Goal: Transaction & Acquisition: Purchase product/service

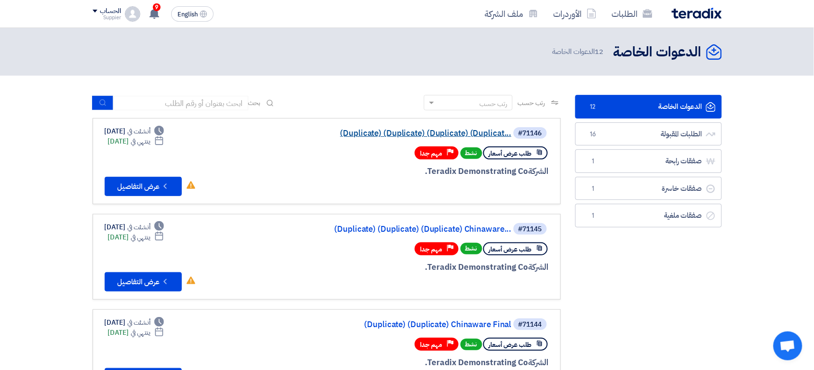
click at [387, 135] on link "(Duplicate) (Duplicate) (Duplicate) (Duplicat..." at bounding box center [415, 133] width 193 height 9
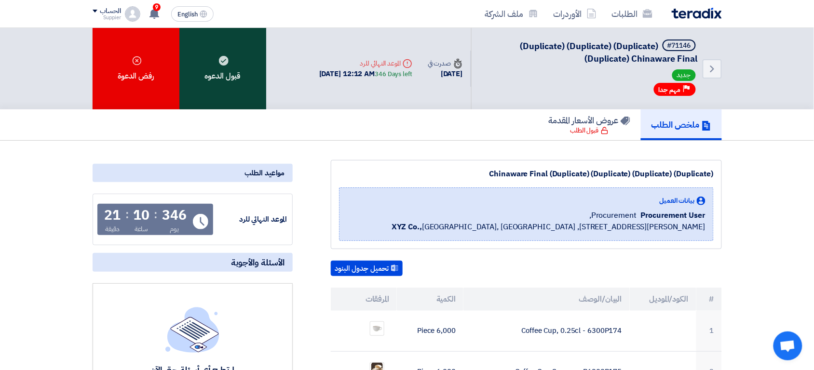
click at [246, 97] on div "قبول الدعوه" at bounding box center [222, 68] width 87 height 81
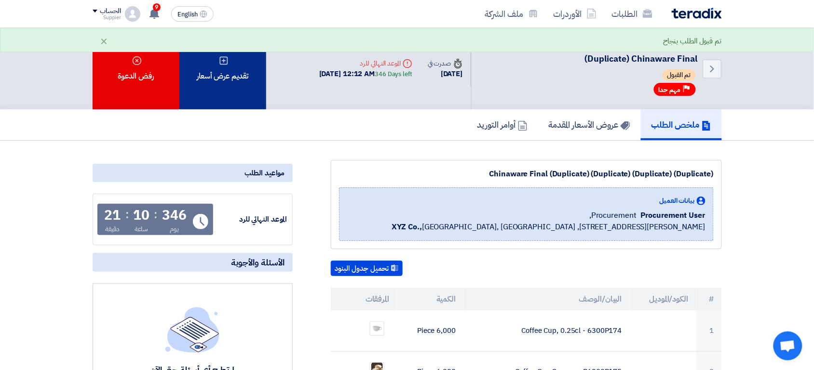
click at [253, 93] on div "تقديم عرض أسعار" at bounding box center [222, 68] width 87 height 81
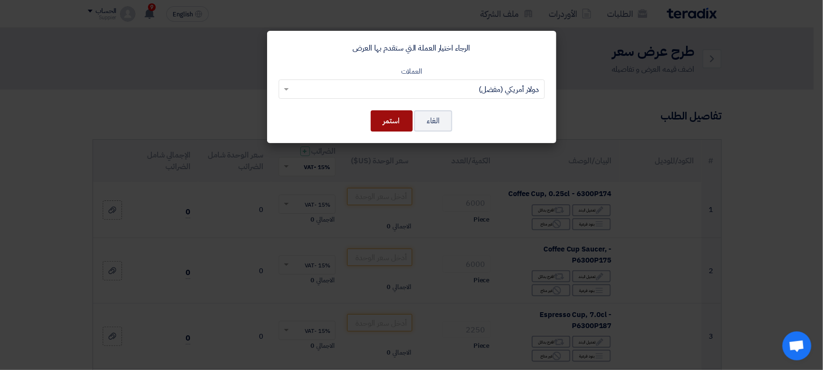
click at [388, 122] on button "استمر" at bounding box center [392, 120] width 42 height 21
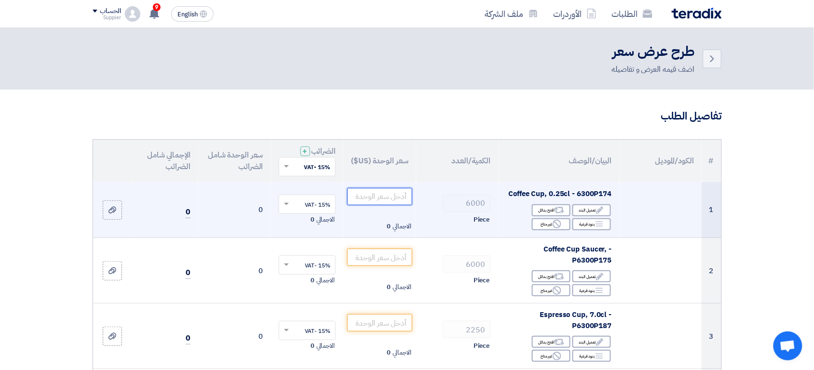
click at [387, 195] on input "number" at bounding box center [379, 196] width 65 height 17
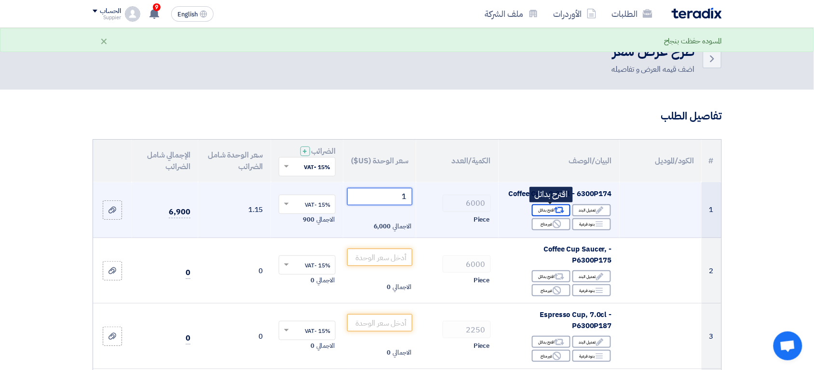
type input "1"
click at [562, 211] on use at bounding box center [559, 210] width 10 height 6
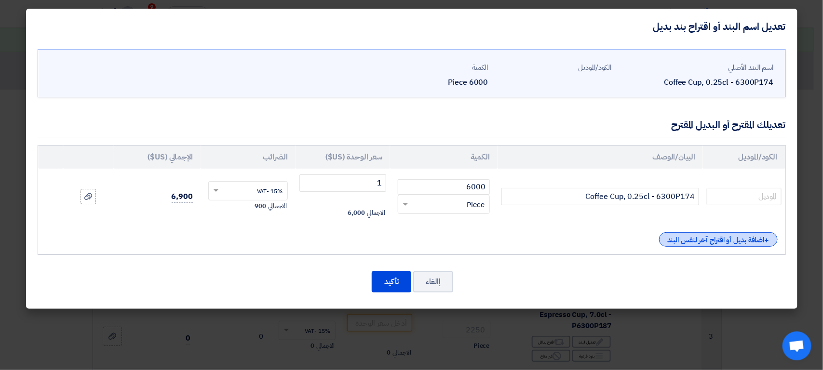
click at [687, 245] on div "+ اضافة بديل أو اقتراح آخر لنفس البند" at bounding box center [718, 239] width 119 height 14
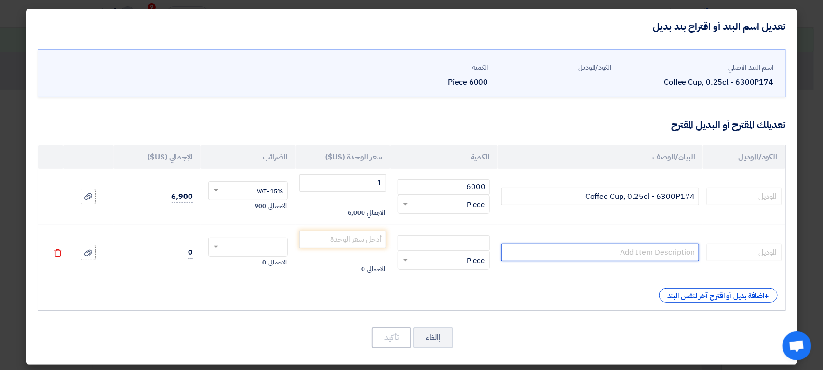
click at [613, 257] on input "text" at bounding box center [600, 252] width 198 height 17
type input "xyz"
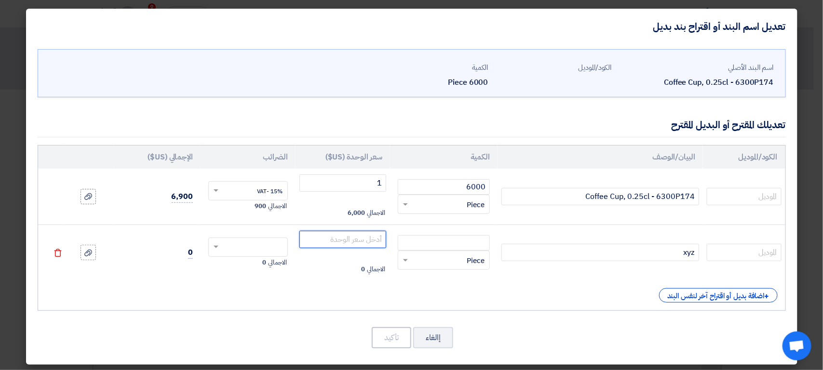
click at [371, 240] on input "number" at bounding box center [342, 239] width 87 height 17
type input "1"
click at [271, 252] on input "text" at bounding box center [254, 248] width 58 height 15
click at [267, 263] on span "15% -VAT" at bounding box center [270, 265] width 26 height 9
click at [482, 247] on input "number" at bounding box center [444, 242] width 92 height 15
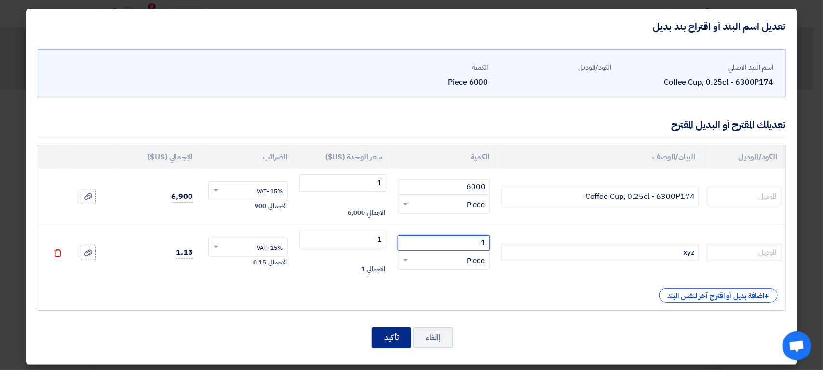
type input "1"
click at [397, 341] on button "تأكيد" at bounding box center [392, 337] width 40 height 21
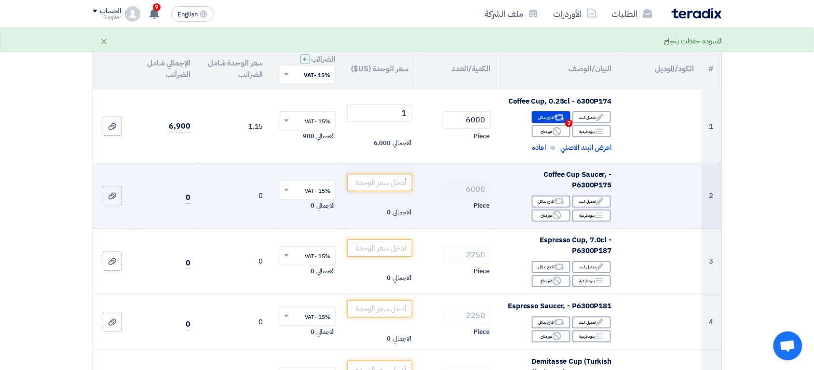
scroll to position [95, 0]
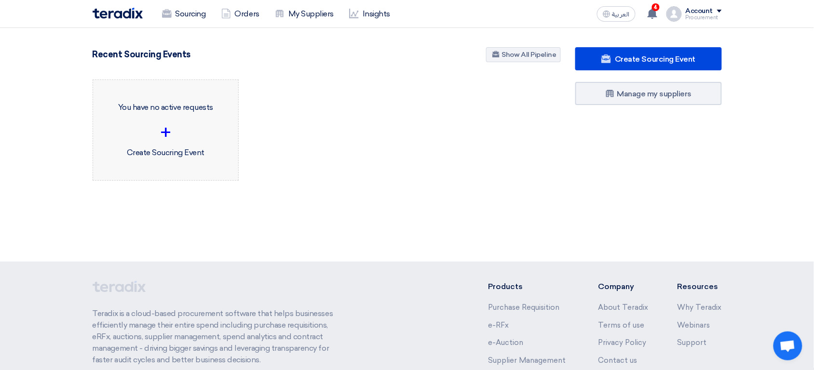
click at [194, 113] on p "You have no active requests" at bounding box center [166, 108] width 130 height 12
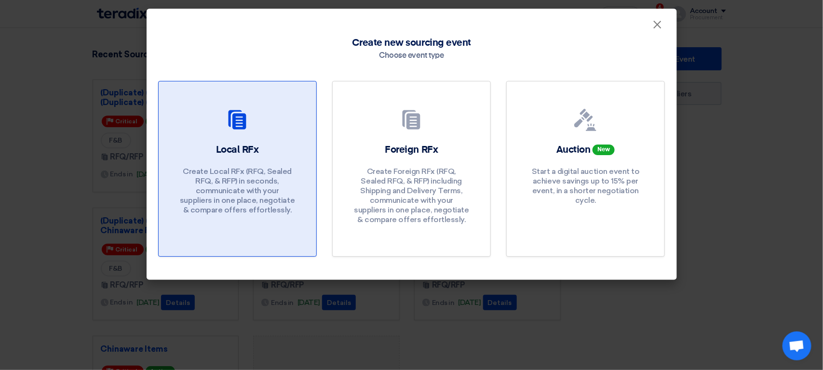
click at [249, 141] on link "Local RFx Create Local RFx (RFQ, Sealed RFQ, & RFP) in seconds, communicate wit…" at bounding box center [237, 169] width 159 height 176
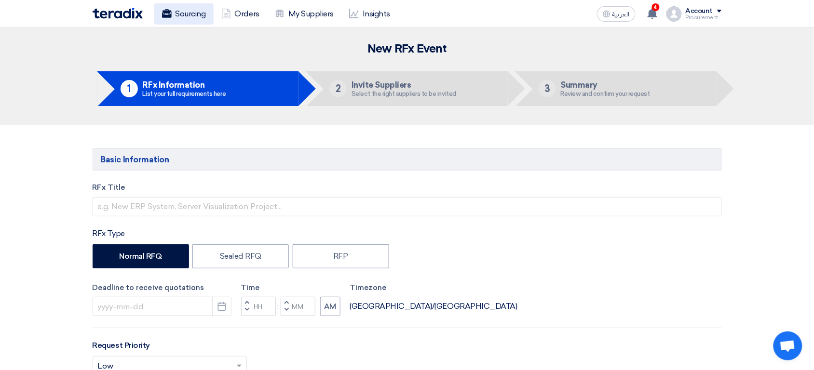
click at [192, 19] on link "Sourcing" at bounding box center [183, 13] width 59 height 21
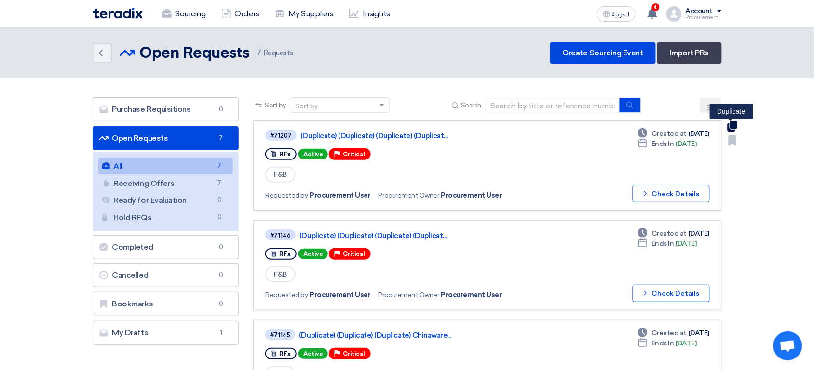
click at [733, 127] on use at bounding box center [732, 126] width 10 height 11
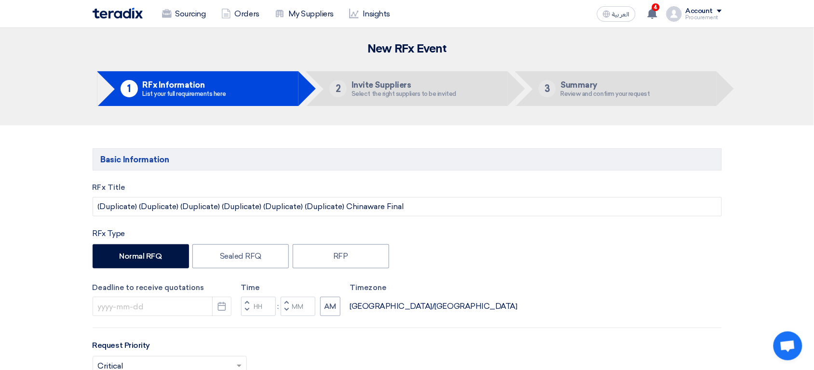
type input "8/13/2026"
type input "12"
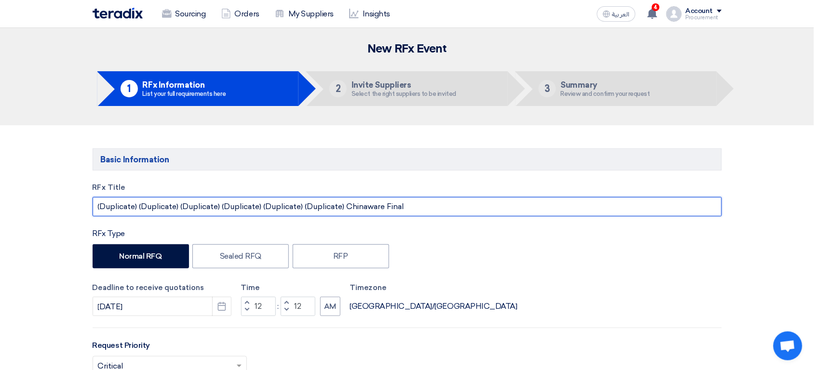
click at [348, 205] on input "(Duplicate) (Duplicate) (Duplicate) (Duplicate) (Duplicate) (Duplicate) Chinawa…" at bounding box center [407, 206] width 629 height 19
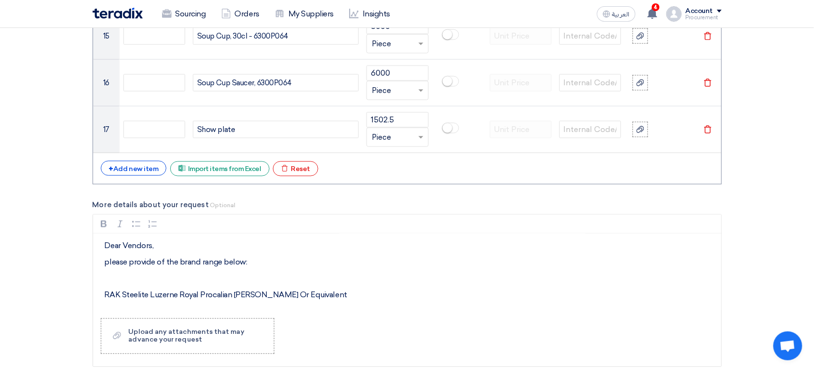
scroll to position [1454, 0]
click at [292, 167] on div "Excel file Reset" at bounding box center [295, 167] width 45 height 15
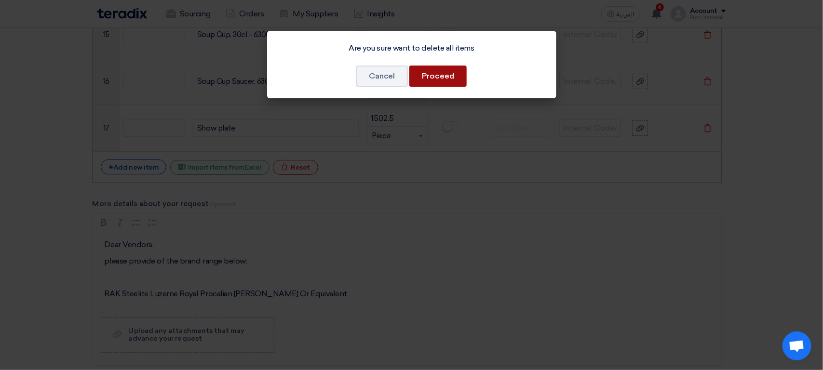
click at [446, 77] on button "Proceed" at bounding box center [437, 76] width 57 height 21
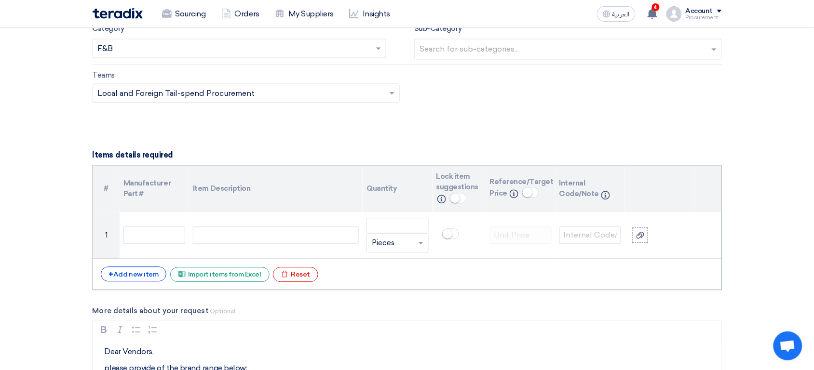
scroll to position [594, 0]
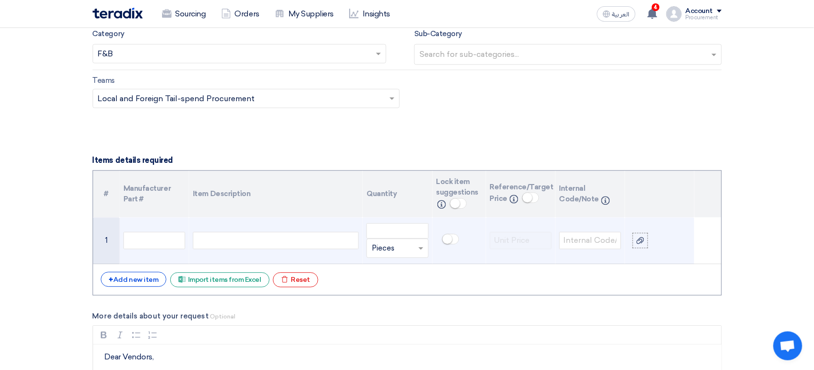
click at [273, 235] on div at bounding box center [276, 240] width 166 height 17
click at [389, 236] on input "number" at bounding box center [397, 230] width 62 height 15
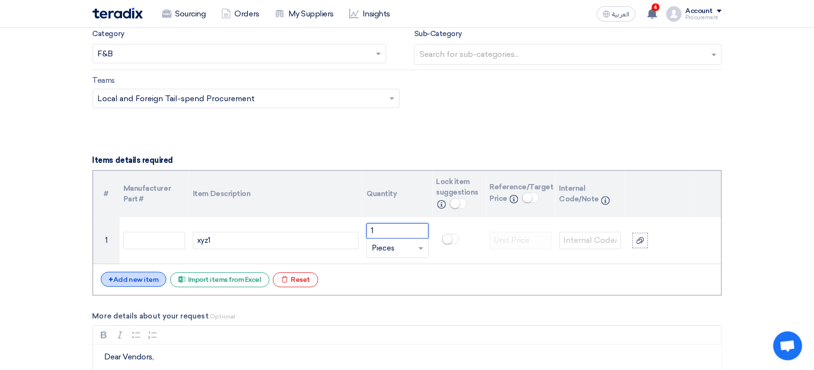
type input "1"
click at [134, 280] on div "+ Add new item" at bounding box center [134, 279] width 66 height 15
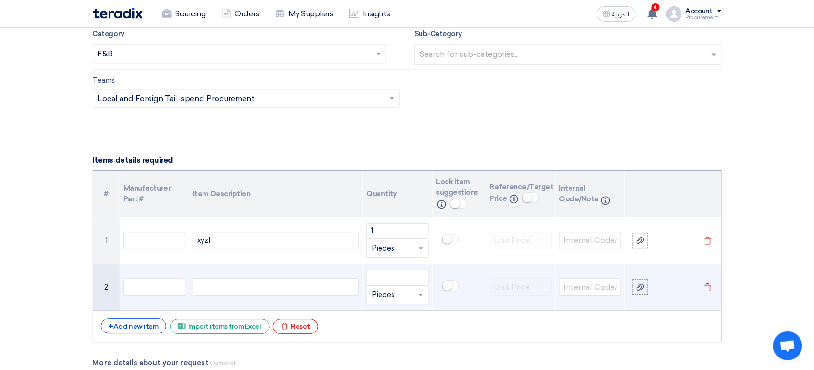
click at [240, 289] on div at bounding box center [276, 287] width 166 height 17
click at [398, 284] on input "number" at bounding box center [397, 277] width 62 height 15
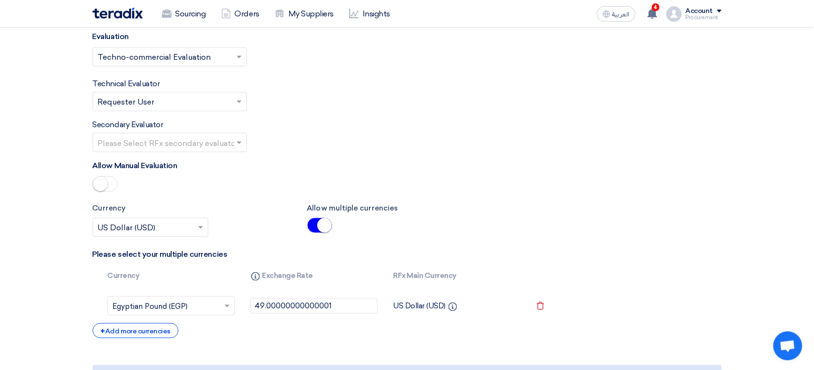
scroll to position [1811, 0]
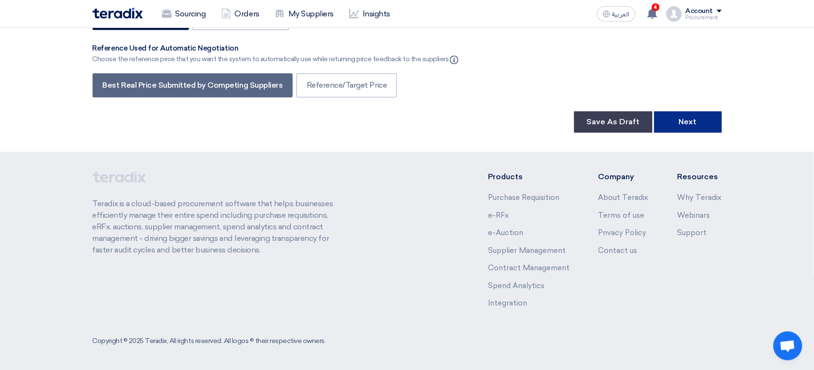
type input "1"
click at [674, 120] on button "Next" at bounding box center [688, 121] width 68 height 21
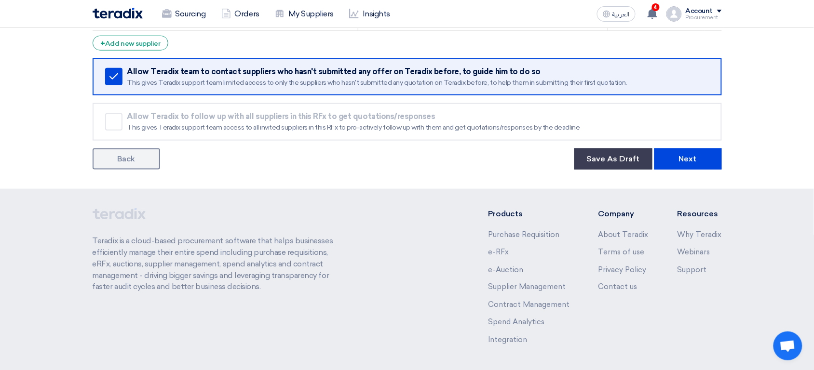
scroll to position [290, 0]
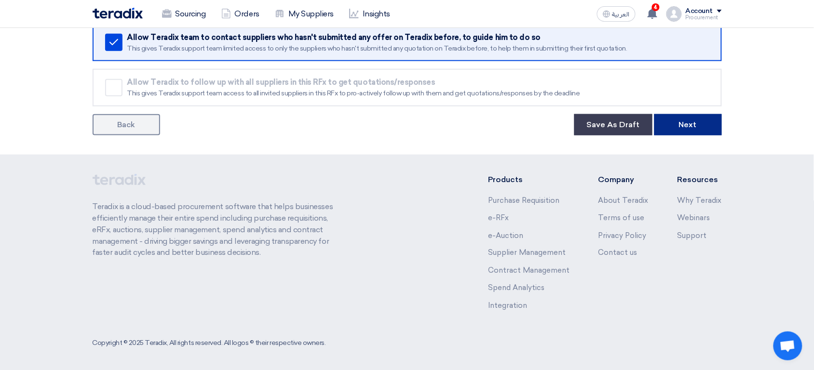
click at [681, 130] on button "Next" at bounding box center [688, 124] width 68 height 21
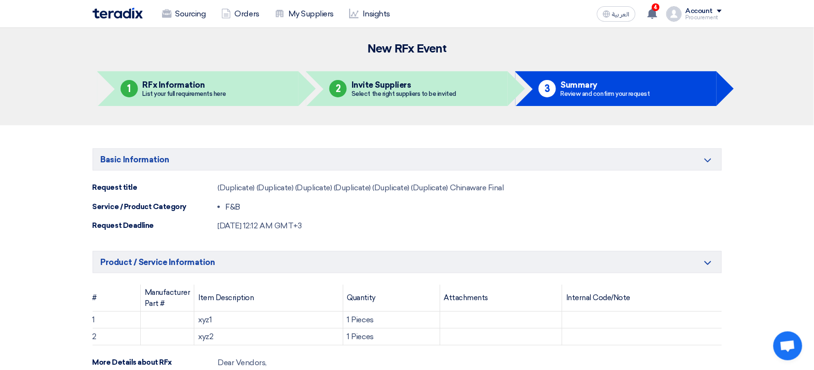
scroll to position [722, 0]
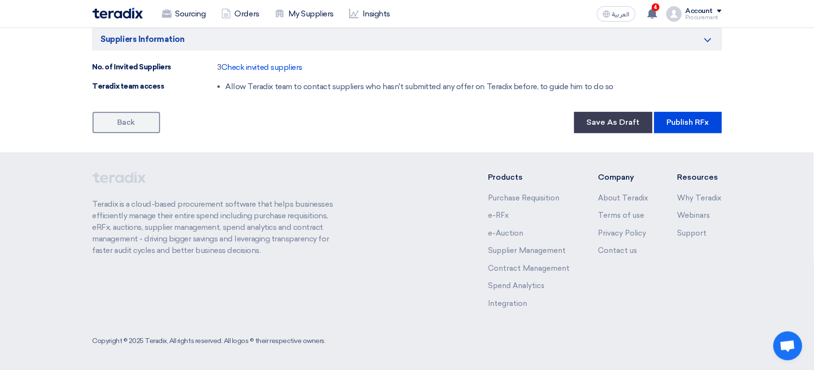
click at [654, 112] on button "Publish RFx" at bounding box center [688, 122] width 68 height 21
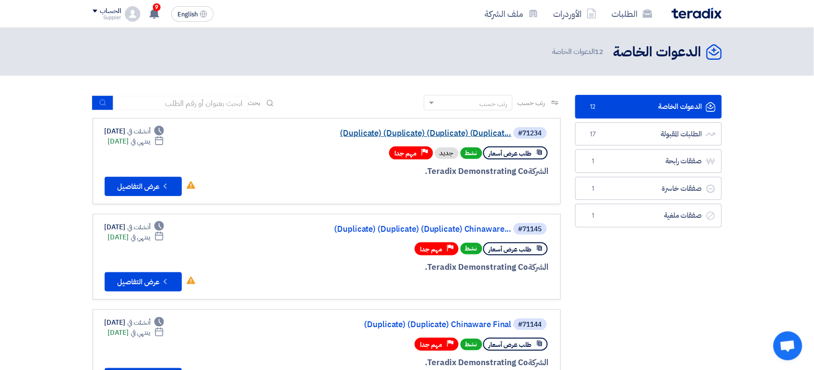
click at [397, 130] on link "(Duplicate) (Duplicate) (Duplicate) (Duplicat..." at bounding box center [415, 133] width 193 height 9
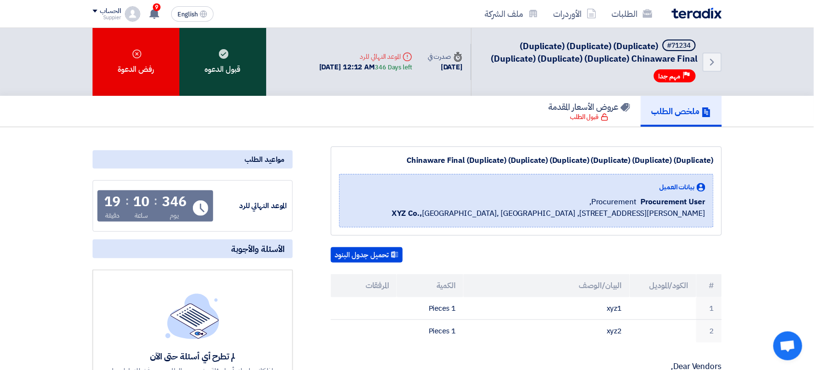
click at [230, 76] on div "قبول الدعوه" at bounding box center [222, 62] width 87 height 68
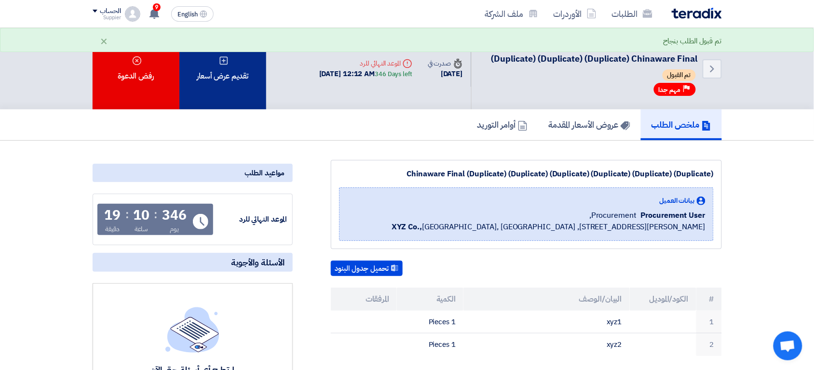
click at [248, 94] on div "تقديم عرض أسعار" at bounding box center [222, 68] width 87 height 81
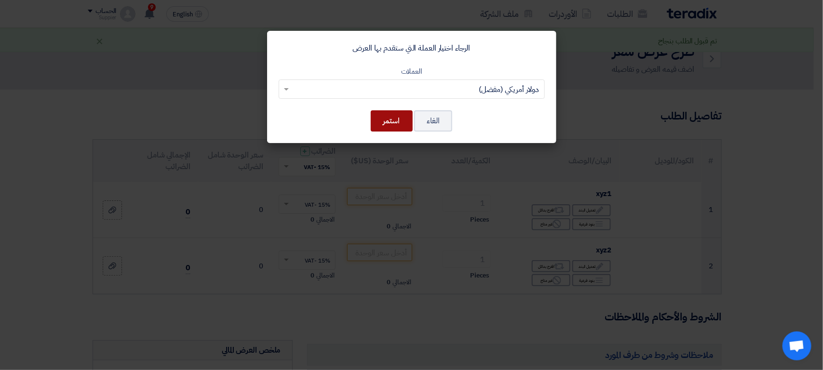
click at [392, 122] on button "استمر" at bounding box center [392, 120] width 42 height 21
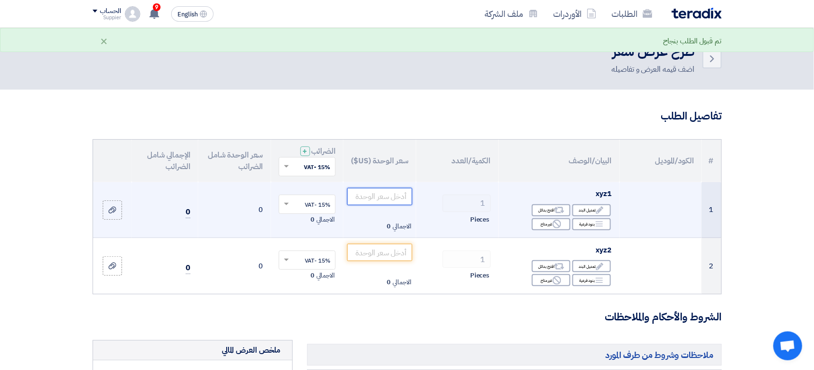
click at [381, 201] on input "number" at bounding box center [379, 196] width 65 height 17
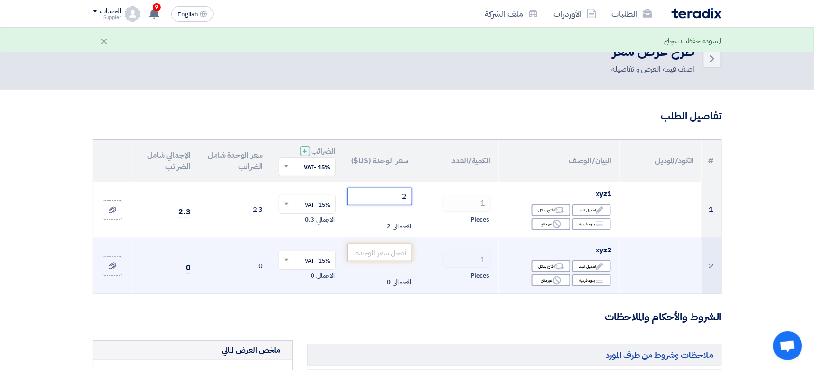
type input "2"
click at [382, 255] on input "number" at bounding box center [379, 252] width 65 height 17
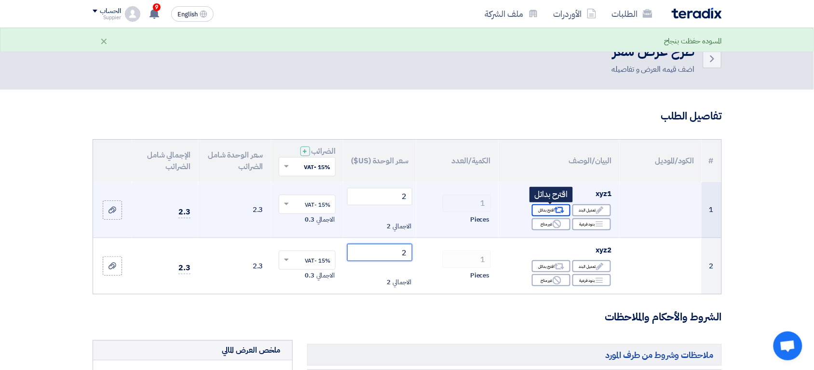
type input "2"
click at [554, 214] on icon "Alternative" at bounding box center [559, 210] width 10 height 10
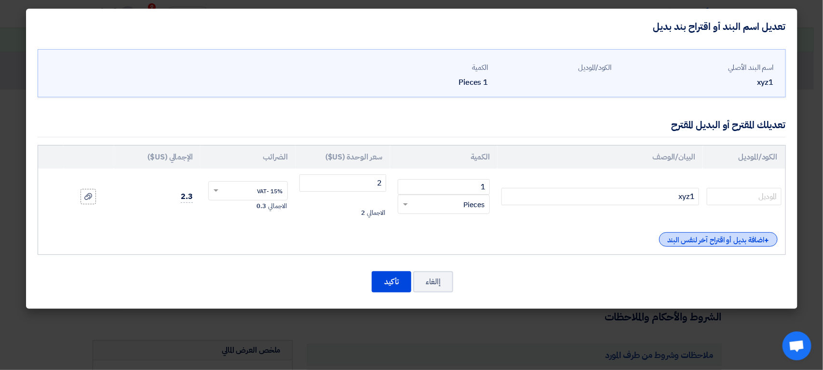
click at [677, 234] on div "+ اضافة بديل أو اقتراح آخر لنفس البند" at bounding box center [718, 239] width 119 height 14
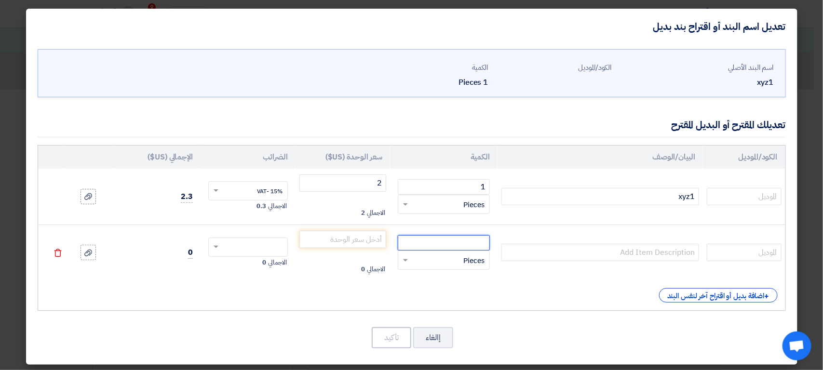
click at [458, 244] on input "number" at bounding box center [444, 242] width 92 height 15
type input "1"
click at [356, 240] on input "number" at bounding box center [342, 239] width 87 height 17
type input "2"
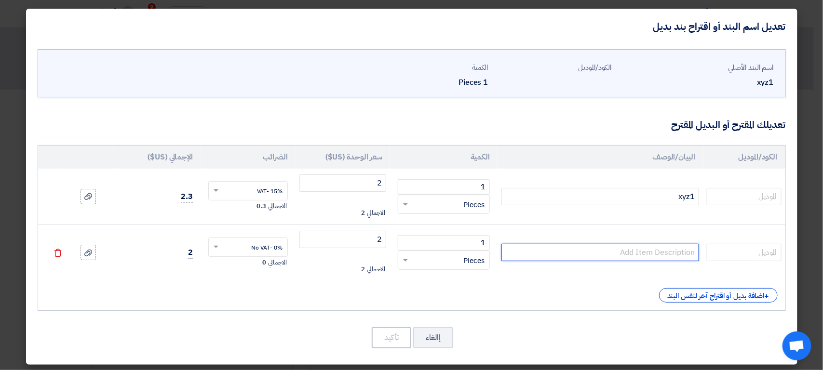
click at [627, 252] on input "text" at bounding box center [600, 252] width 198 height 17
type input "xyz2"
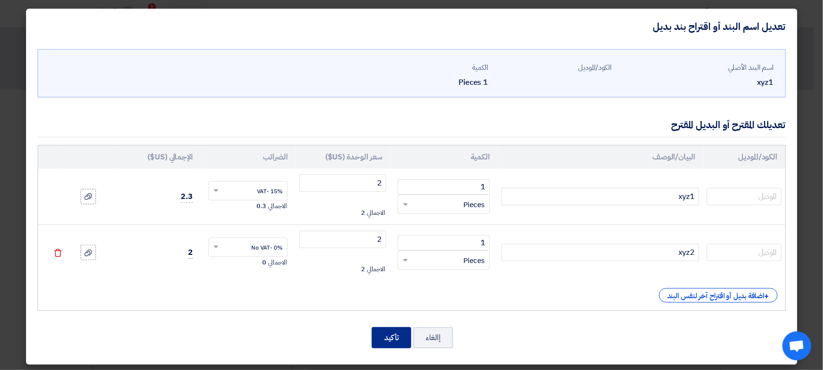
click at [397, 337] on button "تأكيد" at bounding box center [392, 337] width 40 height 21
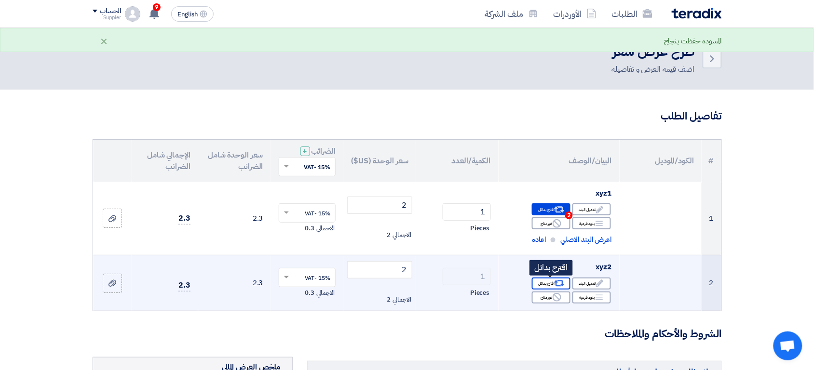
click at [555, 287] on icon "Alternative" at bounding box center [559, 284] width 10 height 10
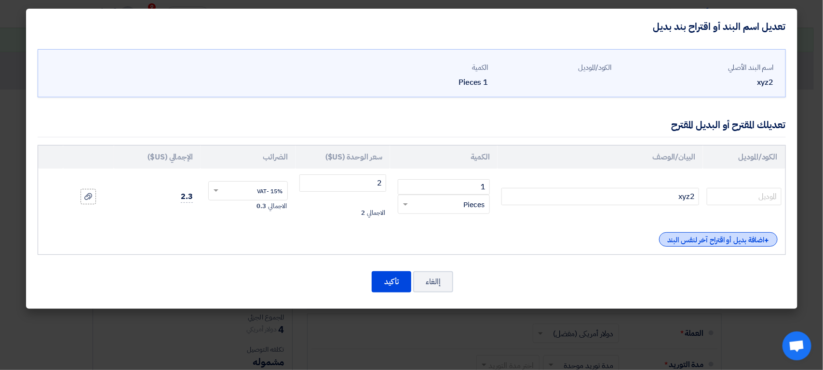
click at [674, 247] on div "+ اضافة بديل أو اقتراح آخر لنفس البند" at bounding box center [718, 239] width 119 height 14
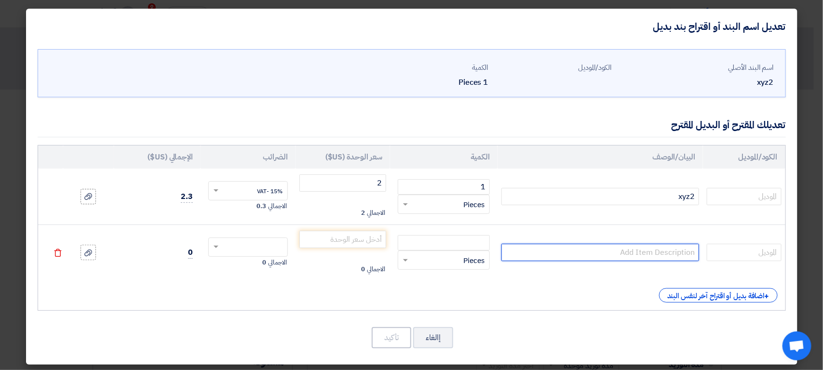
click at [660, 254] on input "text" at bounding box center [600, 252] width 198 height 17
type input "xyz3"
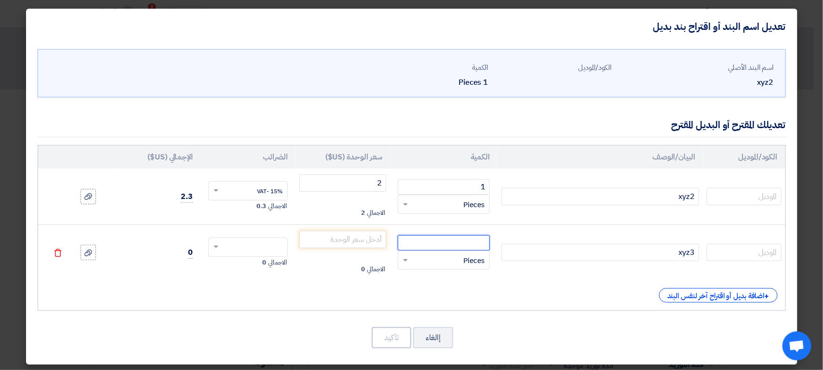
click at [466, 240] on input "number" at bounding box center [444, 242] width 92 height 15
click at [466, 240] on input "2" at bounding box center [444, 242] width 92 height 15
type input "22"
type input "2"
click at [404, 335] on button "تأكيد" at bounding box center [392, 337] width 40 height 21
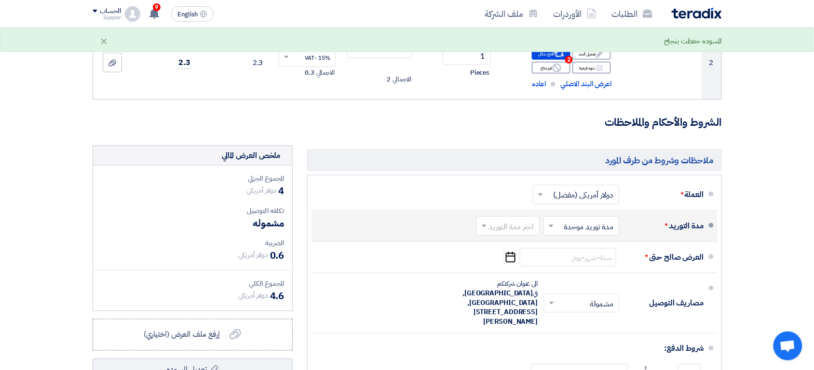
scroll to position [228, 0]
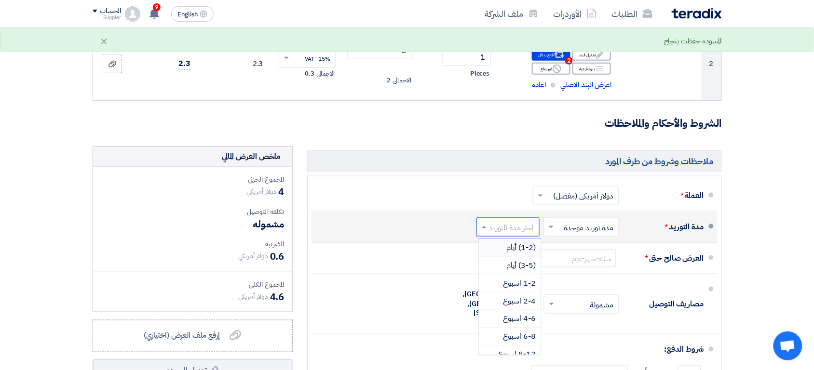
click at [511, 230] on input "text" at bounding box center [506, 228] width 58 height 14
click at [504, 272] on div "(3-5) أيام" at bounding box center [510, 266] width 62 height 18
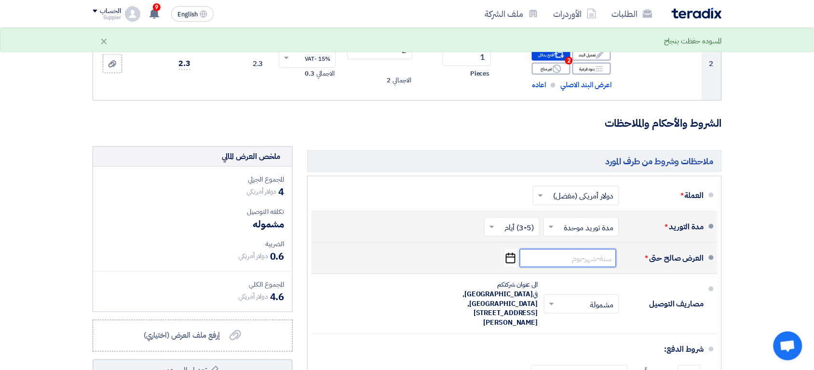
click at [556, 259] on input at bounding box center [568, 258] width 96 height 18
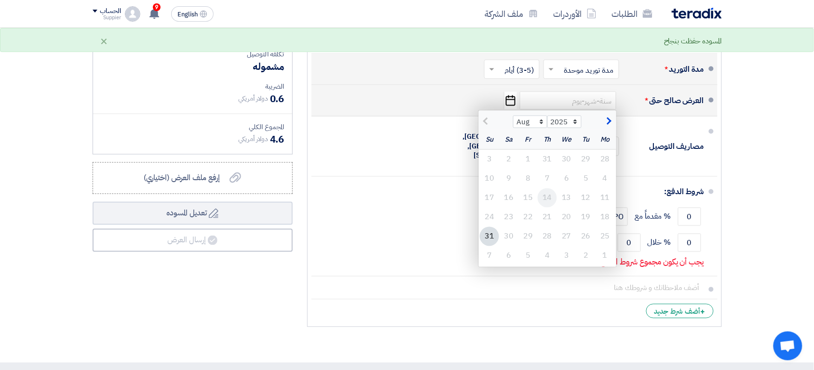
scroll to position [591, 0]
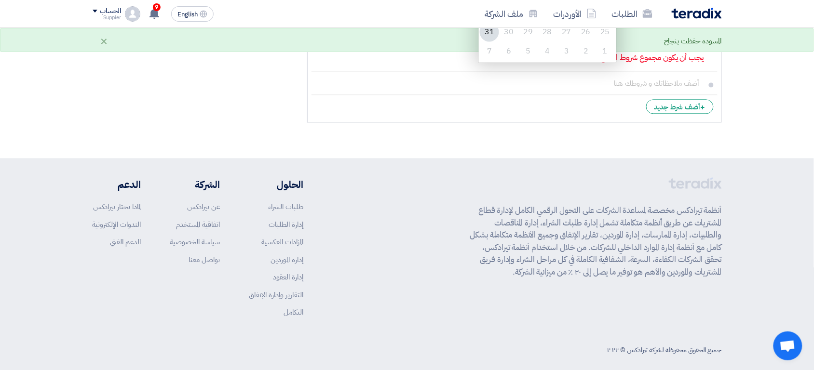
click at [493, 39] on div "31" at bounding box center [489, 31] width 19 height 19
type input "8/31/2025"
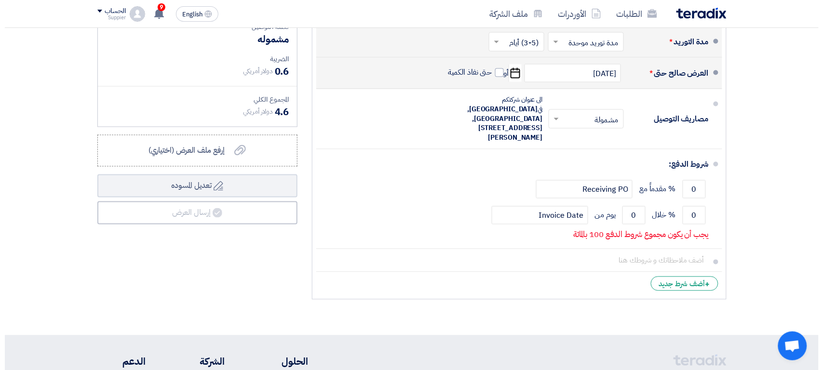
scroll to position [371, 0]
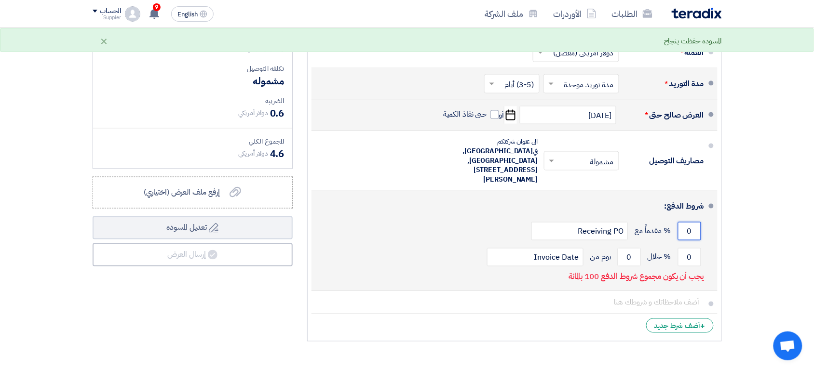
click at [697, 222] on input "0" at bounding box center [689, 231] width 23 height 18
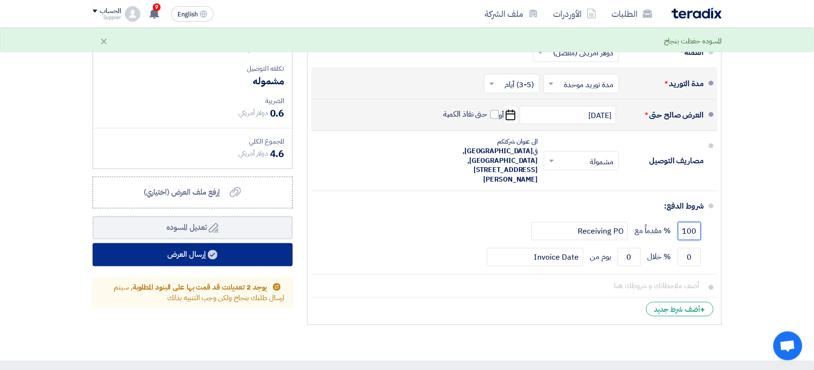
type input "100"
click at [239, 264] on button "إرسال العرض" at bounding box center [193, 254] width 200 height 23
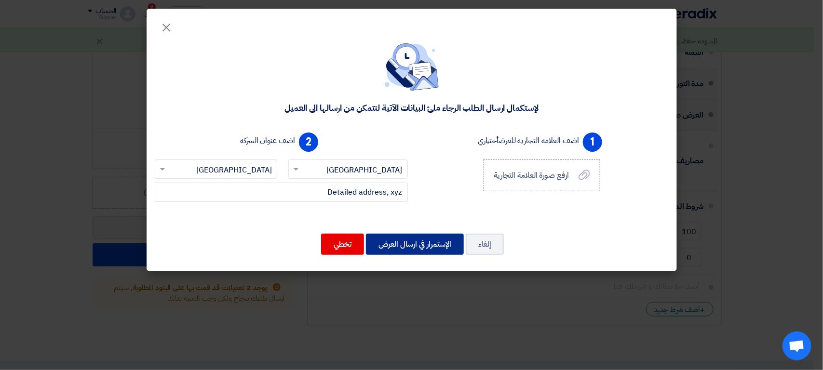
click at [425, 249] on button "الإستمرار في ارسال العرض" at bounding box center [415, 244] width 98 height 21
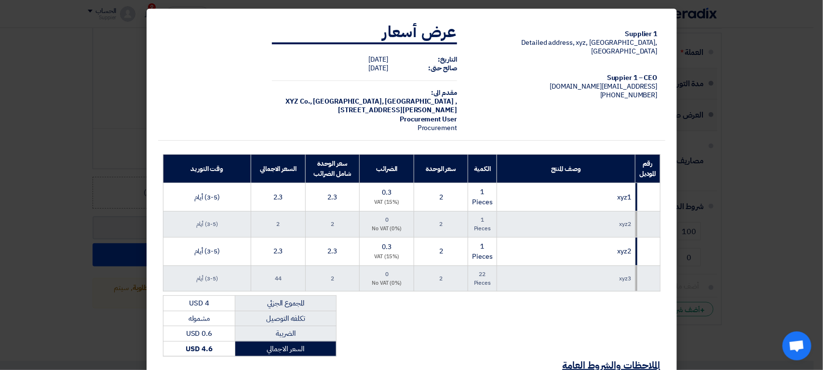
scroll to position [135, 0]
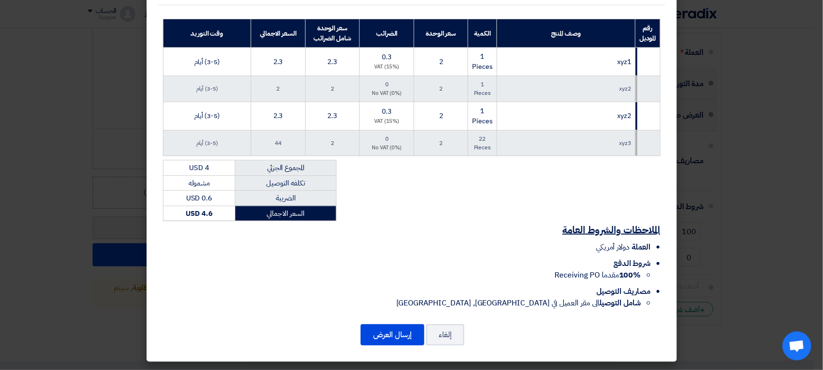
click at [398, 348] on div "Supplier 1 Detailed address, xyz, Riyadh, Saudi Arabia Suppier 1 – CEO sp1@tera…" at bounding box center [412, 117] width 530 height 489
click at [386, 339] on button "إرسال العرض" at bounding box center [393, 334] width 64 height 21
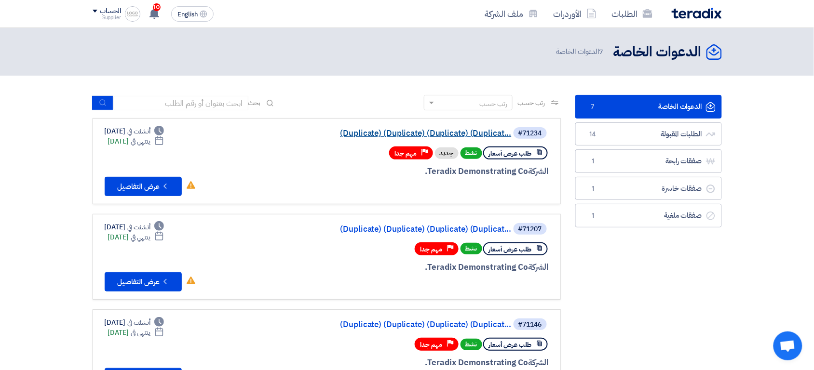
click at [385, 133] on link "(Duplicate) (Duplicate) (Duplicate) (Duplicat..." at bounding box center [415, 133] width 193 height 9
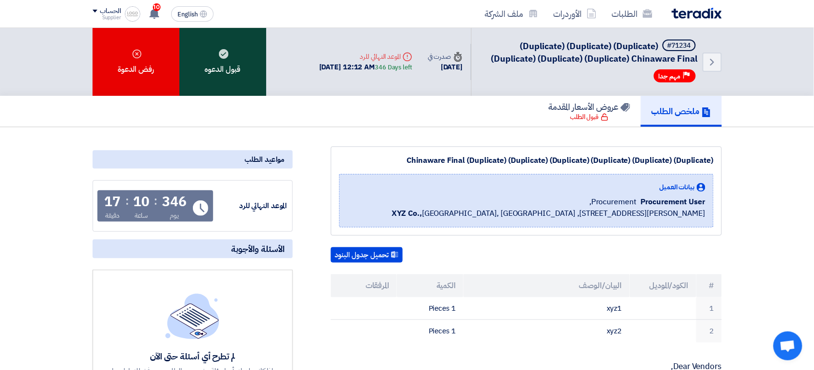
click at [232, 68] on div "قبول الدعوه" at bounding box center [222, 62] width 87 height 68
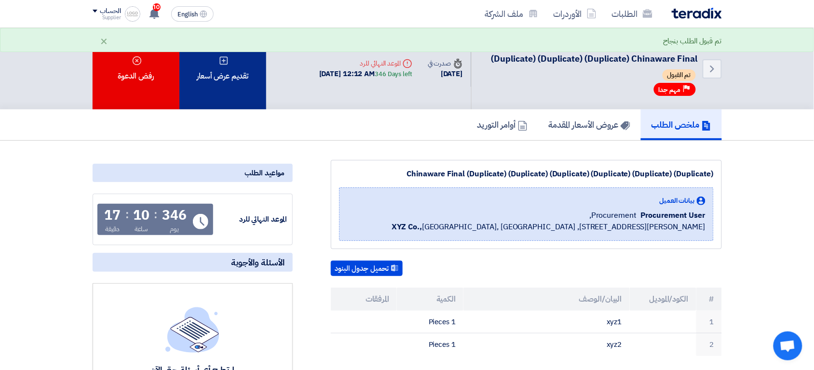
click at [238, 73] on div "تقديم عرض أسعار" at bounding box center [222, 68] width 87 height 81
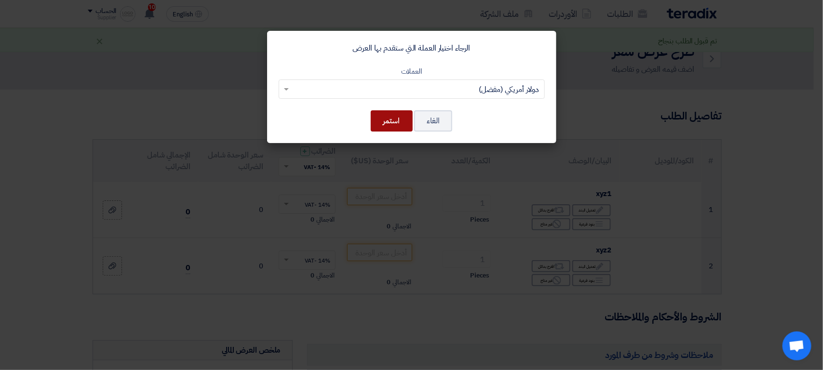
click at [394, 124] on button "استمر" at bounding box center [392, 120] width 42 height 21
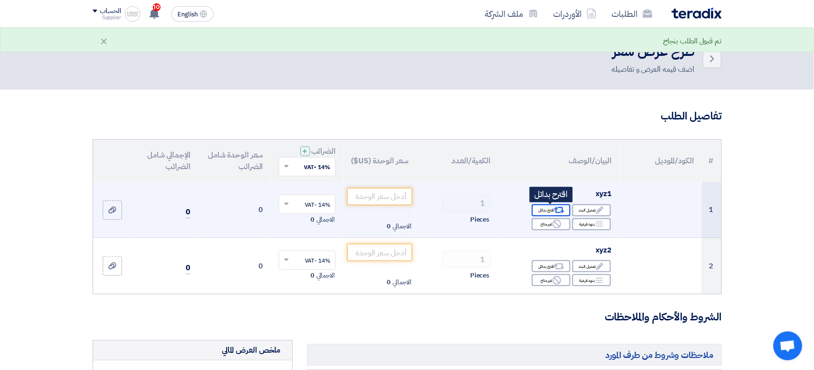
click at [543, 212] on div "Alternative اقترح بدائل" at bounding box center [551, 210] width 39 height 12
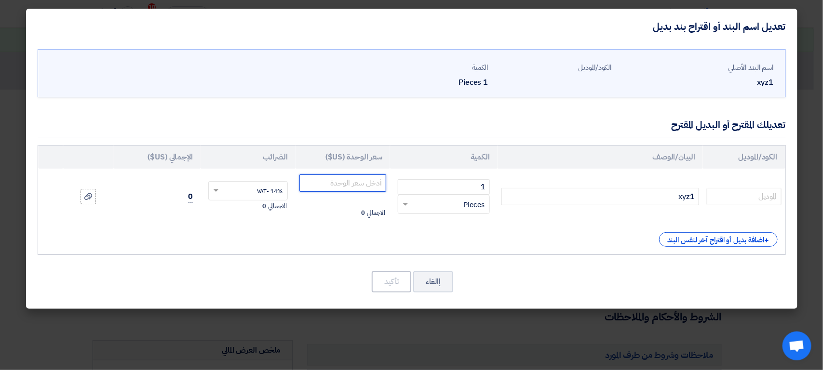
click at [371, 187] on input "number" at bounding box center [342, 183] width 87 height 17
type input "1"
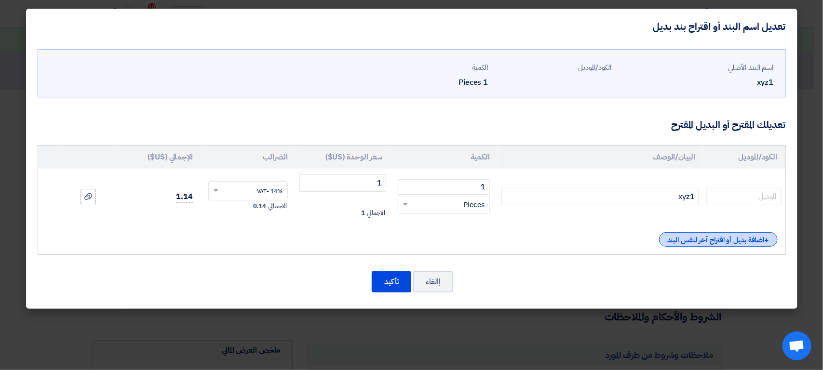
click at [681, 236] on div "+ اضافة بديل أو اقتراح آخر لنفس البند" at bounding box center [718, 239] width 119 height 14
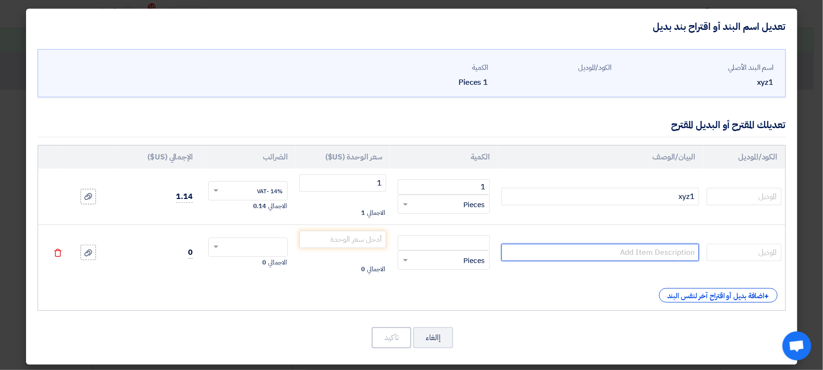
click at [659, 253] on input "text" at bounding box center [600, 252] width 198 height 17
type input "xyz2"
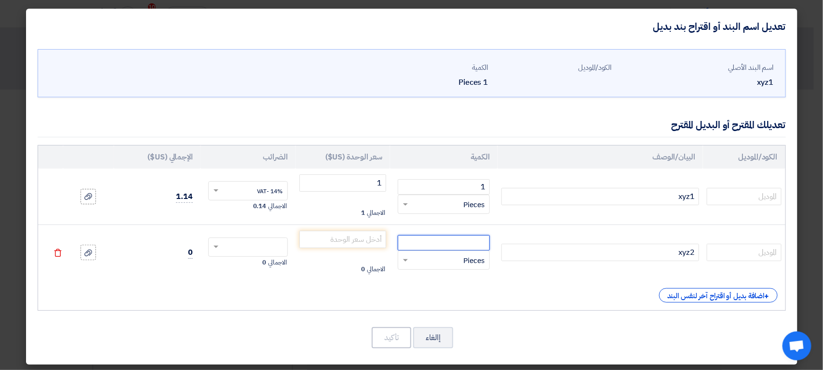
click at [479, 238] on input "number" at bounding box center [444, 242] width 92 height 15
type input "1"
type input "2"
click at [271, 280] on span "0% -No VAT" at bounding box center [266, 282] width 31 height 9
click at [389, 339] on button "تأكيد" at bounding box center [392, 337] width 40 height 21
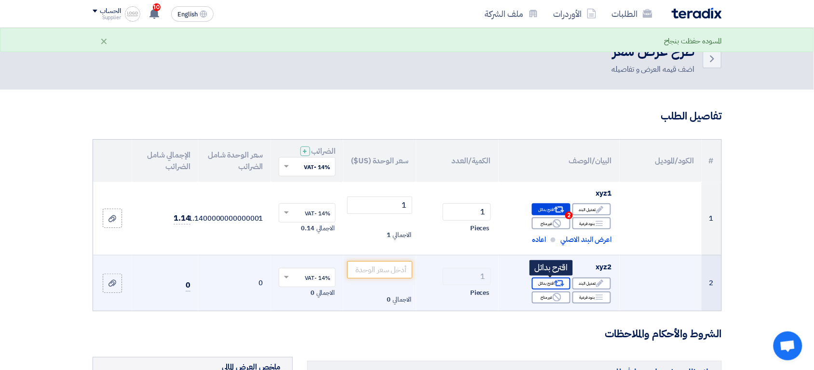
click at [549, 283] on div "Alternative اقترح بدائل" at bounding box center [551, 284] width 39 height 12
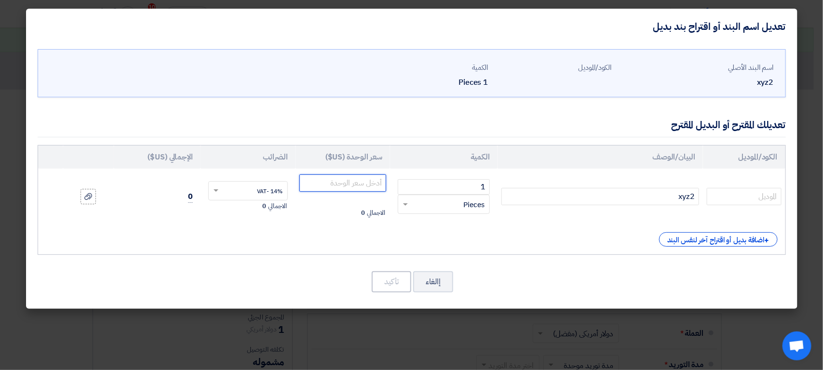
click at [370, 186] on input "number" at bounding box center [342, 183] width 87 height 17
type input "2"
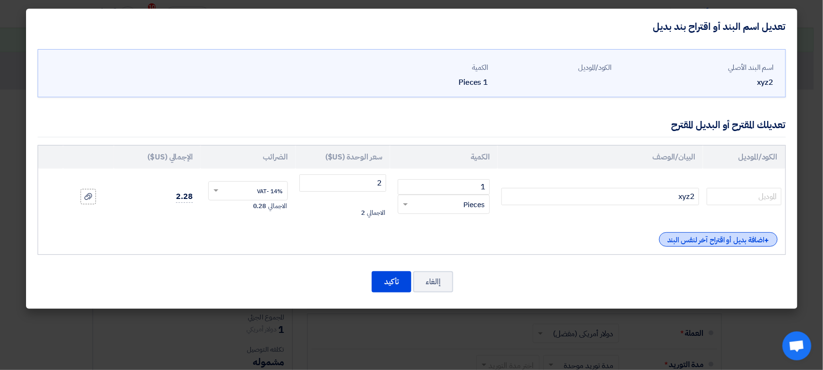
click at [660, 243] on div "+ اضافة بديل أو اقتراح آخر لنفس البند" at bounding box center [718, 239] width 119 height 14
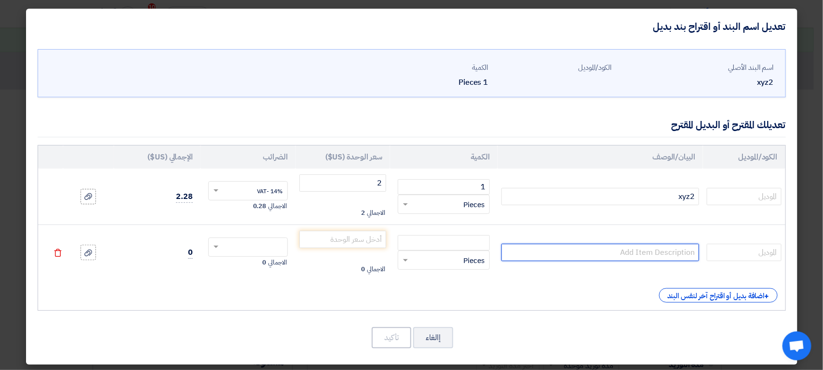
click at [648, 257] on input "text" at bounding box center [600, 252] width 198 height 17
type input "xyz3"
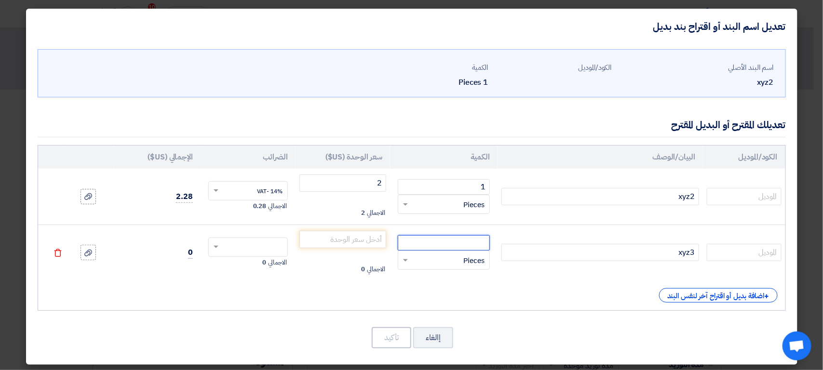
click at [474, 245] on input "number" at bounding box center [444, 242] width 92 height 15
type input "2"
click at [246, 240] on div at bounding box center [248, 247] width 79 height 15
click at [263, 285] on span "0% -No VAT" at bounding box center [266, 282] width 31 height 9
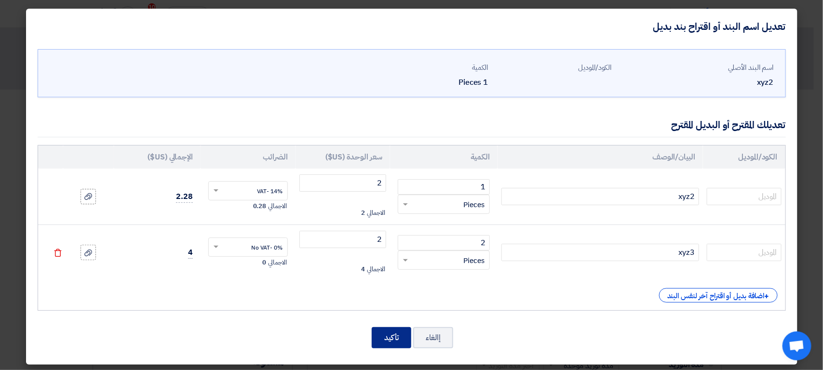
click at [406, 344] on button "تأكيد" at bounding box center [392, 337] width 40 height 21
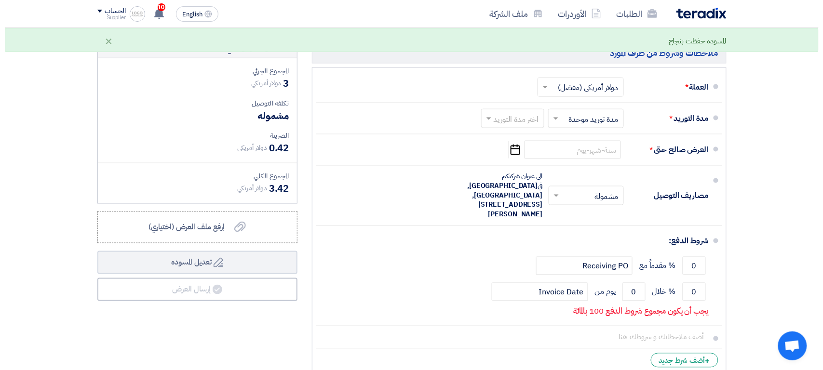
scroll to position [335, 0]
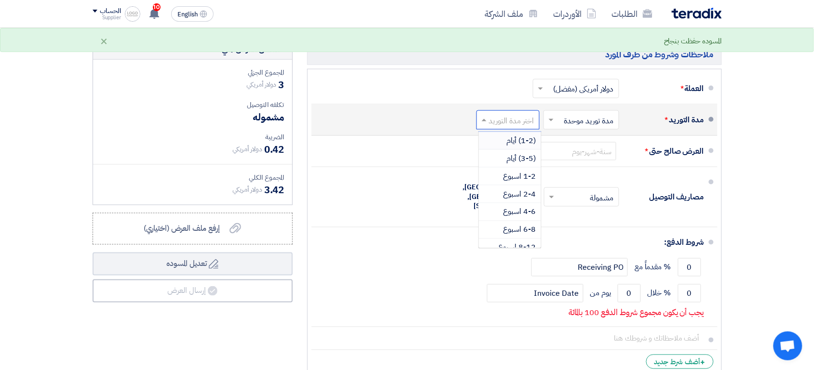
click at [509, 120] on input "text" at bounding box center [506, 121] width 58 height 14
click at [503, 175] on span "1-2 اسبوع" at bounding box center [519, 177] width 33 height 12
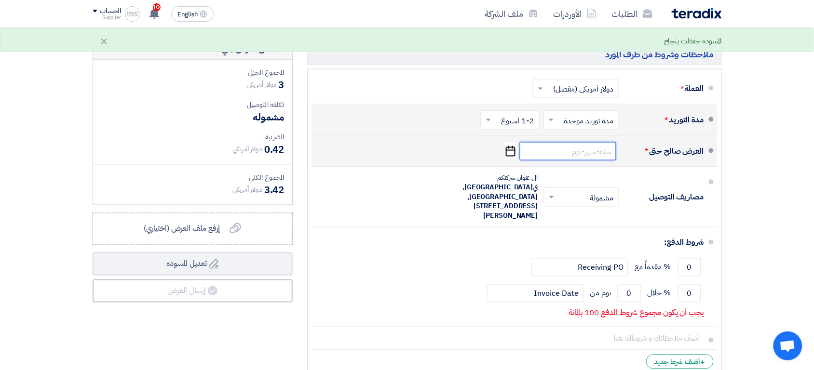
click at [607, 153] on input at bounding box center [568, 151] width 96 height 18
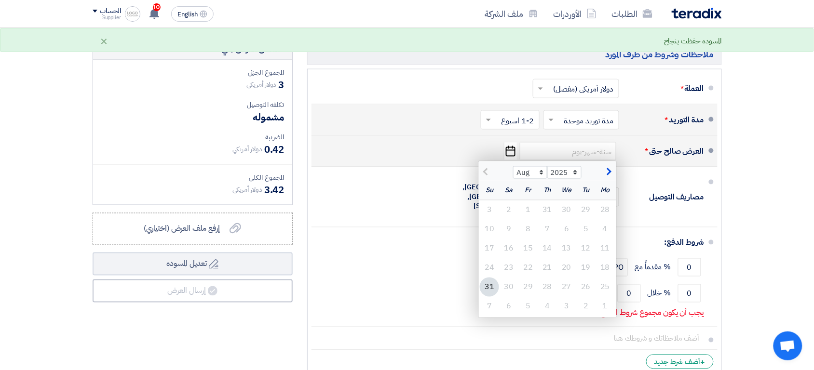
click at [494, 286] on div "31" at bounding box center [489, 287] width 19 height 19
type input "8/31/2025"
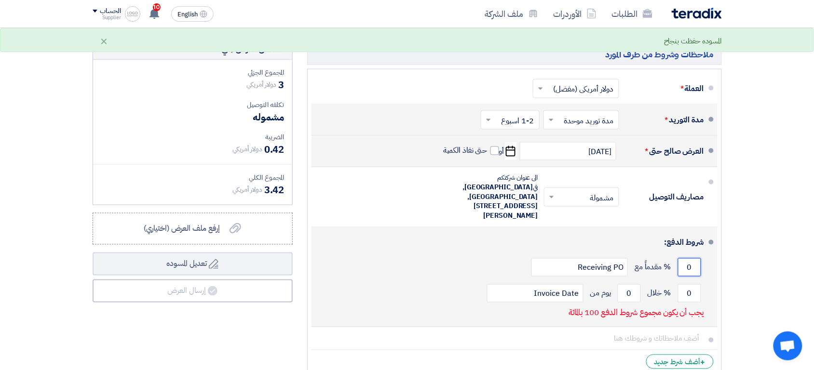
click at [697, 265] on input "0" at bounding box center [689, 267] width 23 height 18
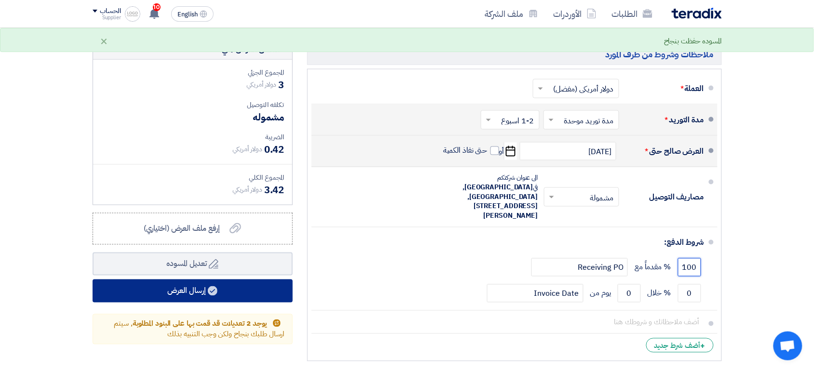
type input "100"
click at [275, 293] on button "إرسال العرض" at bounding box center [193, 291] width 200 height 23
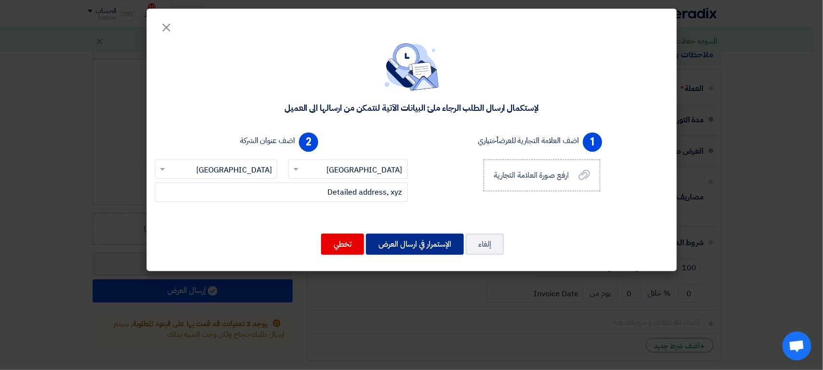
click at [407, 239] on button "الإستمرار في ارسال العرض" at bounding box center [415, 244] width 98 height 21
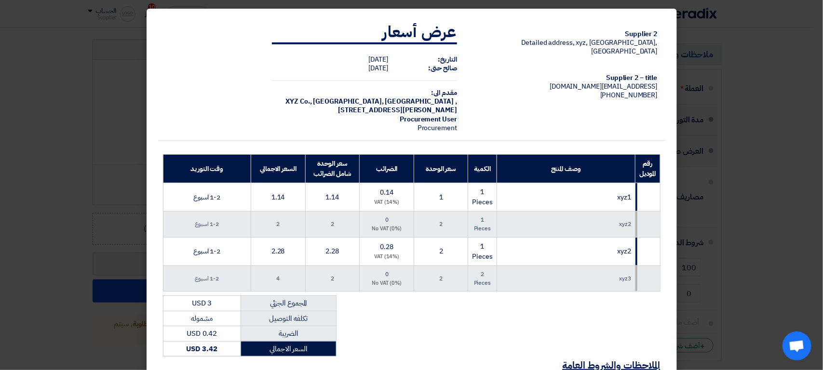
scroll to position [135, 0]
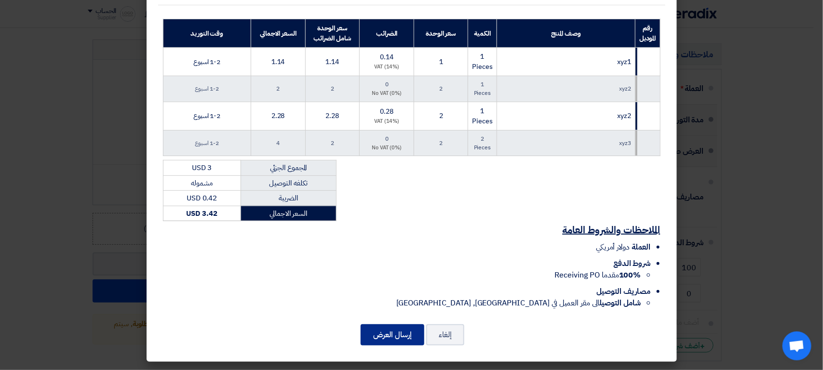
click at [415, 337] on button "إرسال العرض" at bounding box center [393, 334] width 64 height 21
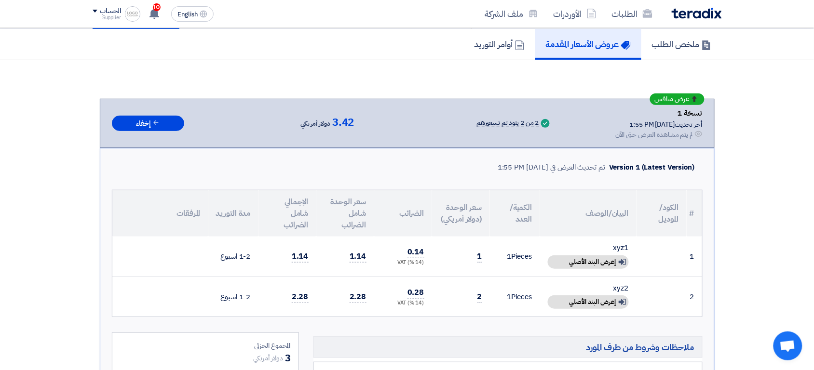
scroll to position [507, 0]
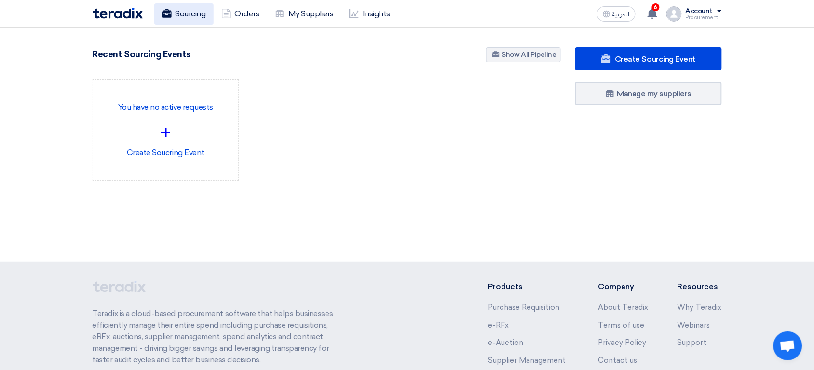
click at [201, 8] on link "Sourcing" at bounding box center [183, 13] width 59 height 21
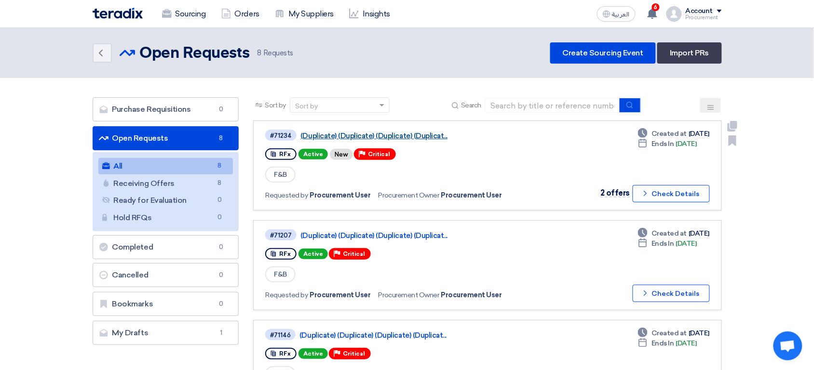
click at [367, 135] on link "(Duplicate) (Duplicate) (Duplicate) (Duplicat..." at bounding box center [420, 136] width 241 height 9
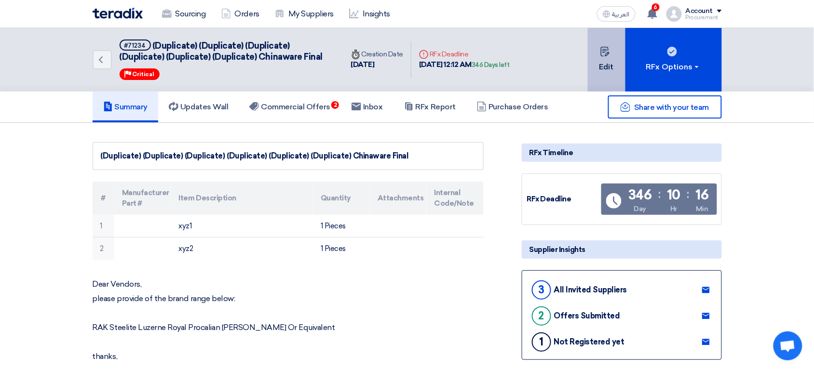
click at [613, 73] on button "Edit" at bounding box center [607, 60] width 38 height 64
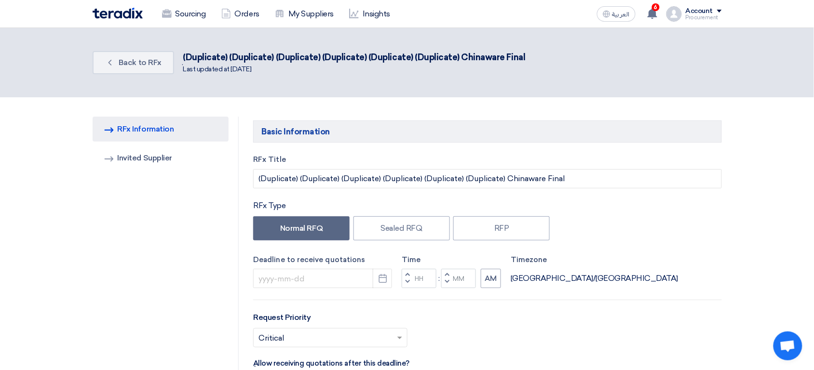
type input "[DATE]"
type input "12"
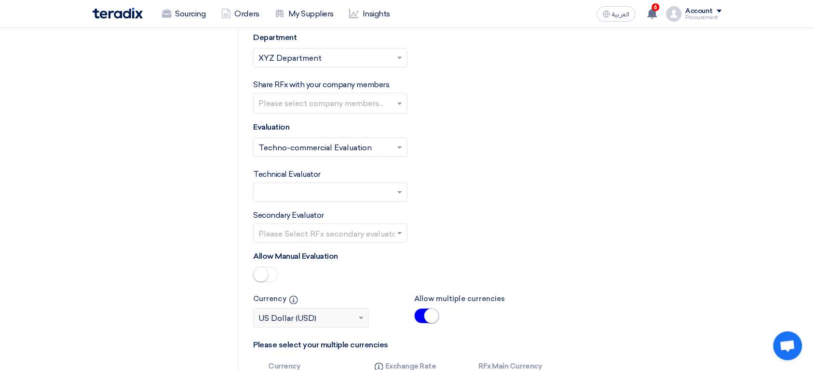
scroll to position [1247, 0]
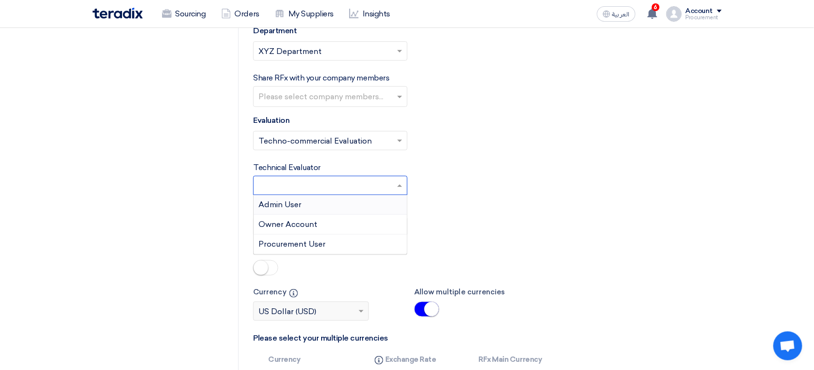
click at [362, 186] on input "text" at bounding box center [325, 187] width 134 height 16
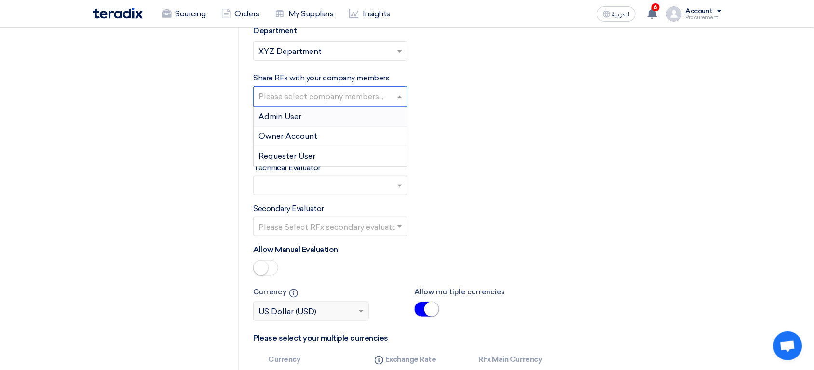
click at [350, 89] on div "Please select company members..." at bounding box center [324, 97] width 141 height 20
click at [297, 157] on span "Requester User" at bounding box center [286, 155] width 57 height 9
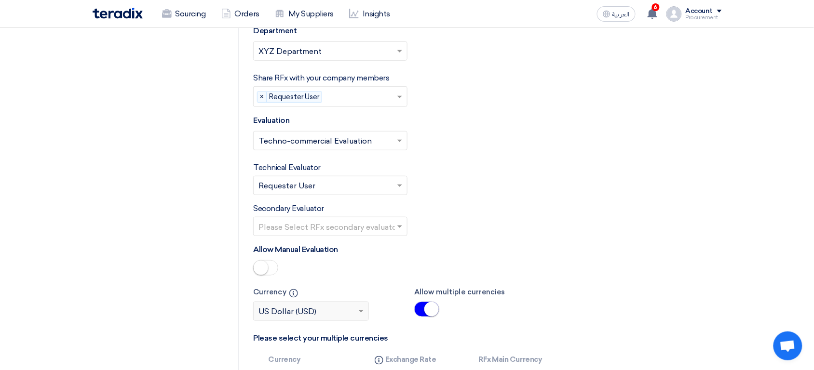
click at [293, 191] on input "text" at bounding box center [325, 187] width 134 height 16
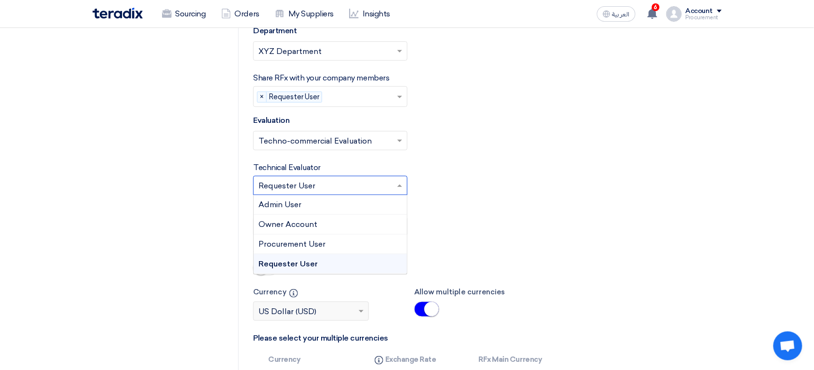
click at [293, 191] on input "text" at bounding box center [325, 187] width 134 height 16
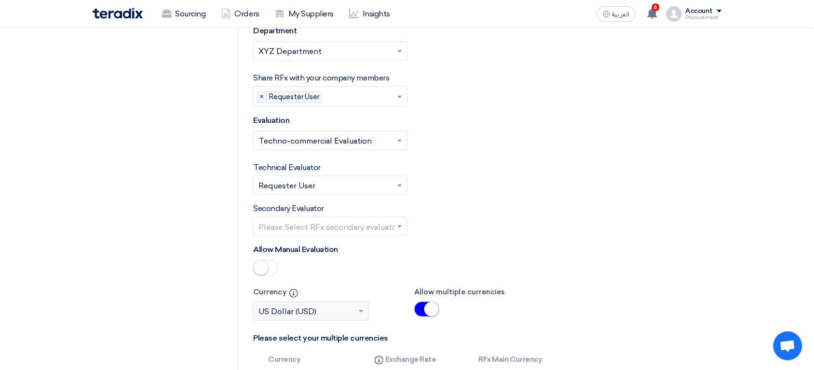
click at [475, 211] on div "Secondary Evaluator Please Select RFx secondary evaluator..." at bounding box center [487, 219] width 468 height 33
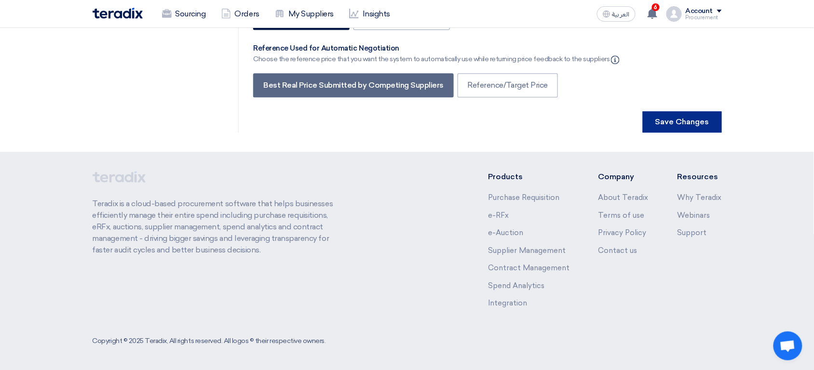
click at [677, 122] on button "Save Changes" at bounding box center [682, 121] width 79 height 21
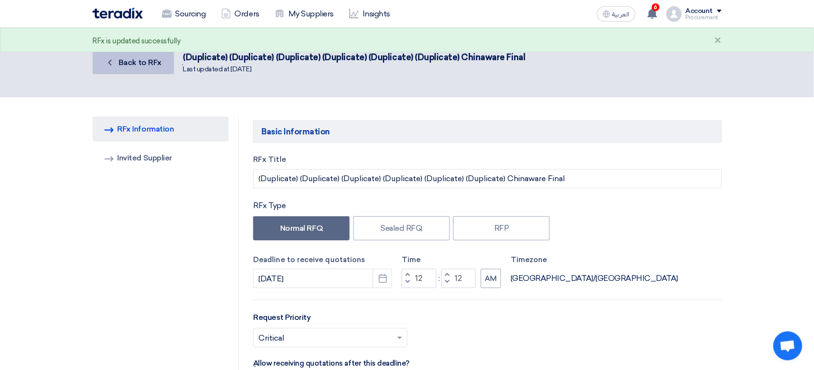
click at [155, 67] on link "Back Back to RFx" at bounding box center [133, 62] width 81 height 23
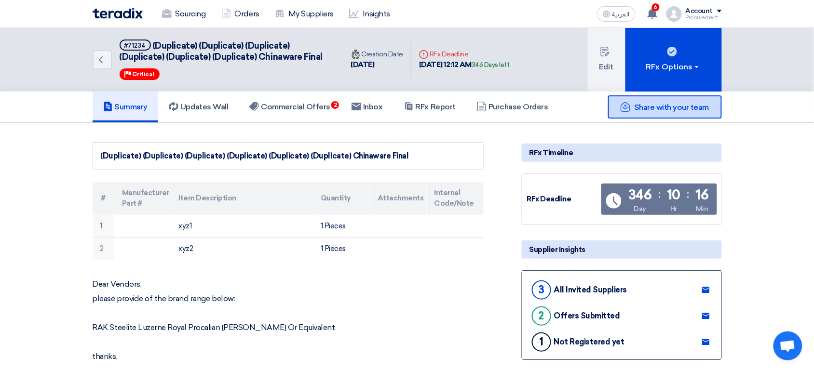
click at [651, 103] on span "Share with your team" at bounding box center [671, 107] width 75 height 9
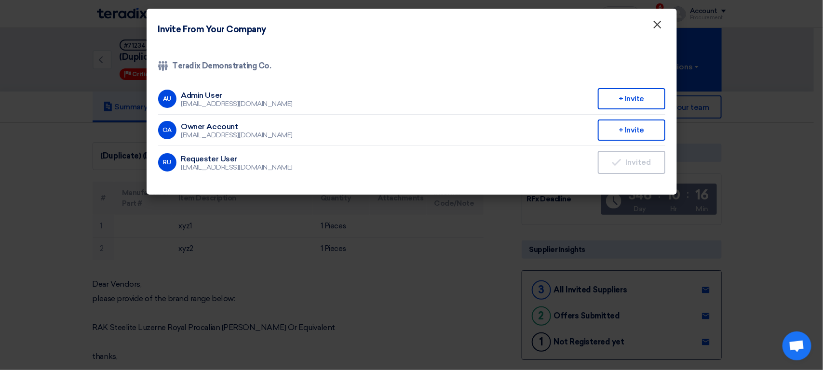
click at [661, 23] on span "×" at bounding box center [658, 26] width 10 height 19
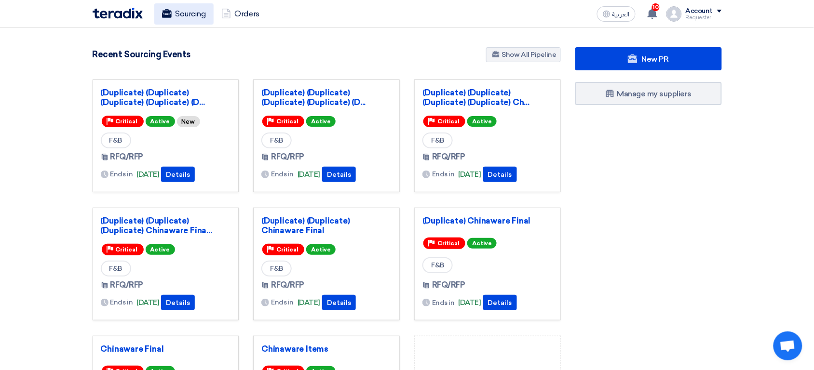
click at [185, 23] on link "Sourcing" at bounding box center [183, 13] width 59 height 21
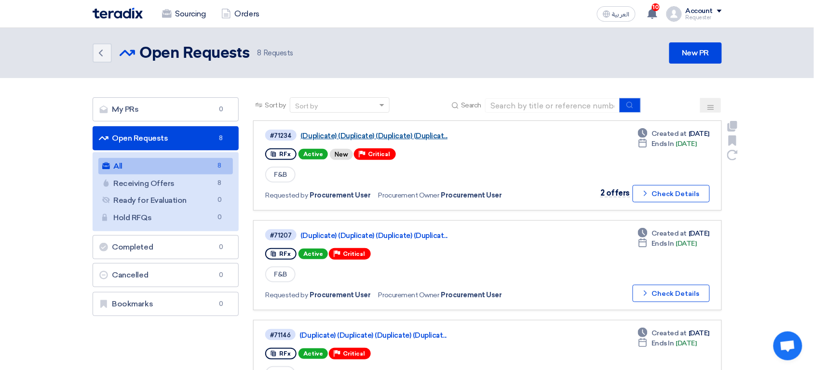
click at [330, 137] on link "(Duplicate) (Duplicate) (Duplicate) (Duplicat..." at bounding box center [420, 136] width 241 height 9
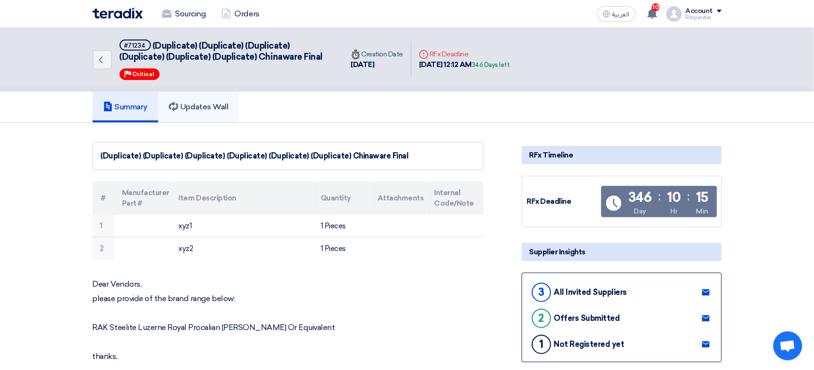
click at [216, 108] on h5 "Updates Wall" at bounding box center [198, 107] width 59 height 10
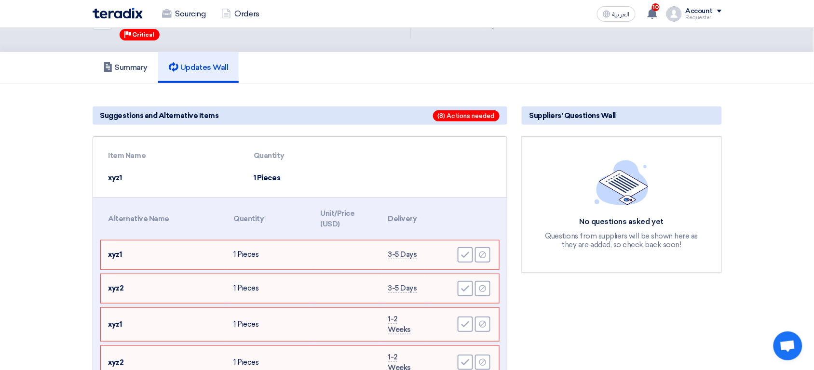
scroll to position [39, 0]
click at [465, 253] on icon "Accept" at bounding box center [465, 255] width 9 height 9
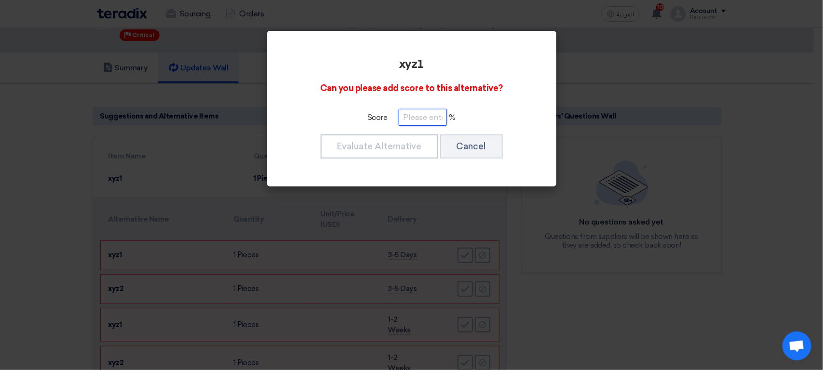
click at [424, 122] on input "number" at bounding box center [423, 117] width 48 height 17
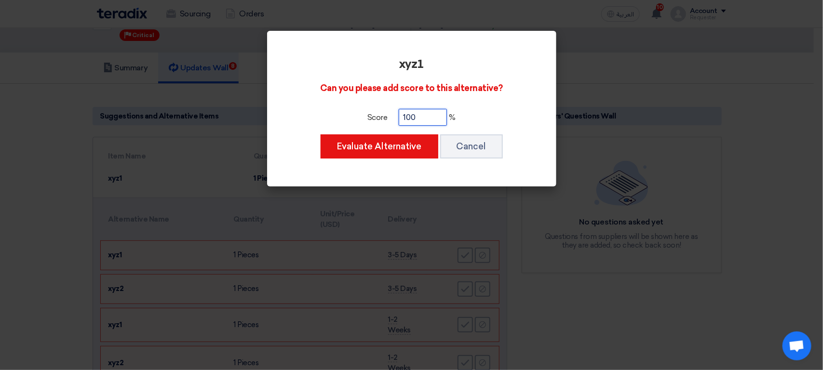
type input "100"
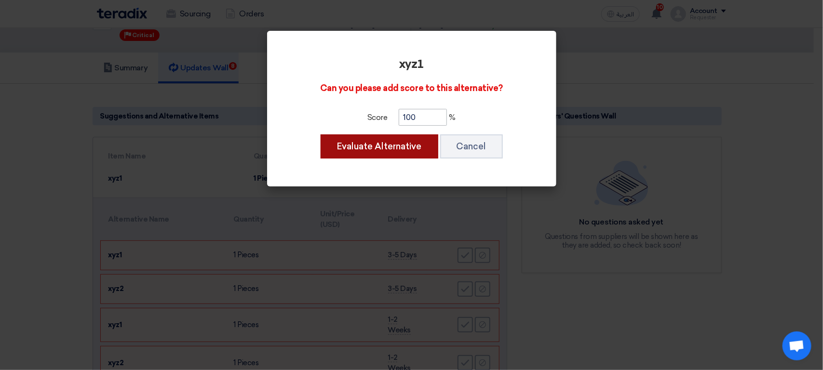
click at [321, 135] on button "Evaluate Alternative" at bounding box center [380, 147] width 118 height 24
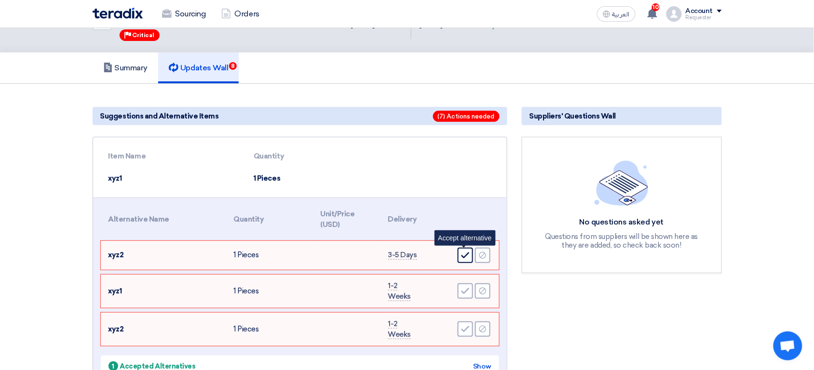
click at [465, 255] on use at bounding box center [465, 255] width 8 height 6
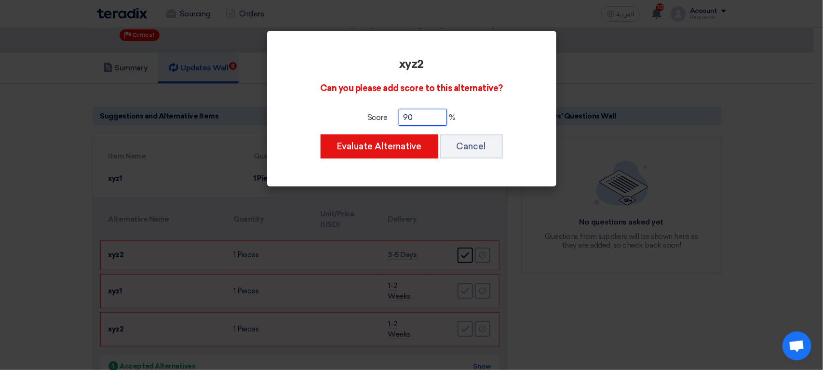
type input "90"
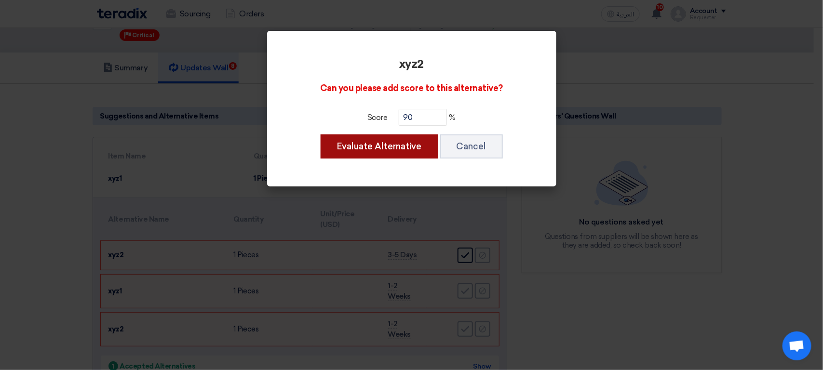
click at [321, 135] on button "Evaluate Alternative" at bounding box center [380, 147] width 118 height 24
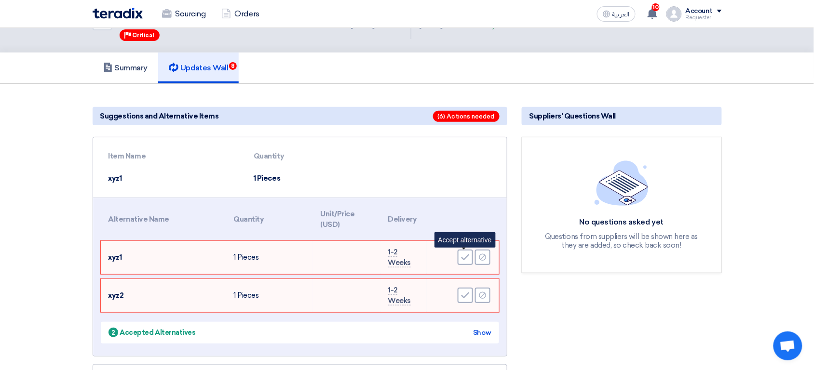
click at [465, 255] on icon "Accept" at bounding box center [465, 257] width 9 height 9
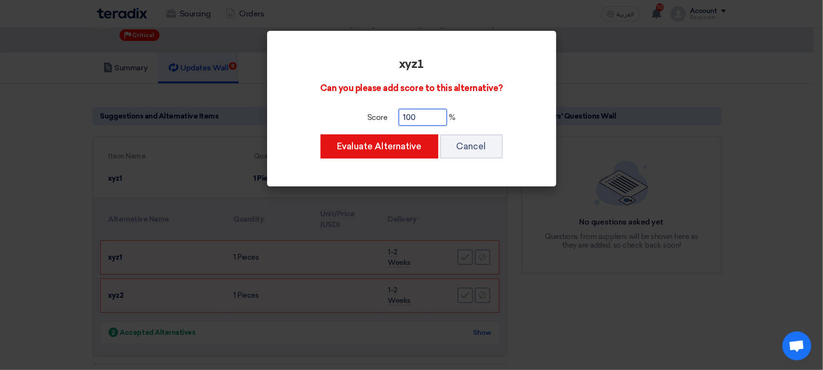
type input "100"
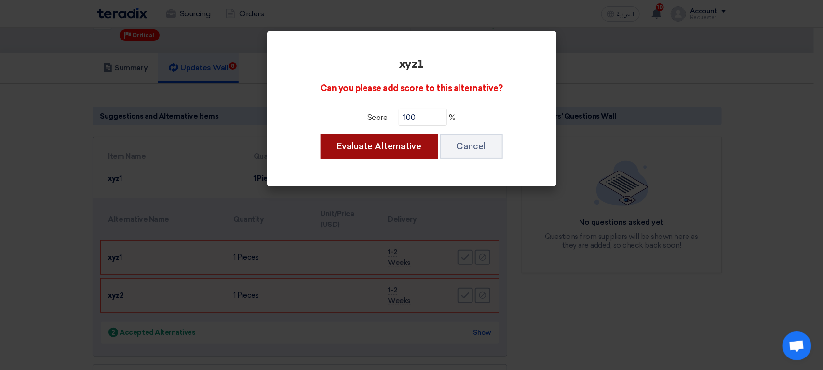
click at [321, 135] on button "Evaluate Alternative" at bounding box center [380, 147] width 118 height 24
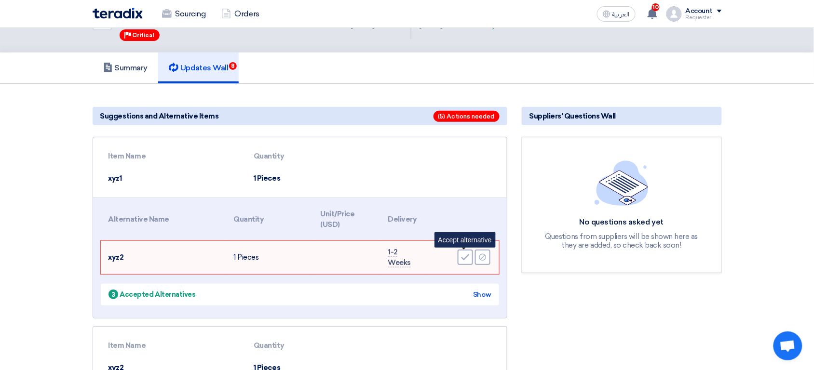
click at [465, 255] on icon "Accept" at bounding box center [465, 257] width 9 height 9
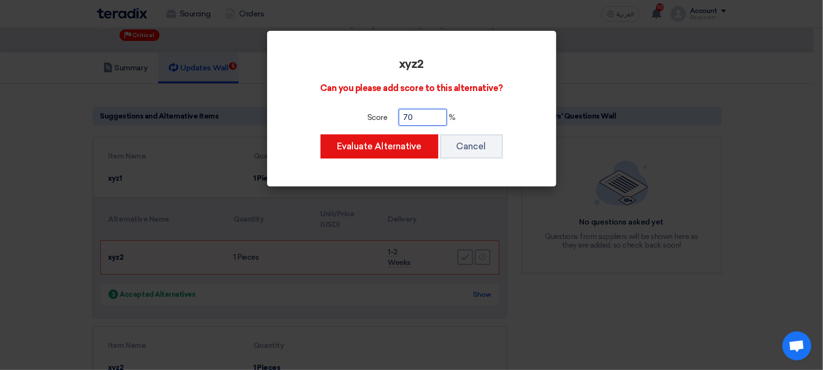
type input "70"
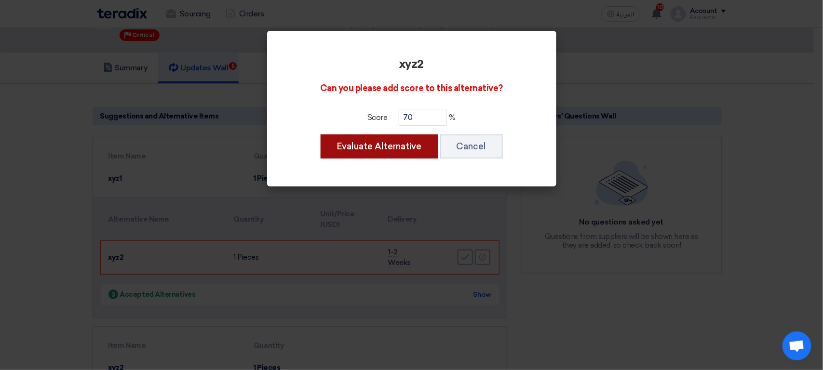
click at [321, 135] on button "Evaluate Alternative" at bounding box center [380, 147] width 118 height 24
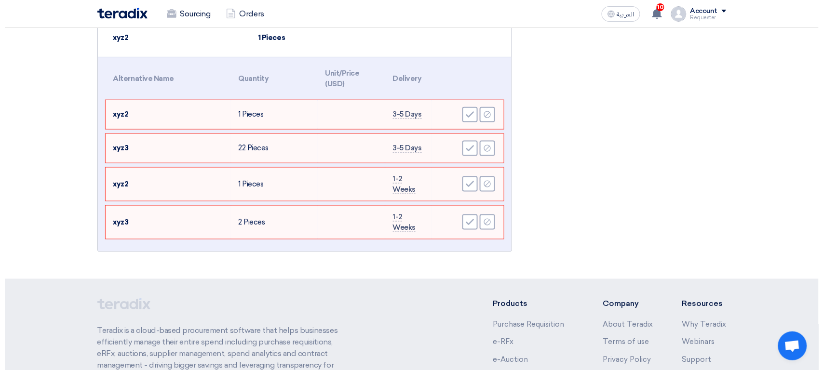
scroll to position [290, 0]
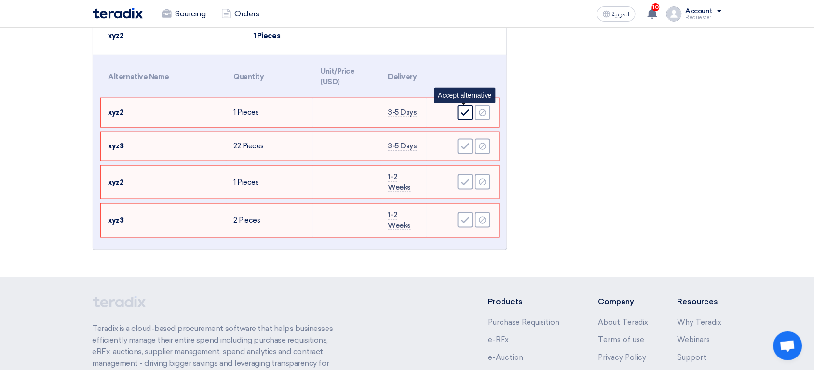
click at [468, 118] on div "Accept" at bounding box center [465, 112] width 15 height 15
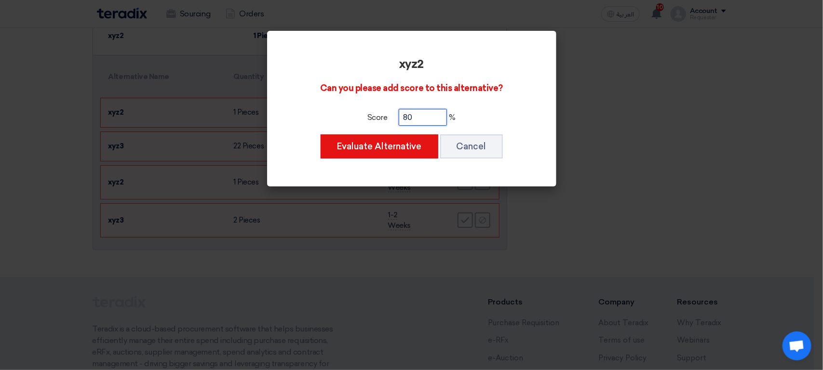
type input "80"
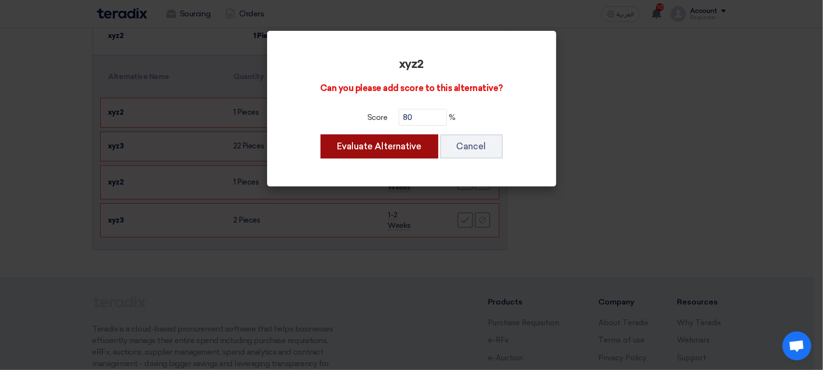
click at [321, 135] on button "Evaluate Alternative" at bounding box center [380, 147] width 118 height 24
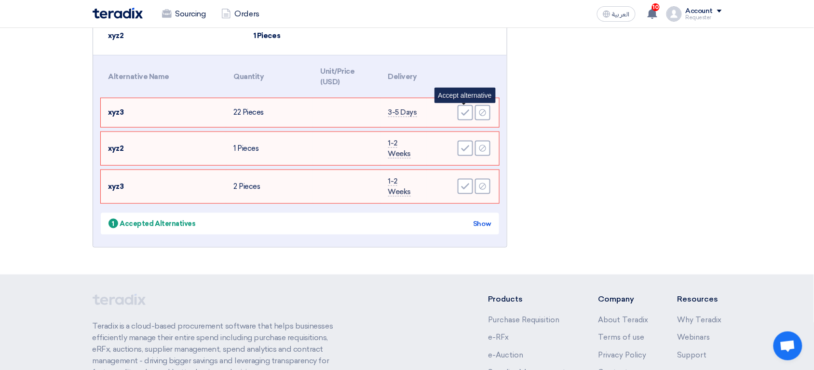
click at [468, 118] on div "Accept" at bounding box center [465, 112] width 15 height 15
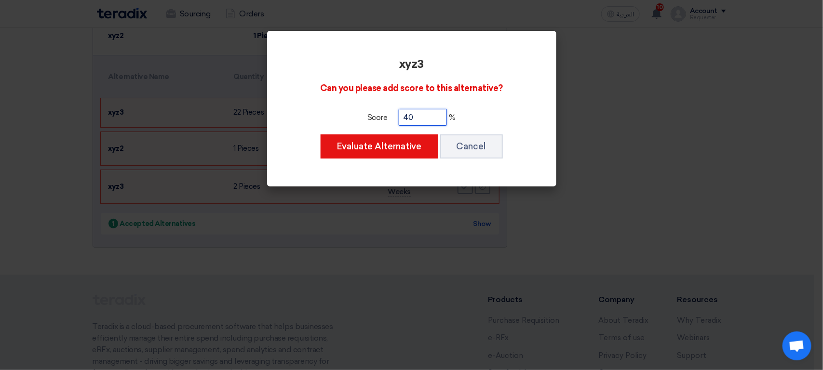
type input "40"
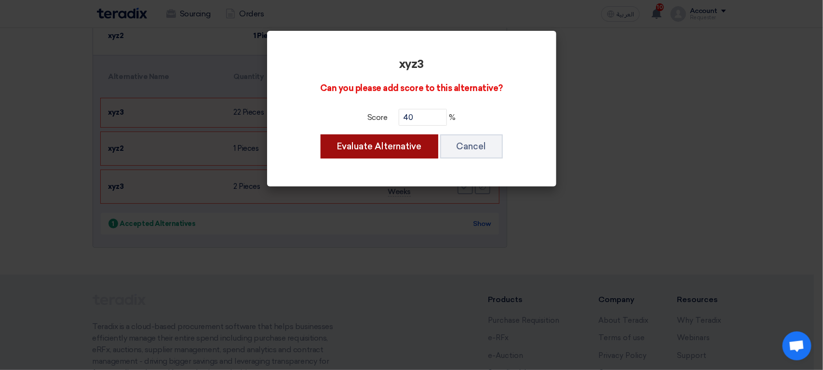
click at [321, 135] on button "Evaluate Alternative" at bounding box center [380, 147] width 118 height 24
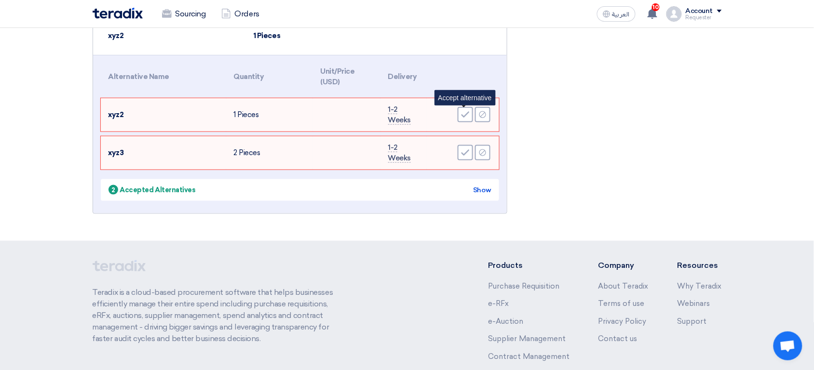
click at [468, 118] on icon "Accept" at bounding box center [465, 114] width 9 height 9
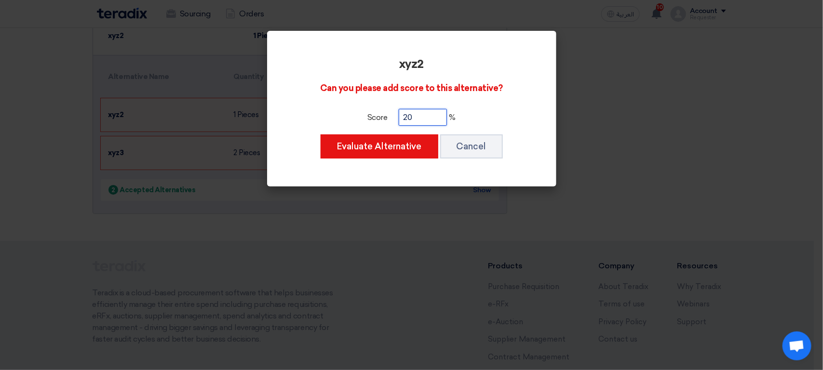
type input "20"
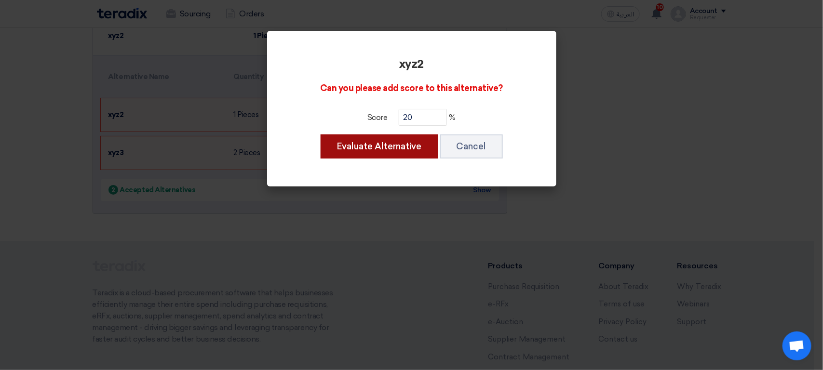
click at [321, 135] on button "Evaluate Alternative" at bounding box center [380, 147] width 118 height 24
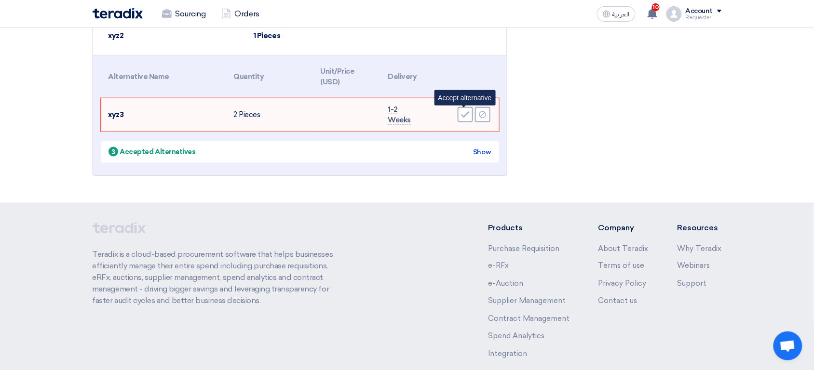
click at [468, 118] on icon "Accept" at bounding box center [465, 114] width 9 height 9
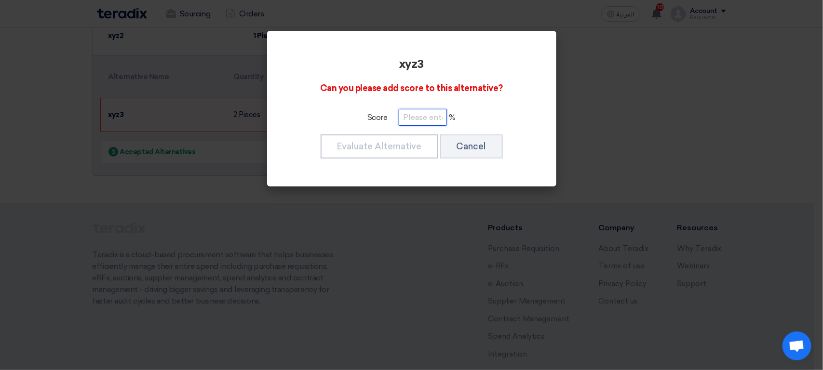
click at [427, 123] on input "number" at bounding box center [423, 117] width 48 height 17
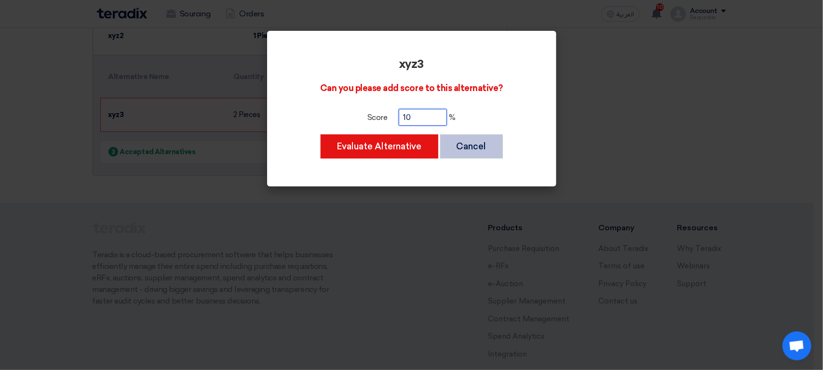
type input "10"
click at [472, 145] on button "Cancel" at bounding box center [471, 147] width 63 height 24
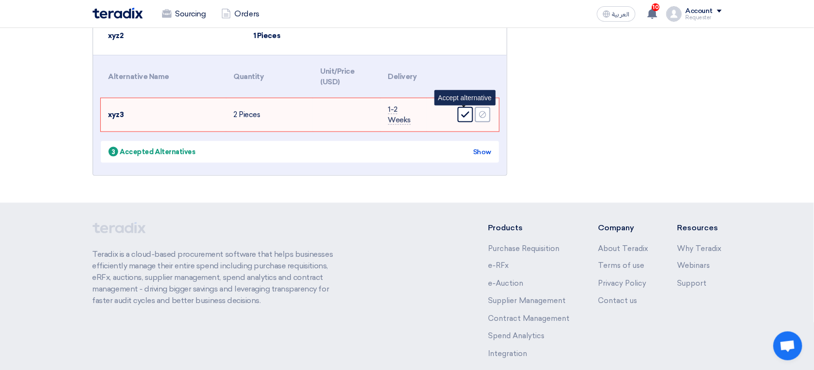
click at [466, 113] on use at bounding box center [465, 115] width 8 height 6
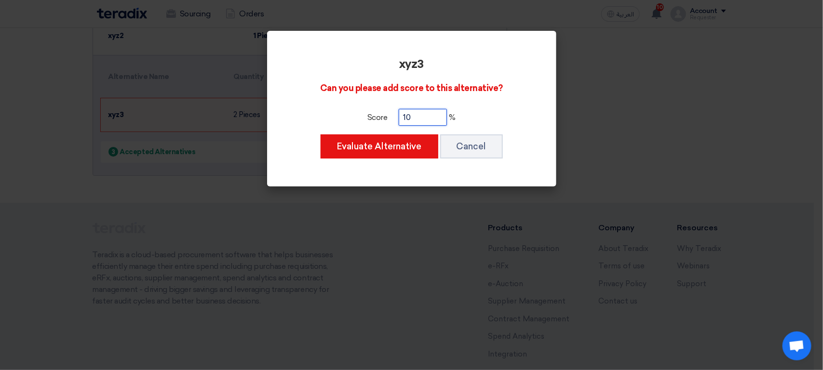
type input "10"
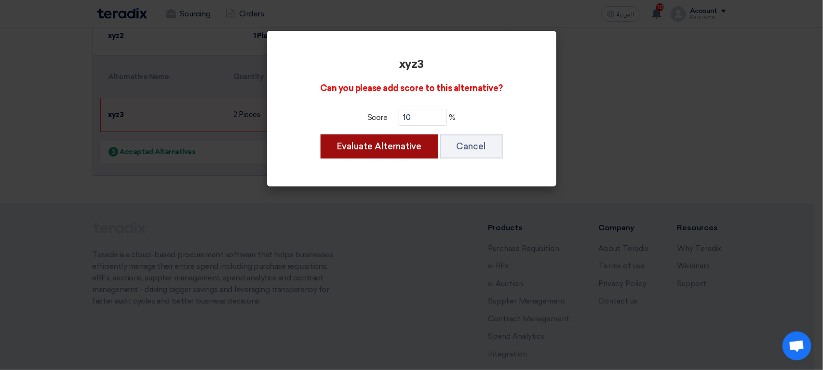
click at [321, 135] on button "Evaluate Alternative" at bounding box center [380, 147] width 118 height 24
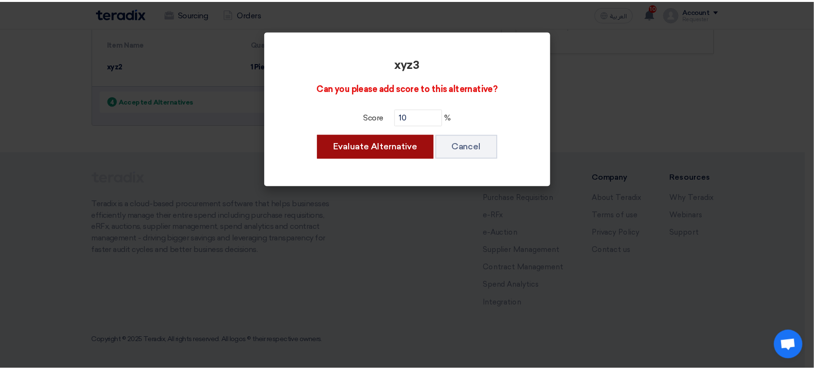
scroll to position [259, 0]
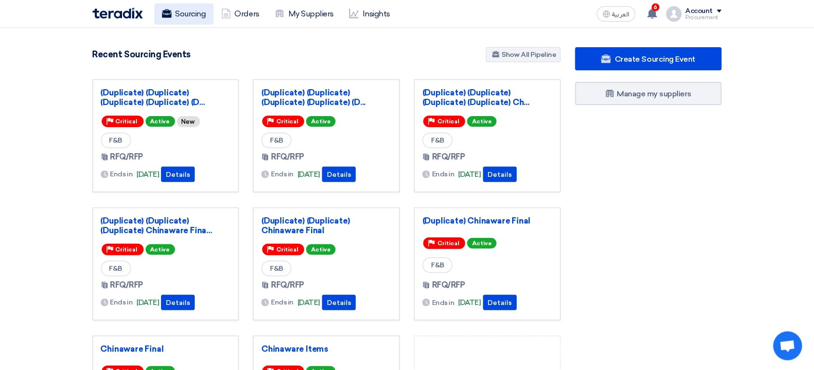
click at [185, 22] on link "Sourcing" at bounding box center [183, 13] width 59 height 21
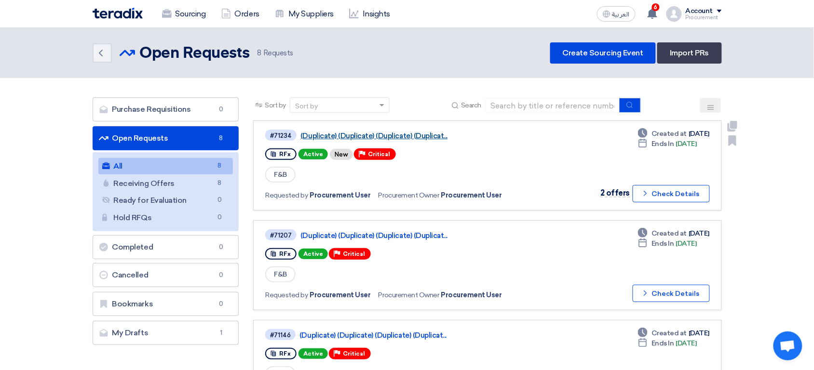
click at [387, 135] on link "(Duplicate) (Duplicate) (Duplicate) (Duplicat..." at bounding box center [420, 136] width 241 height 9
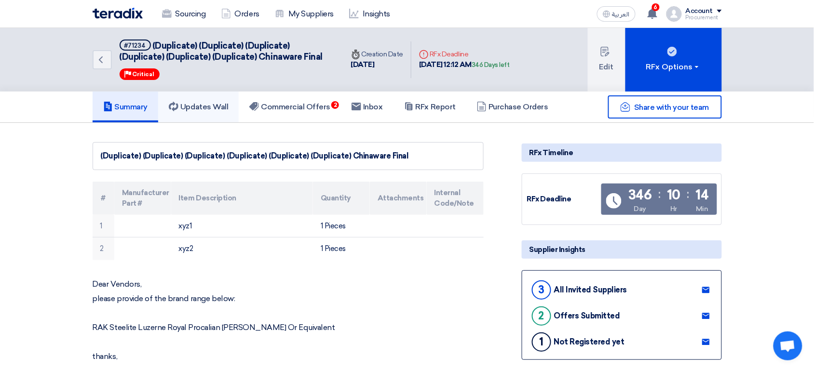
click at [201, 105] on h5 "Updates Wall" at bounding box center [198, 107] width 59 height 10
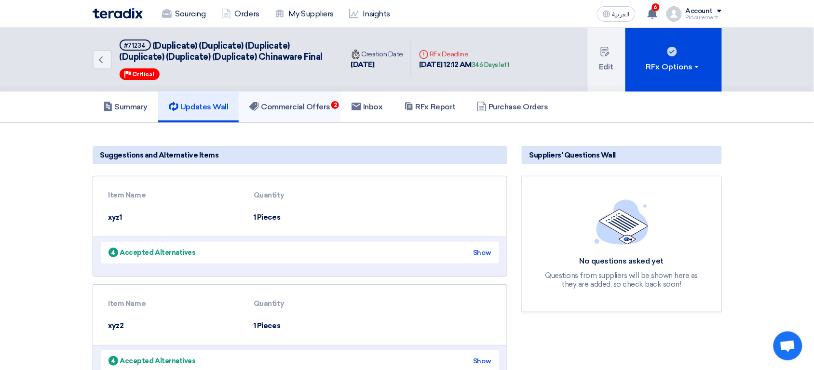
click at [273, 102] on h5 "Commercial Offers 2" at bounding box center [289, 107] width 81 height 10
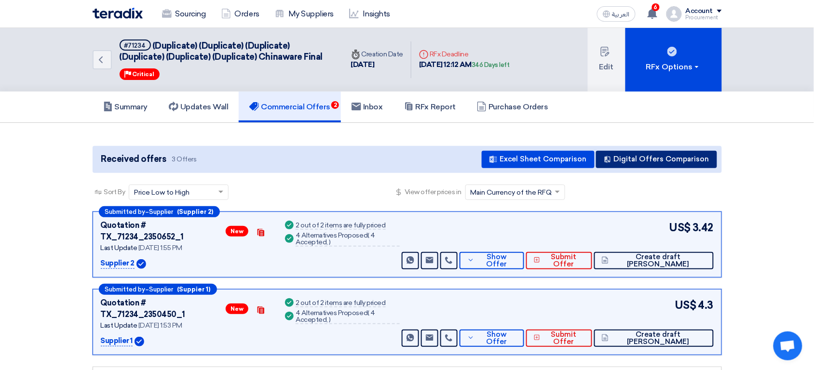
click at [660, 158] on button "Digital Offers Comparison" at bounding box center [656, 159] width 121 height 17
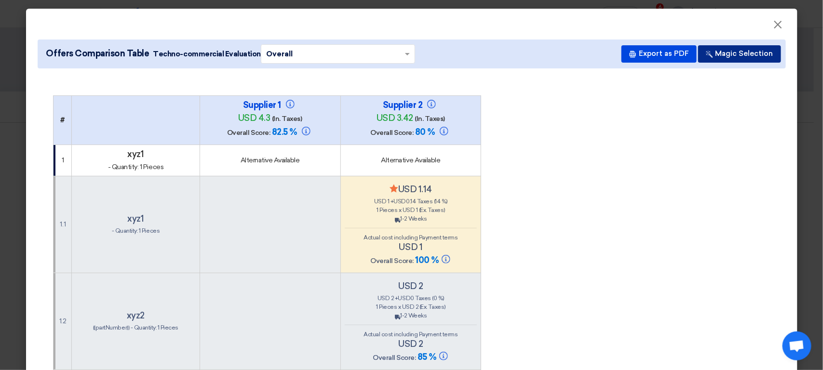
click at [732, 58] on button "Magic Selection" at bounding box center [739, 53] width 83 height 17
click at [385, 212] on span "Pieces x" at bounding box center [390, 210] width 22 height 7
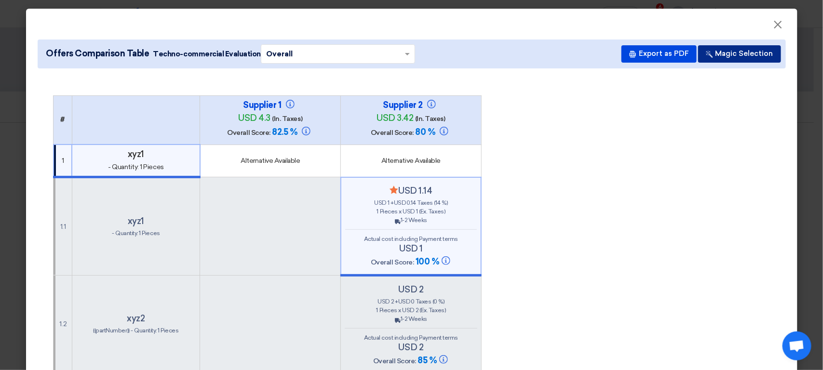
click at [730, 52] on button "Magic Selection" at bounding box center [739, 53] width 83 height 17
click at [255, 233] on td at bounding box center [270, 226] width 141 height 98
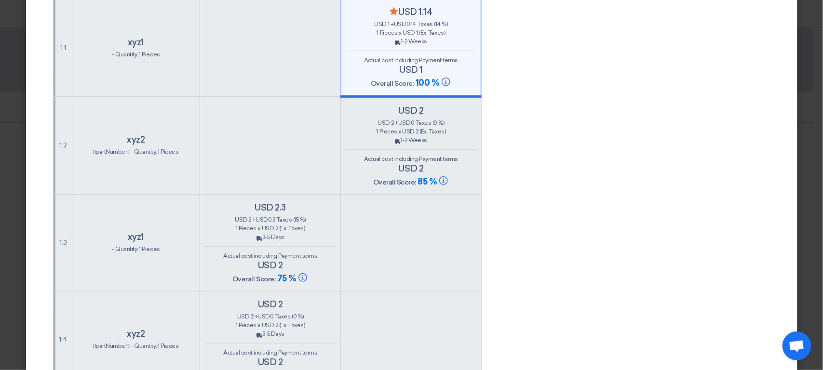
scroll to position [173, 0]
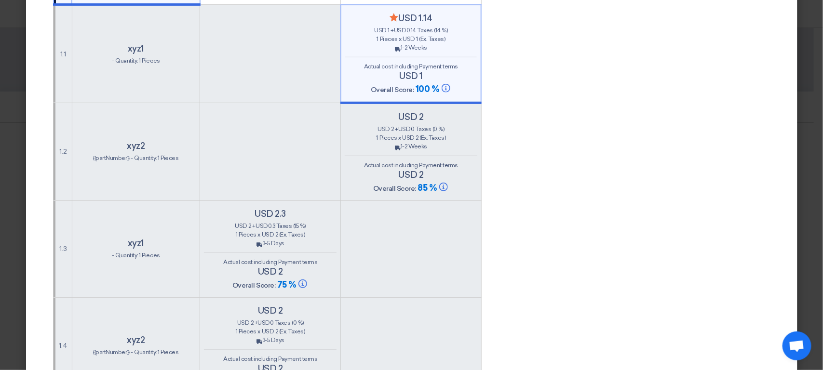
click at [255, 233] on span "Pieces x" at bounding box center [250, 234] width 22 height 7
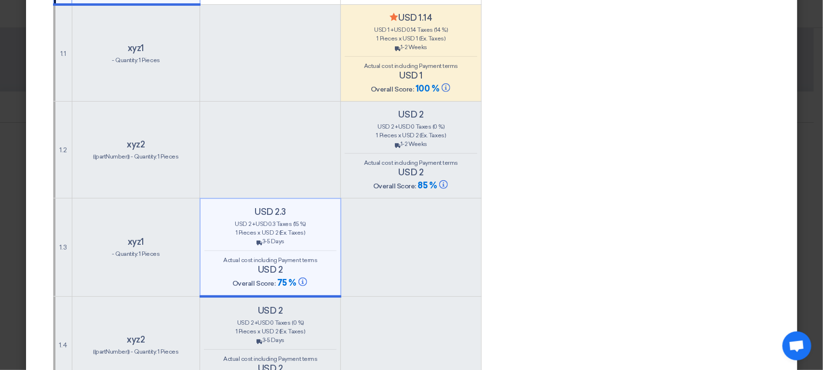
scroll to position [0, 0]
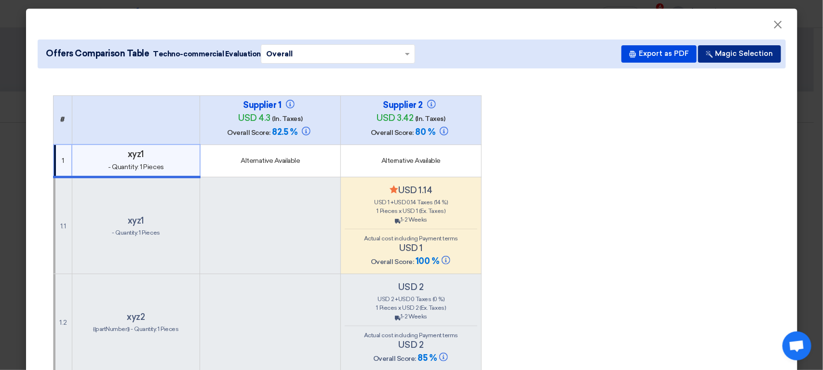
click at [738, 56] on button "Magic Selection" at bounding box center [739, 53] width 83 height 17
click at [444, 211] on div "1 Pieces x usd 1 (Ex. Taxes)" at bounding box center [411, 211] width 133 height 9
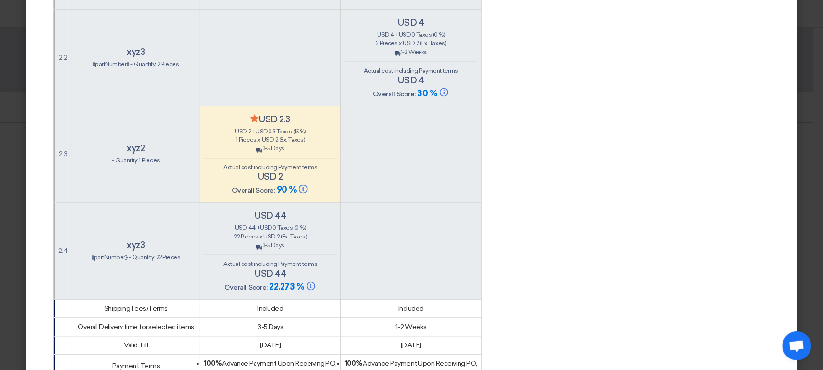
scroll to position [683, 0]
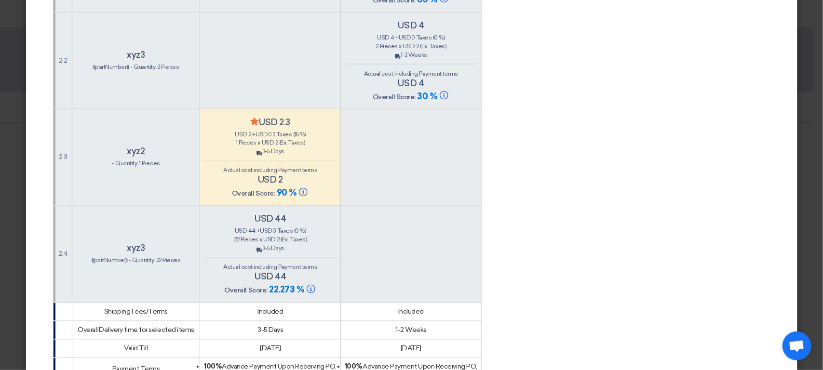
click at [309, 155] on div "Minimize/Maximize Category usd 2.3 usd 2 + usd 0.3 Taxes (15 %) 1 Pieces x usd …" at bounding box center [270, 158] width 133 height 82
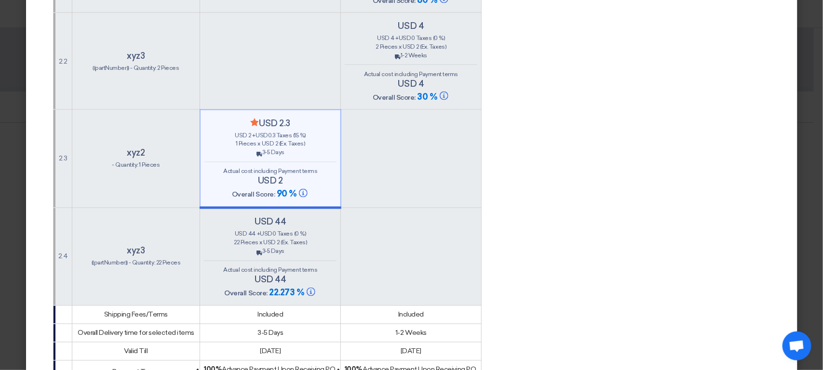
scroll to position [0, 0]
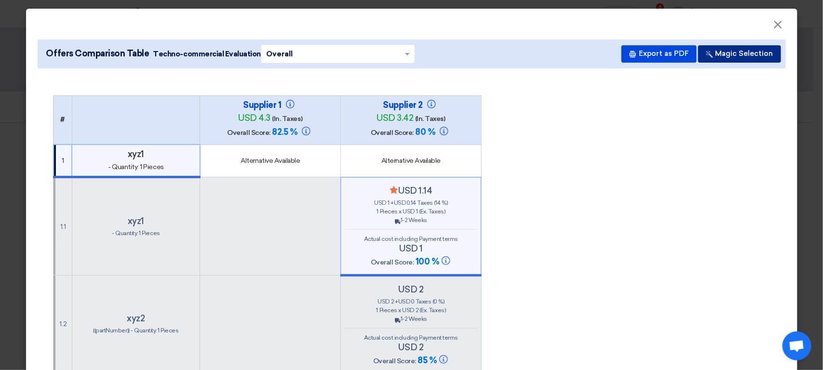
click at [751, 46] on button "Magic Selection" at bounding box center [739, 53] width 83 height 17
click at [315, 120] on div "Supplier 1 usd 4.3 (In. Taxes) Overall Score: 82.5 %" at bounding box center [270, 120] width 133 height 41
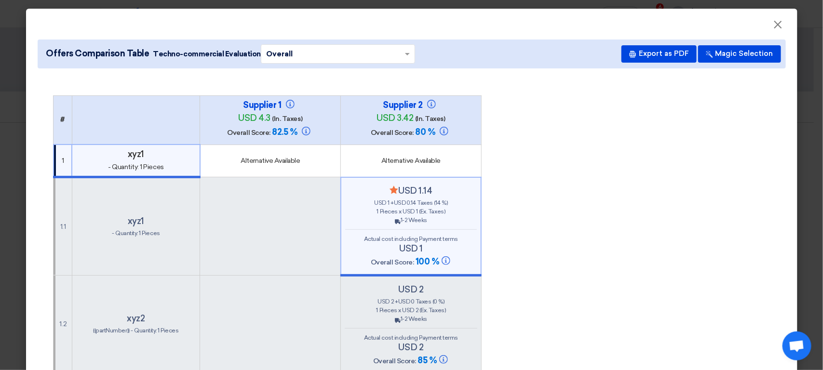
click at [272, 191] on td at bounding box center [270, 226] width 141 height 98
drag, startPoint x: 222, startPoint y: 109, endPoint x: 353, endPoint y: 114, distance: 131.7
click at [353, 114] on tr "# Supplier 1 usd 4.3 (In. Taxes) Overall Score: 82.5 % Supplier 2" at bounding box center [268, 119] width 428 height 49
click at [353, 114] on div "Supplier 2 usd 3.42 (In. Taxes) Overall Score: 80 %" at bounding box center [411, 120] width 133 height 41
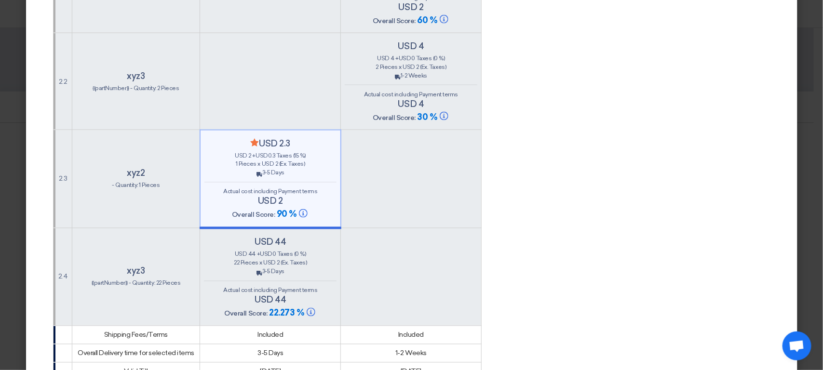
click at [297, 163] on span "(Ex. Taxes)" at bounding box center [292, 164] width 26 height 7
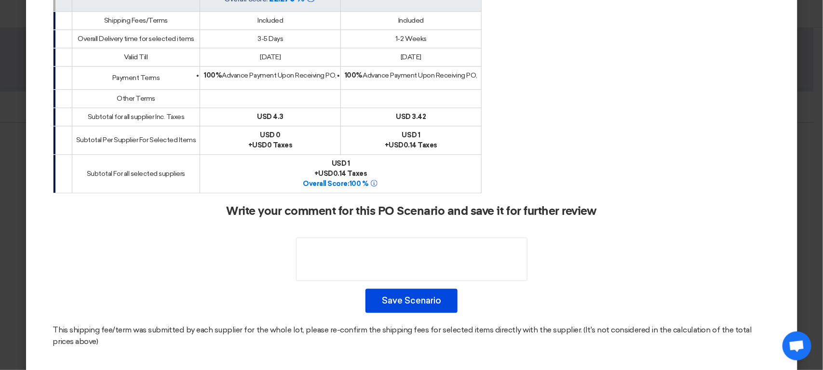
scroll to position [720, 0]
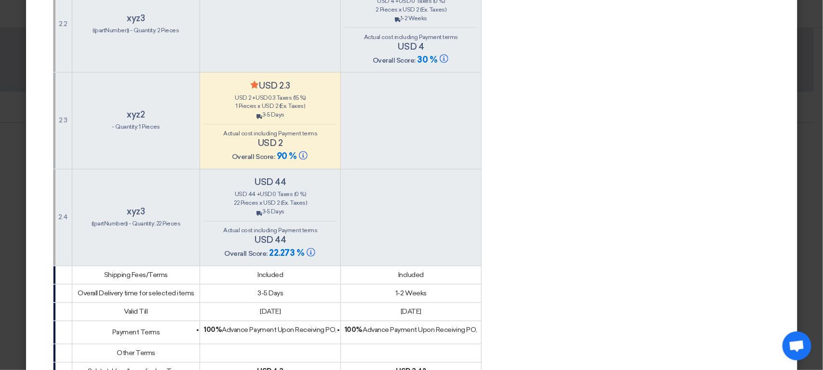
click at [302, 209] on div "Back 3-5 Days" at bounding box center [270, 212] width 133 height 9
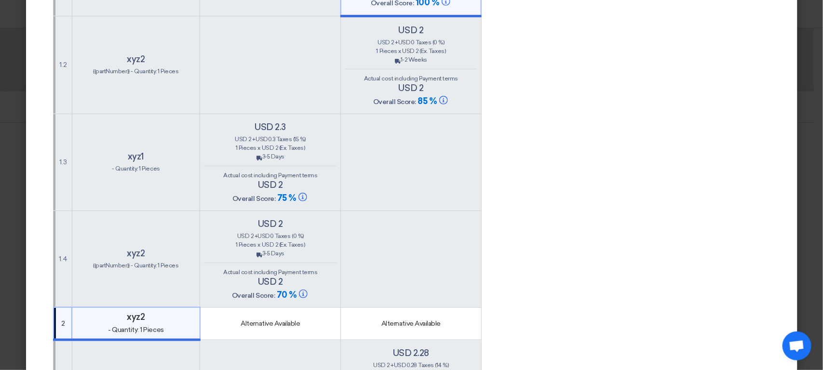
scroll to position [261, 0]
click at [302, 209] on td "usd 2 usd 2 + usd 0 Taxes (0 %) 1 Pieces x usd 2 (Ex. Taxes) Back 3-5 Days" at bounding box center [270, 257] width 141 height 97
click at [274, 117] on td "usd 2.3 usd 2 + usd 0.3 Taxes (15 %) 1 Pieces x usd 2 (Ex. Taxes) Back 3-5 Days" at bounding box center [270, 160] width 141 height 97
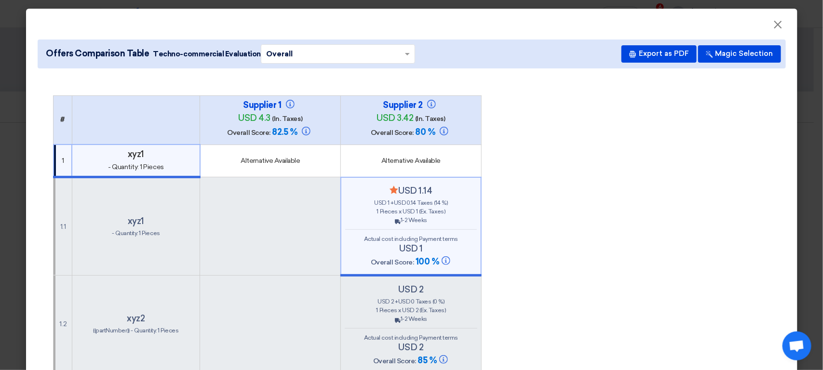
scroll to position [8, 0]
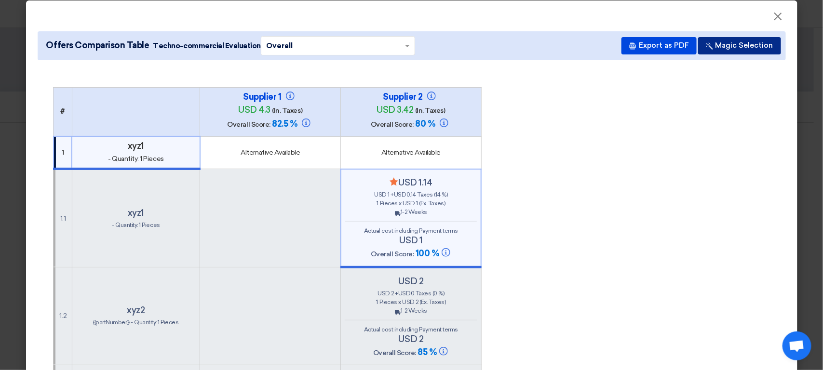
click at [746, 51] on button "Magic Selection" at bounding box center [739, 45] width 83 height 17
click at [393, 299] on span "Pieces x" at bounding box center [390, 302] width 22 height 7
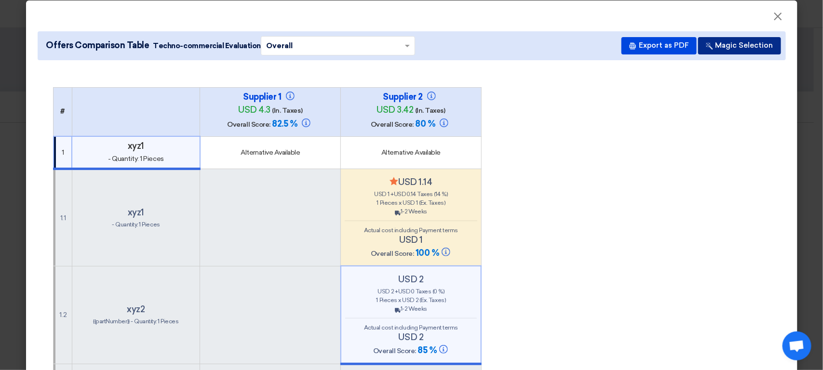
click at [729, 48] on button "Magic Selection" at bounding box center [739, 45] width 83 height 17
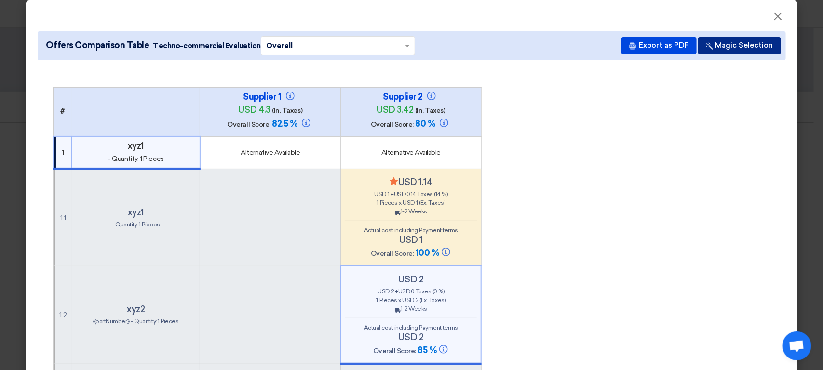
click at [730, 48] on button "Magic Selection" at bounding box center [739, 45] width 83 height 17
click at [717, 46] on button "Magic Selection" at bounding box center [739, 45] width 83 height 17
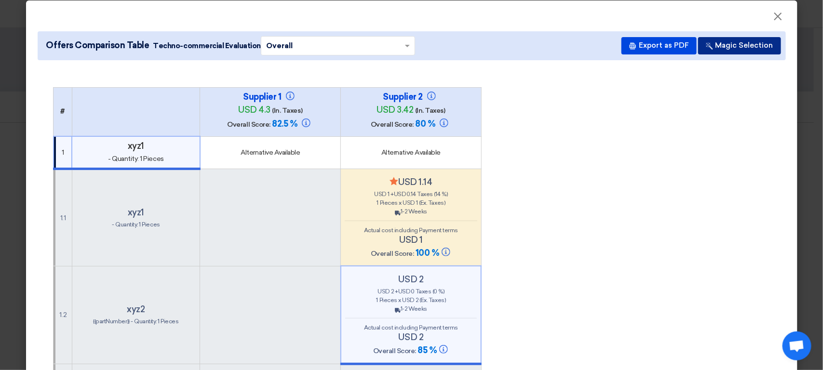
click at [717, 46] on button "Magic Selection" at bounding box center [739, 45] width 83 height 17
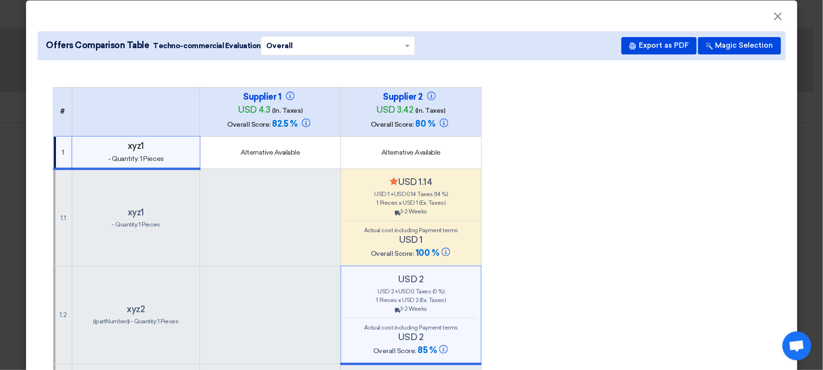
click at [714, 50] on button "Magic Selection" at bounding box center [739, 45] width 83 height 17
click at [447, 180] on h4 "Minimize/Maximize Category usd 1.14" at bounding box center [411, 182] width 133 height 11
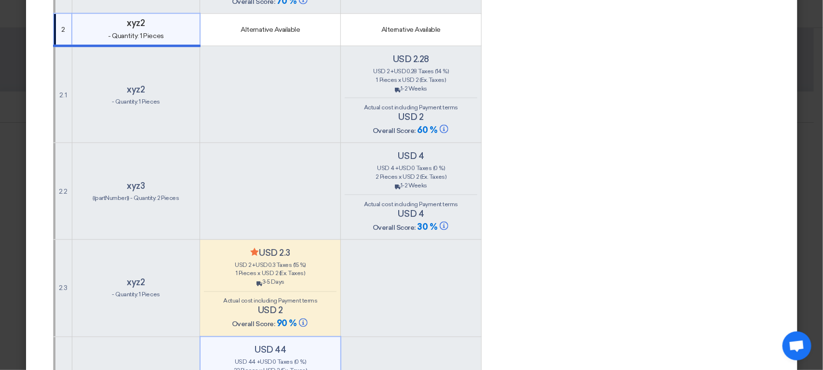
scroll to position [554, 0]
click at [333, 253] on h4 "Minimize/Maximize Category usd 2.3" at bounding box center [270, 252] width 133 height 11
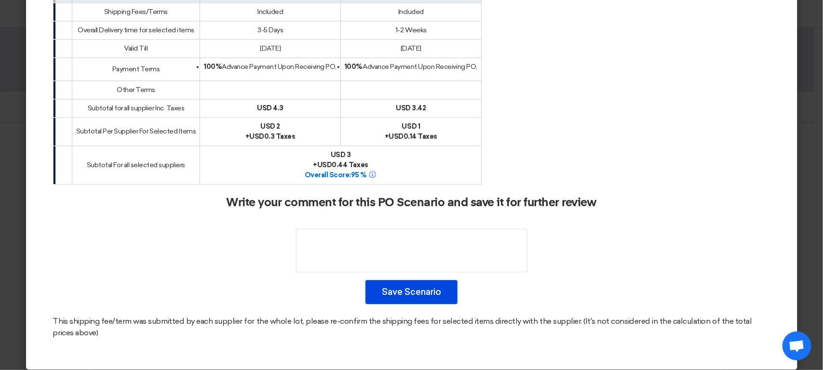
scroll to position [968, 0]
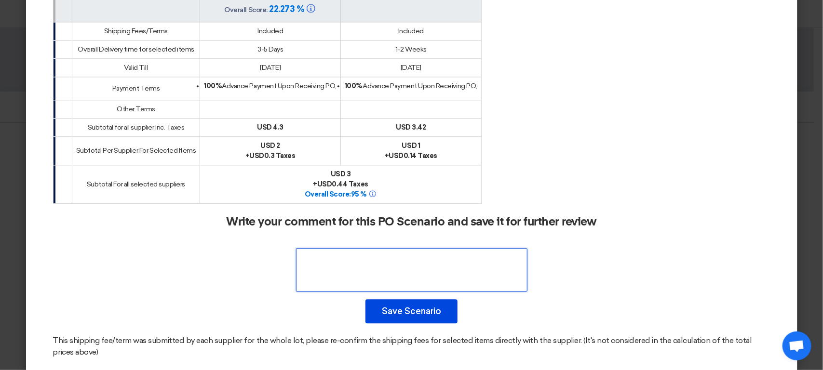
click at [430, 254] on textarea at bounding box center [411, 269] width 231 height 43
type textarea "xyz"
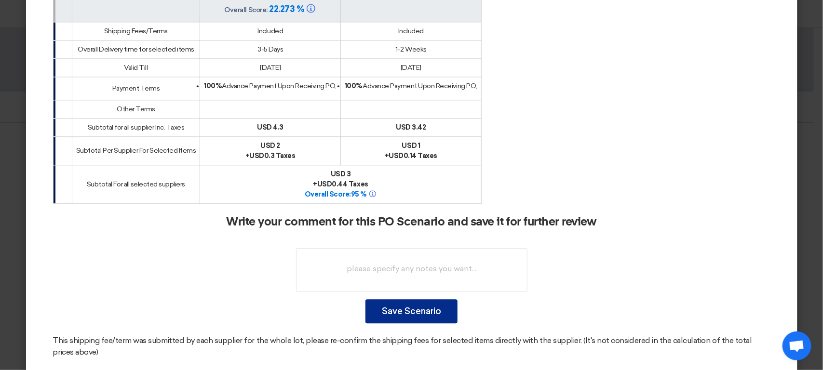
click at [401, 307] on button "Save Scenario" at bounding box center [411, 311] width 92 height 24
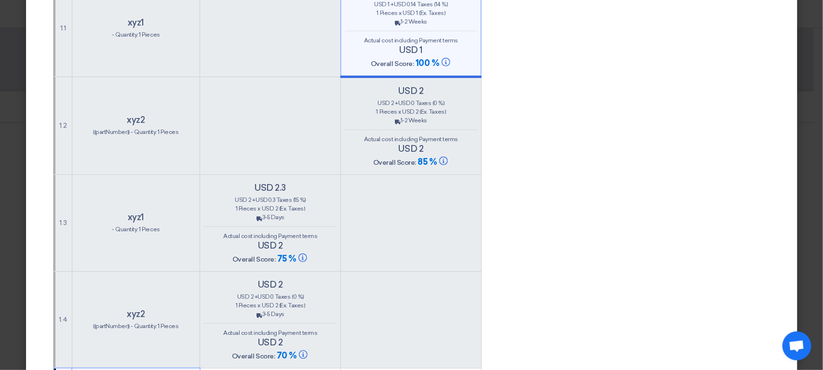
scroll to position [201, 0]
click at [418, 102] on div "usd 2 + usd 0 Taxes (0 %)" at bounding box center [411, 100] width 133 height 9
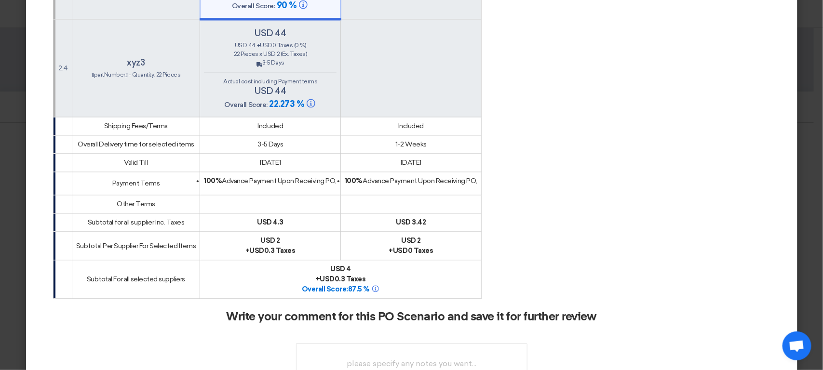
scroll to position [833, 0]
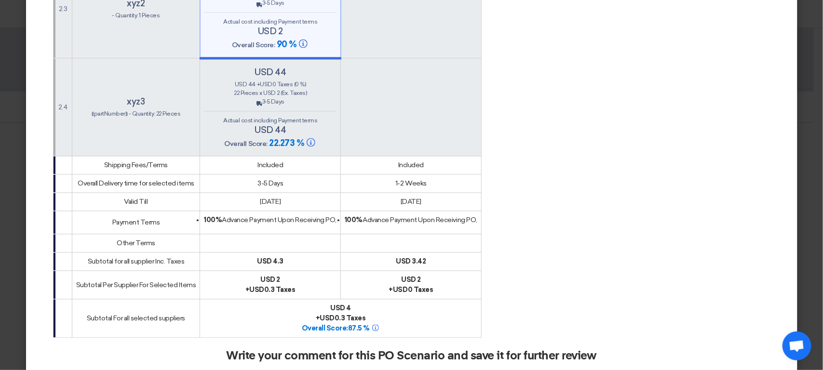
click at [295, 112] on div "usd 44 usd 44 + usd 0 Taxes (0 %) 22 Pieces x usd 2 (Ex. Taxes) Back 3-5 Days" at bounding box center [270, 108] width 133 height 82
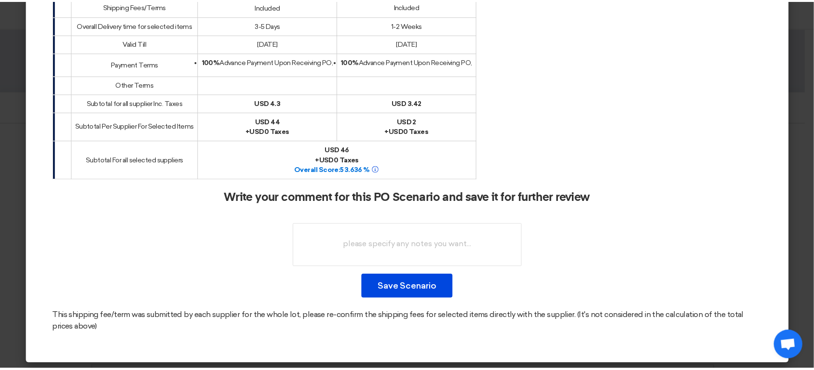
scroll to position [991, 0]
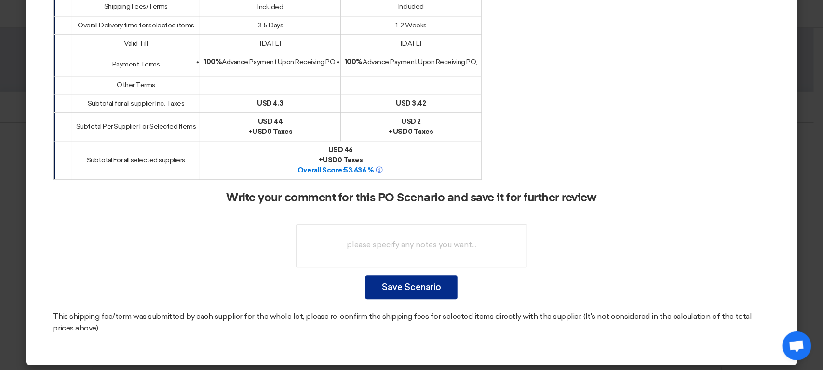
click at [437, 279] on button "Save Scenario" at bounding box center [411, 287] width 92 height 24
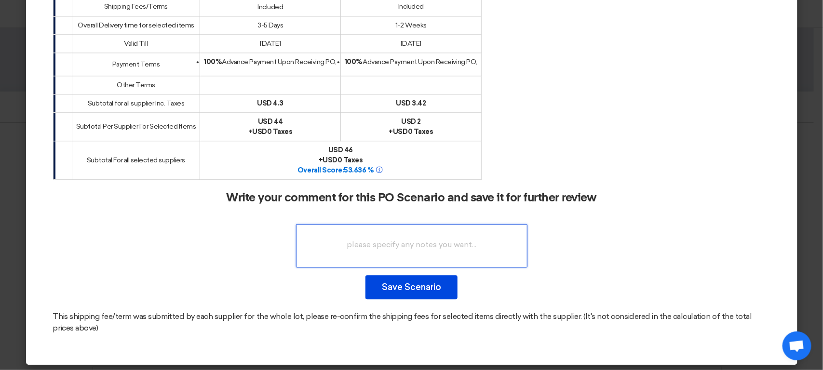
click at [404, 245] on textarea at bounding box center [411, 245] width 231 height 43
type textarea "xyz"
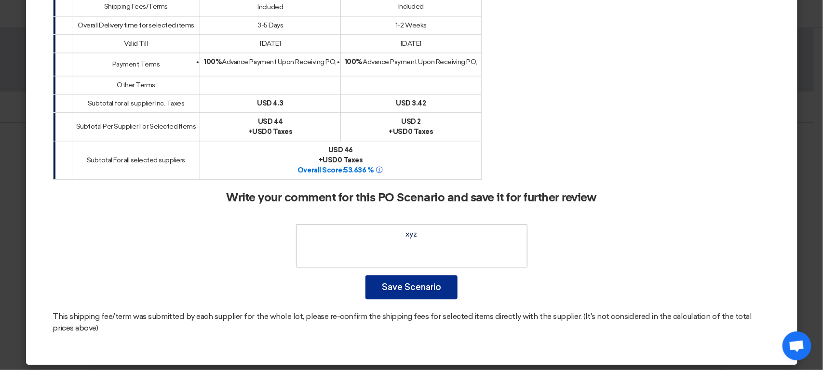
click at [365, 275] on button "Save Scenario" at bounding box center [411, 287] width 92 height 24
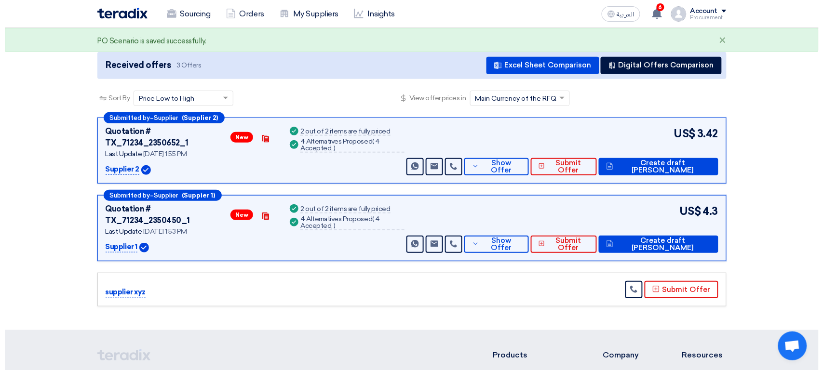
scroll to position [35, 0]
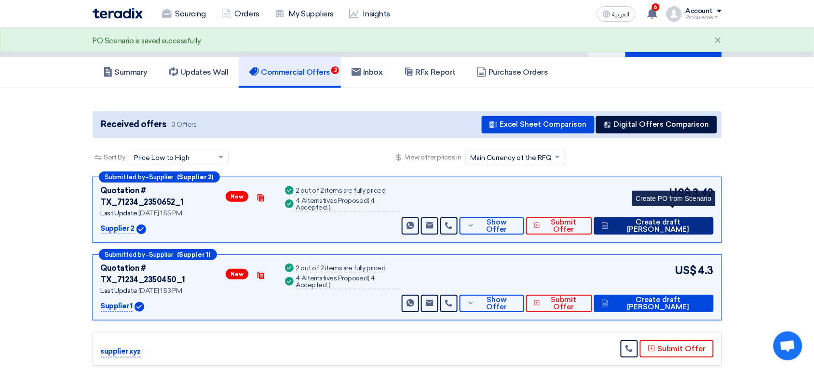
click at [666, 219] on span "Create draft [PERSON_NAME]" at bounding box center [658, 226] width 95 height 14
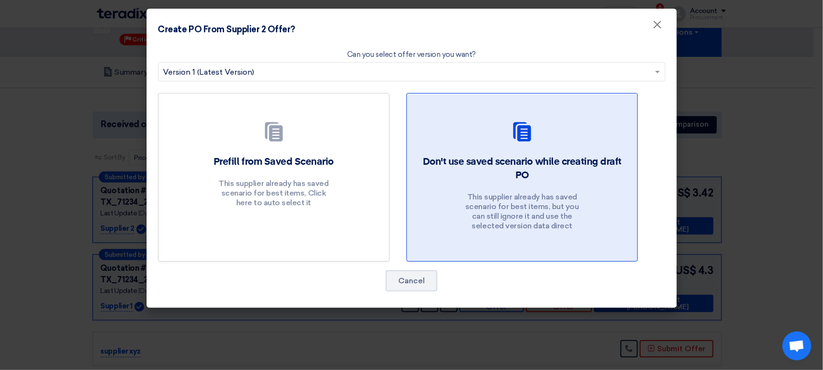
click at [453, 197] on div "Don't use saved scenario while creating draft PO This supplier already has save…" at bounding box center [522, 195] width 207 height 81
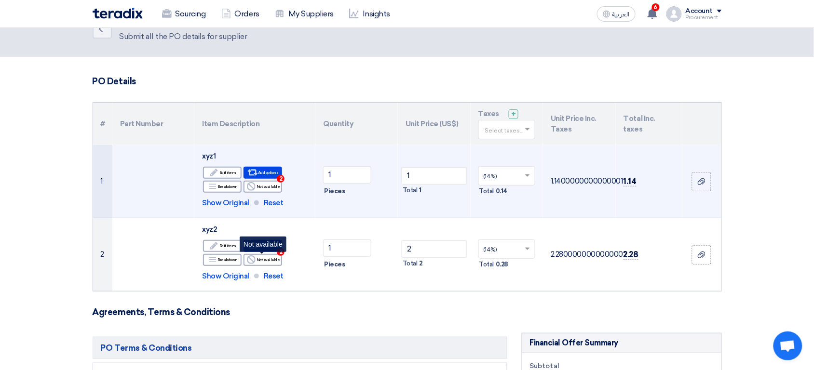
scroll to position [20, 0]
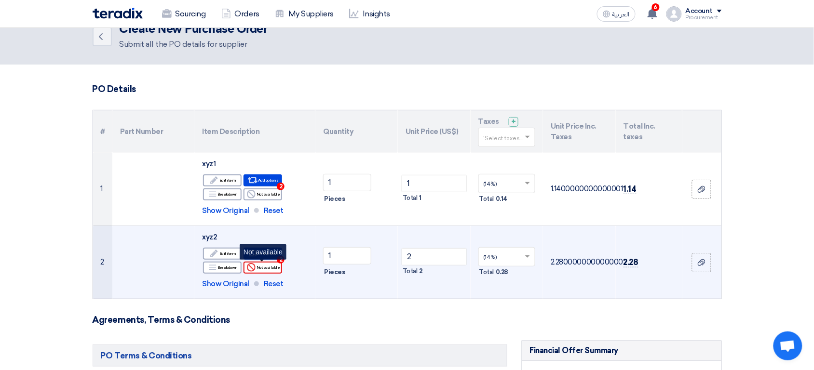
click at [267, 268] on div "Reject Not available" at bounding box center [262, 268] width 39 height 12
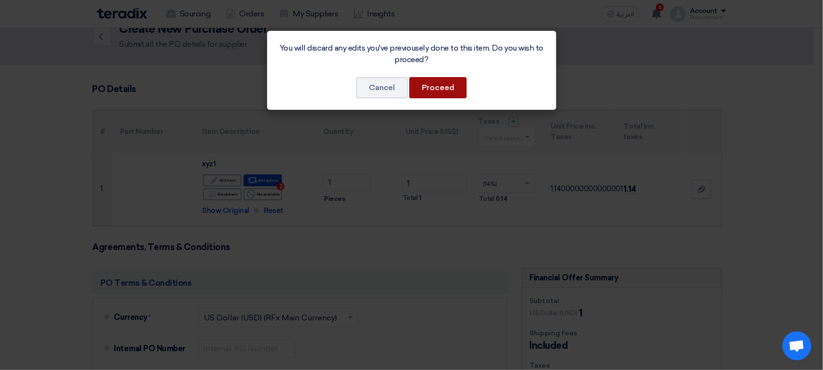
click at [431, 89] on button "Proceed" at bounding box center [437, 87] width 57 height 21
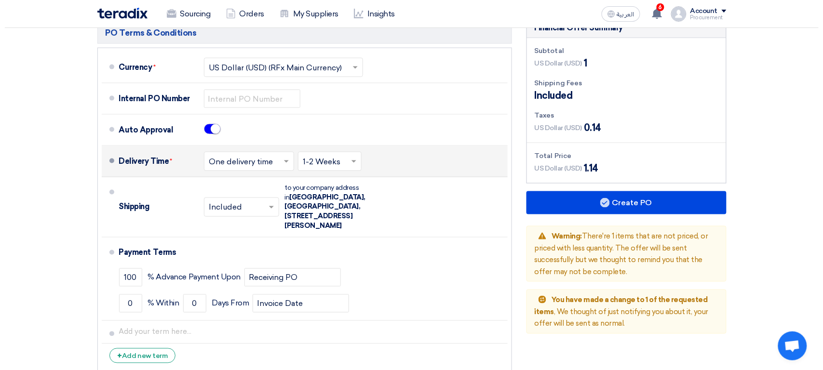
scroll to position [316, 0]
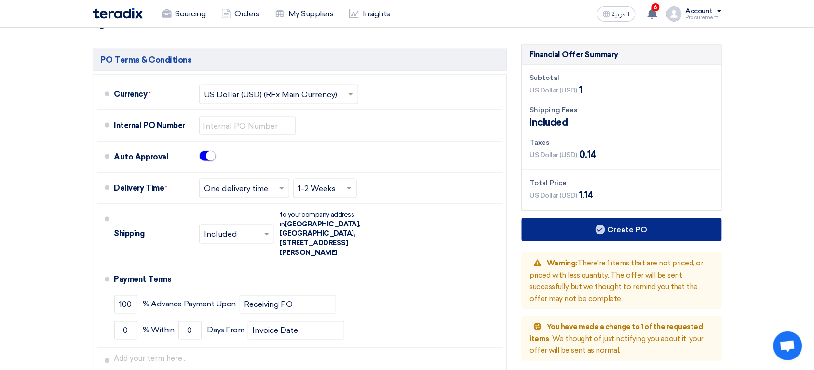
click at [626, 229] on button "Create PO" at bounding box center [622, 229] width 200 height 23
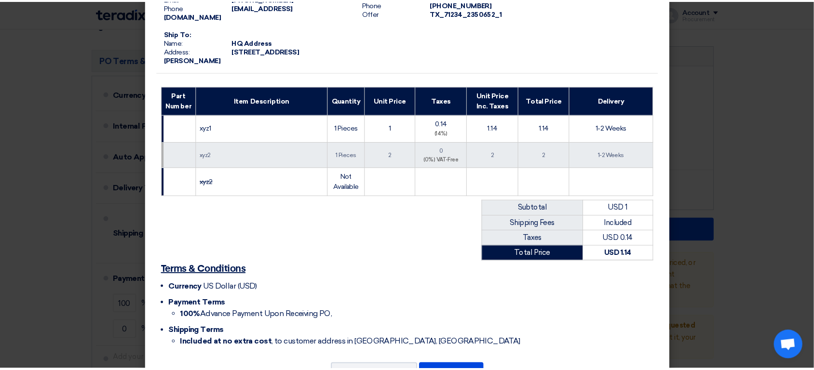
scroll to position [185, 0]
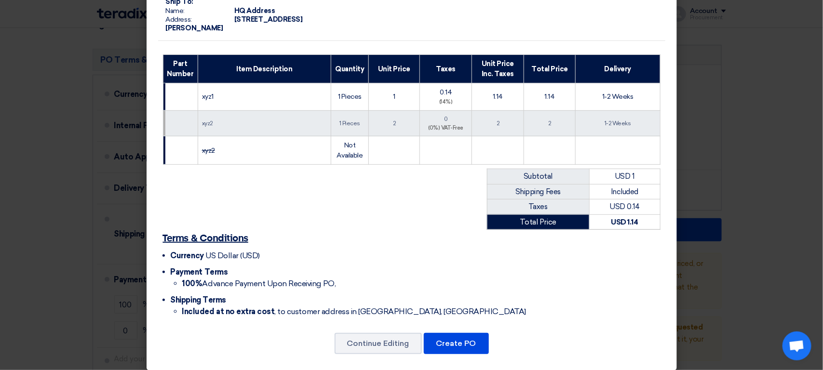
click at [389, 347] on div "From: Name: XYZ Co. Address: 845 Al-Nakheel Street, Al-Olaya District, Riyadh, …" at bounding box center [412, 97] width 530 height 547
click at [376, 337] on button "Continue Editing" at bounding box center [378, 343] width 87 height 21
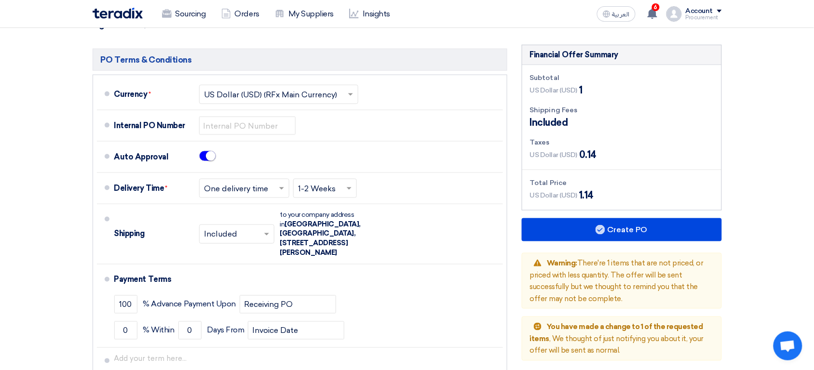
scroll to position [0, 0]
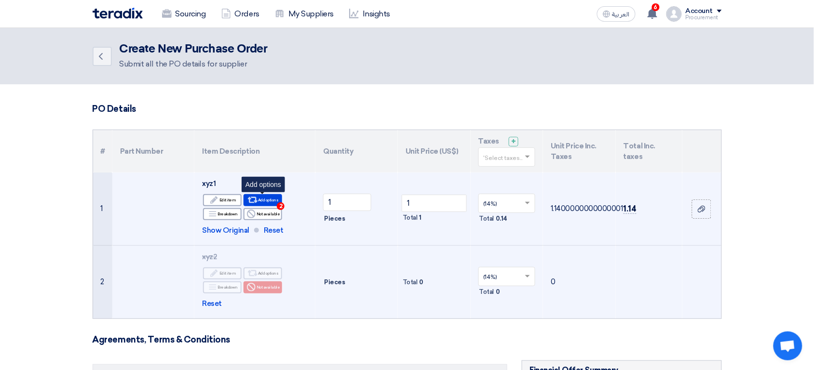
click at [264, 199] on div "Alternative Add options 2" at bounding box center [262, 200] width 39 height 12
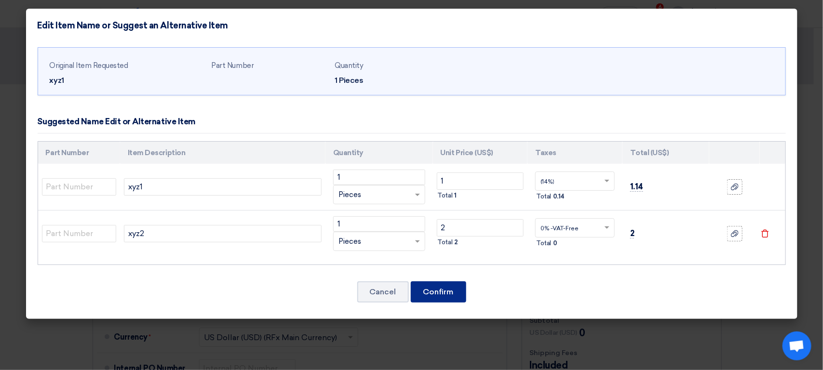
click at [455, 299] on button "Confirm" at bounding box center [438, 292] width 55 height 21
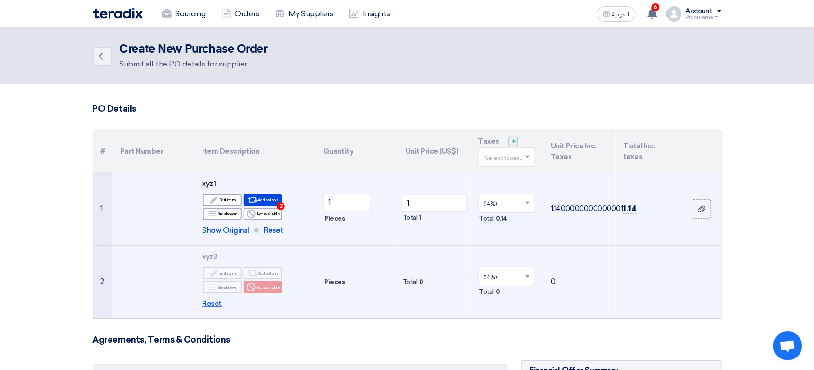
click at [214, 305] on span "Reset" at bounding box center [212, 303] width 20 height 11
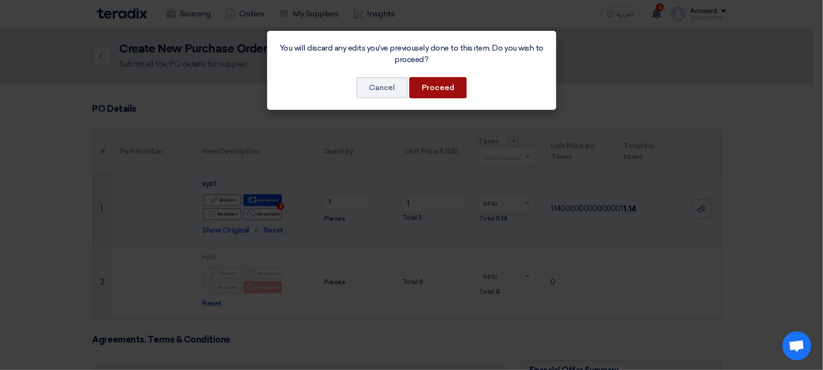
click at [455, 91] on button "Proceed" at bounding box center [437, 87] width 57 height 21
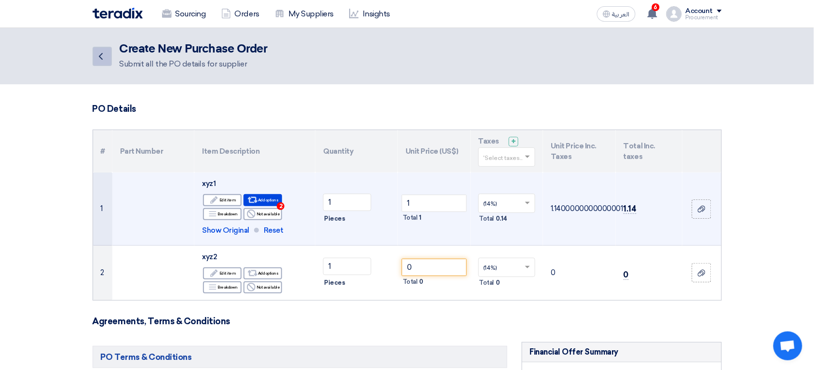
click at [101, 61] on icon "Back" at bounding box center [101, 57] width 12 height 12
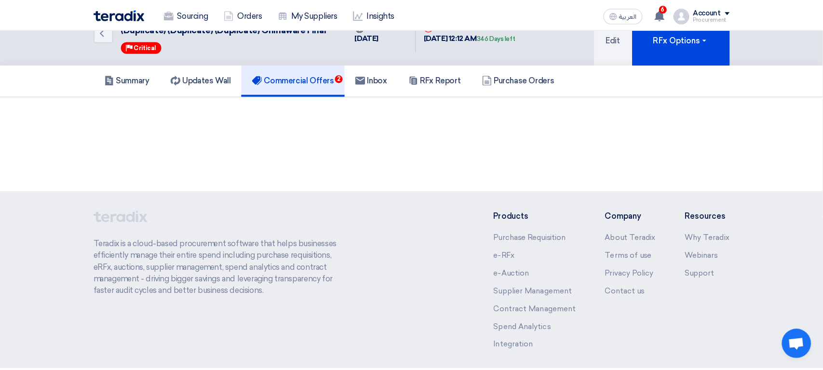
scroll to position [35, 0]
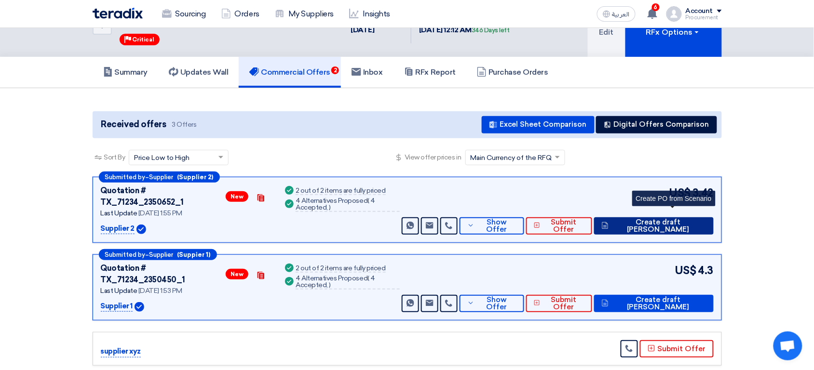
click at [689, 219] on span "Create draft [PERSON_NAME]" at bounding box center [658, 226] width 95 height 14
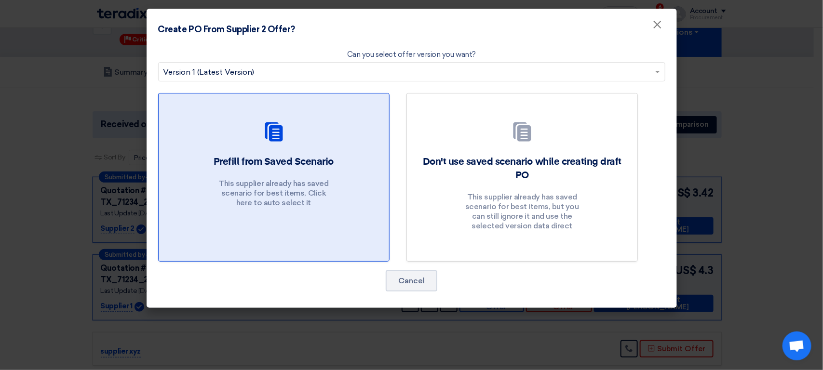
click at [365, 206] on div "Prefill from Saved Scenario This supplier already has saved scenario for best i…" at bounding box center [273, 183] width 207 height 57
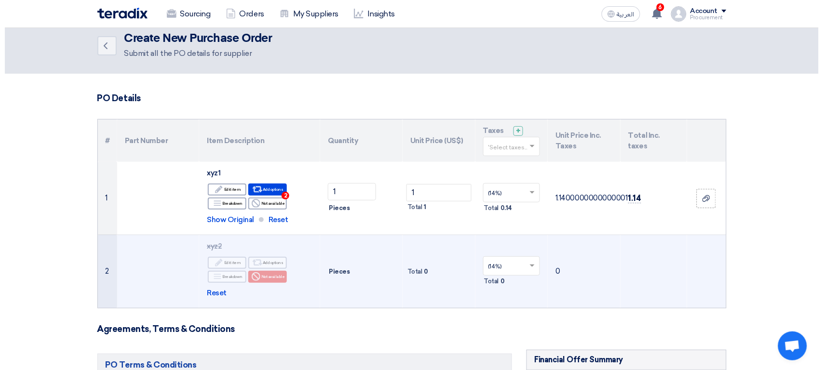
scroll to position [2, 0]
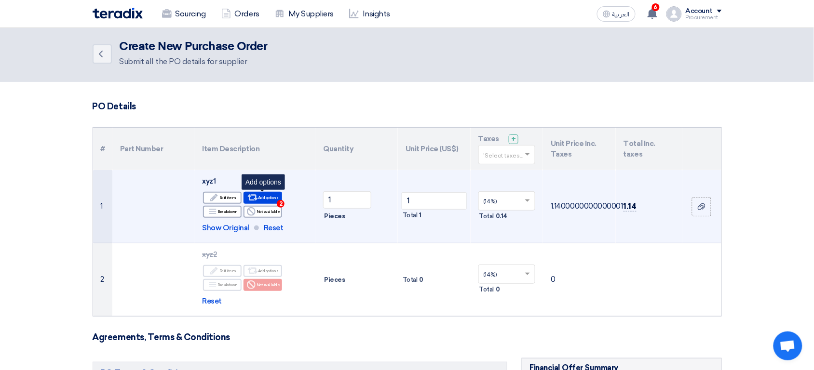
click at [276, 200] on div "Alternative Add options 2" at bounding box center [262, 198] width 39 height 12
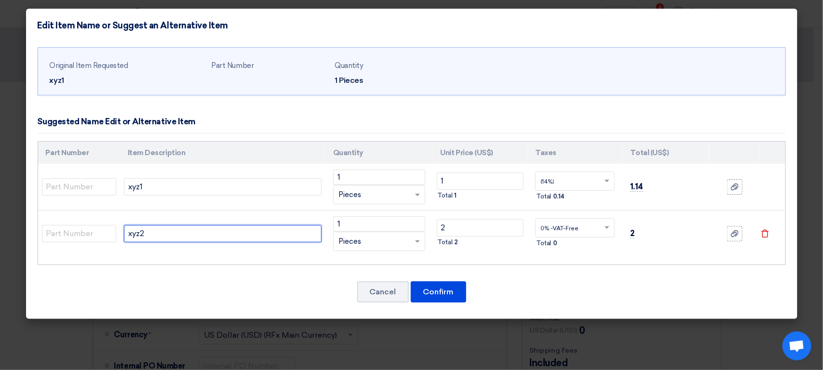
click at [253, 233] on input "xyz2" at bounding box center [223, 233] width 198 height 17
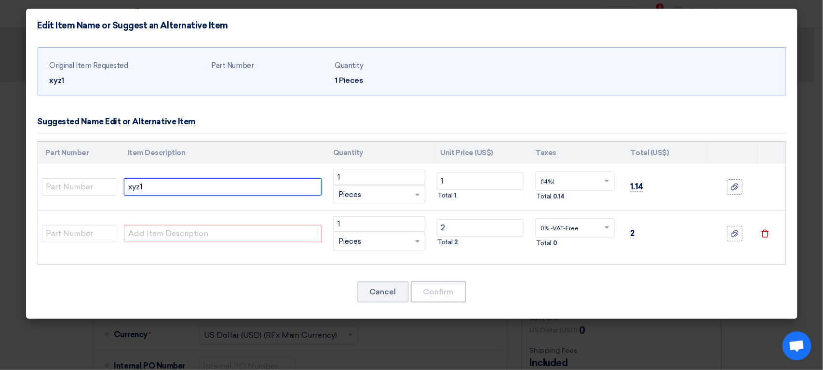
click at [190, 193] on input "xyz1" at bounding box center [223, 186] width 198 height 17
paste input "xyz2"
paste input "text"
type input "xyz2"
click at [761, 230] on icon "Delete" at bounding box center [765, 234] width 9 height 9
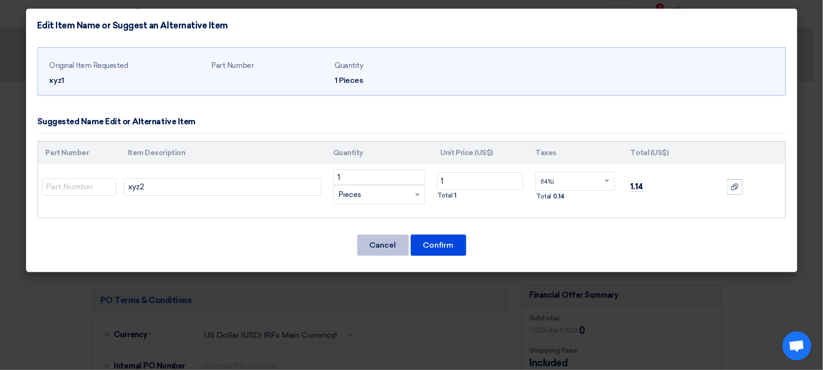
click at [398, 248] on button "Cancel" at bounding box center [383, 245] width 52 height 21
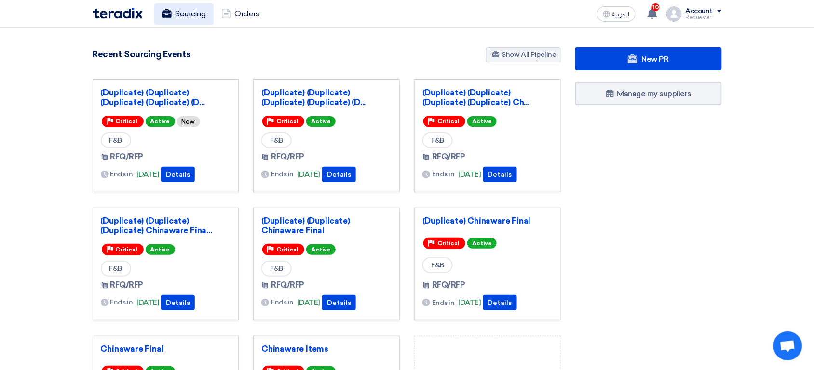
click at [174, 21] on link "Sourcing" at bounding box center [183, 13] width 59 height 21
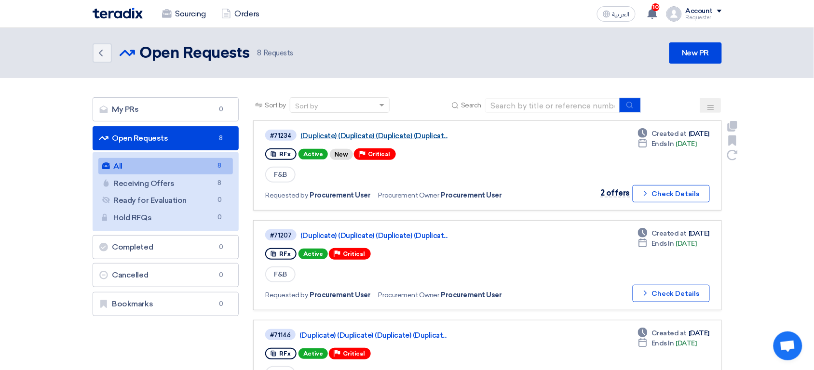
click at [353, 138] on link "(Duplicate) (Duplicate) (Duplicate) (Duplicat..." at bounding box center [420, 136] width 241 height 9
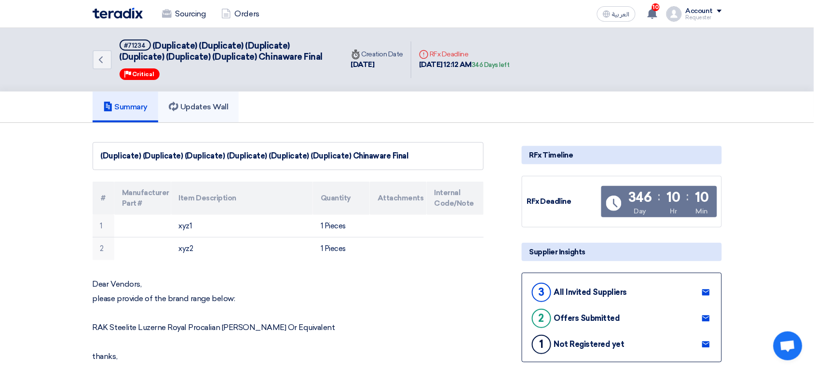
click at [223, 115] on link "Updates Wall" at bounding box center [198, 107] width 81 height 31
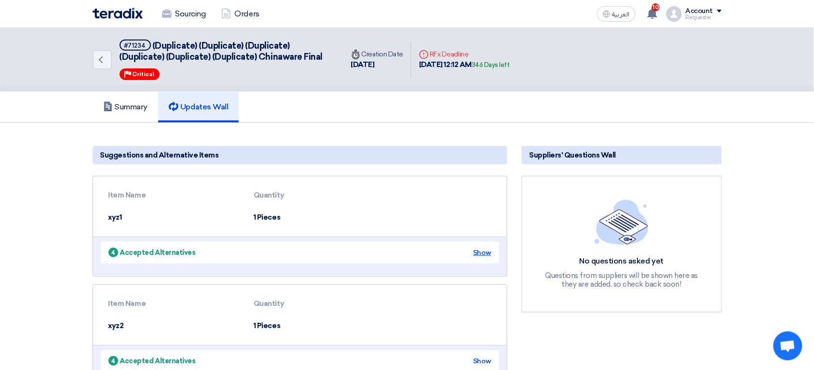
click at [482, 252] on div "Show" at bounding box center [482, 253] width 18 height 10
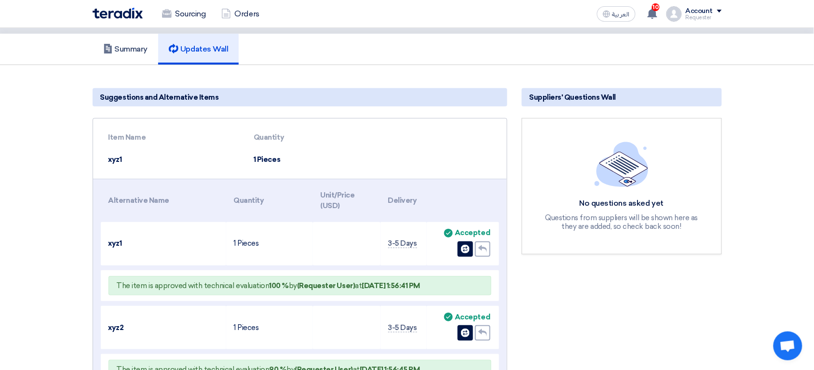
scroll to position [54, 0]
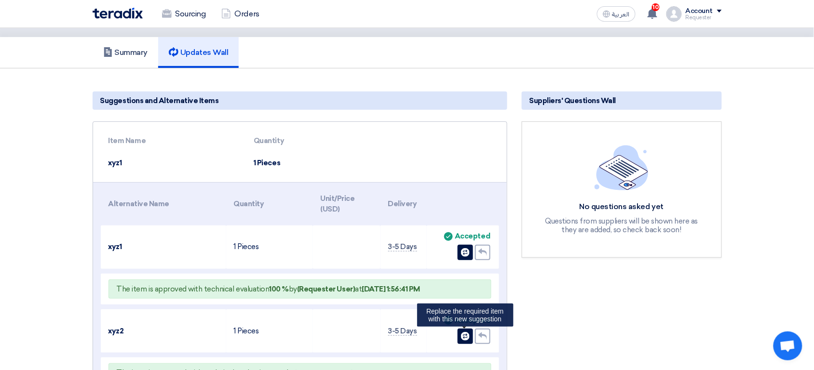
click at [463, 336] on use at bounding box center [465, 336] width 9 height 9
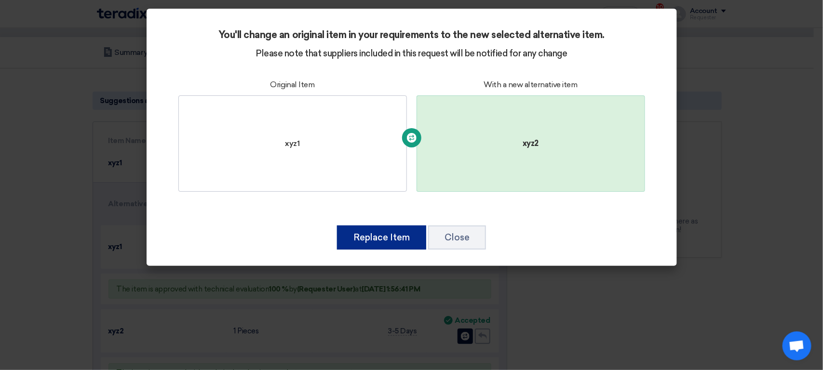
click at [379, 238] on button "Replace Item" at bounding box center [381, 238] width 89 height 24
click at [382, 164] on div "xyz1" at bounding box center [292, 143] width 229 height 96
click at [465, 158] on div "xyz2" at bounding box center [531, 143] width 229 height 96
click at [397, 239] on button "Replace Item" at bounding box center [381, 238] width 89 height 24
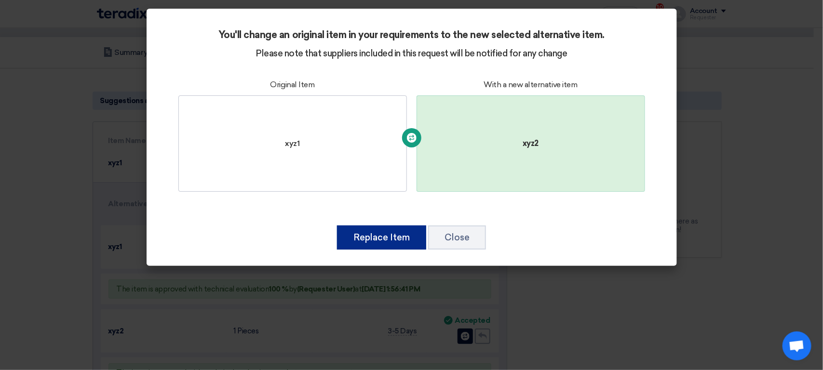
click at [408, 235] on button "Replace Item" at bounding box center [381, 238] width 89 height 24
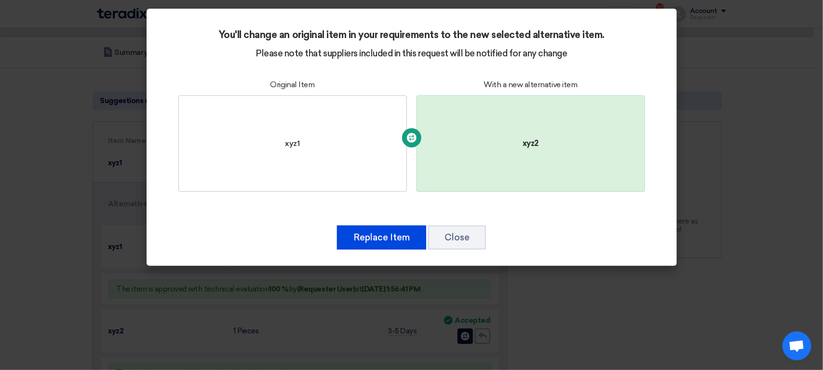
click at [303, 231] on div "Replace Item Close" at bounding box center [411, 238] width 507 height 26
click at [382, 237] on button "Replace Item" at bounding box center [381, 238] width 89 height 24
click at [457, 240] on button "Close" at bounding box center [457, 238] width 58 height 24
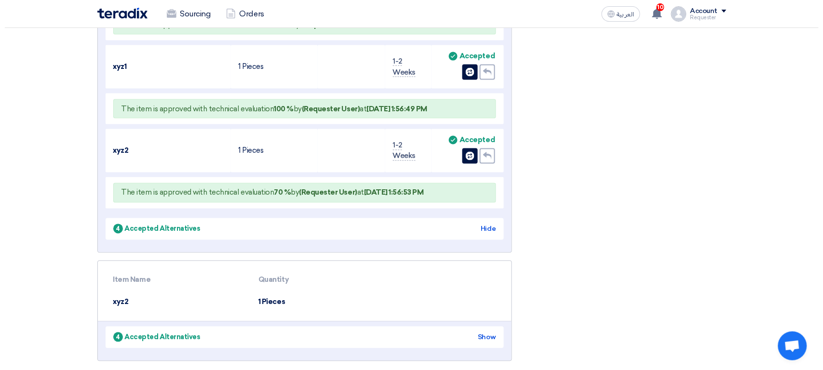
scroll to position [435, 0]
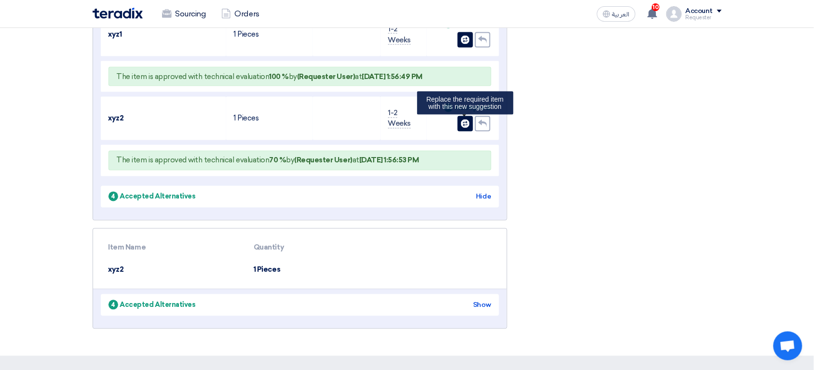
click at [465, 120] on use at bounding box center [465, 124] width 9 height 9
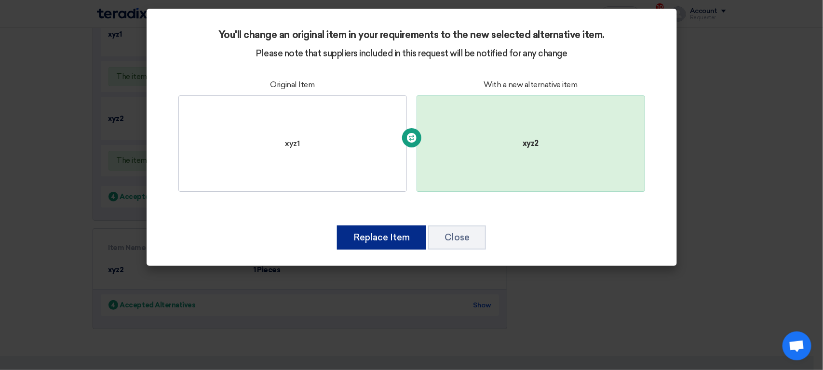
click at [390, 236] on button "Replace Item" at bounding box center [381, 238] width 89 height 24
click at [392, 205] on div "You'll change an original item in your requirements to the new selected alterna…" at bounding box center [411, 115] width 507 height 203
click at [337, 226] on button "Replace Item" at bounding box center [381, 238] width 89 height 24
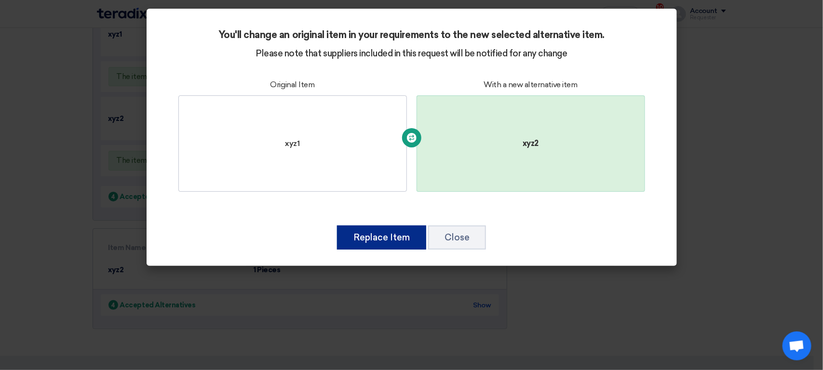
click at [337, 226] on button "Replace Item" at bounding box center [381, 238] width 89 height 24
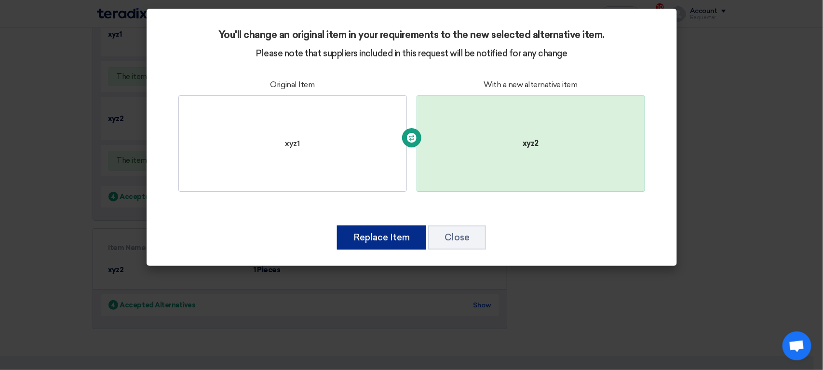
click at [337, 226] on button "Replace Item" at bounding box center [381, 238] width 89 height 24
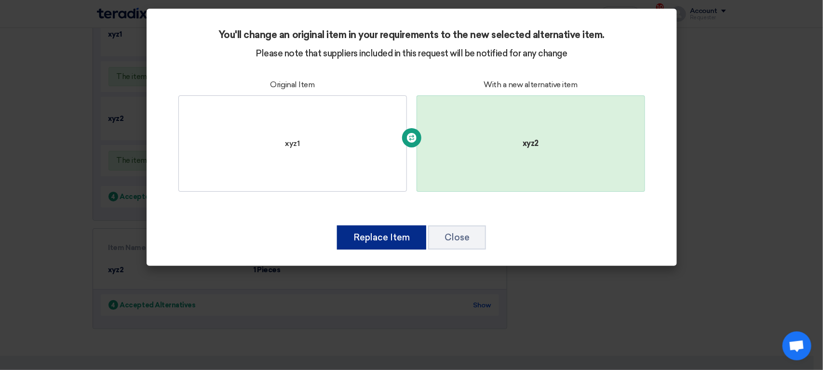
click at [337, 226] on button "Replace Item" at bounding box center [381, 238] width 89 height 24
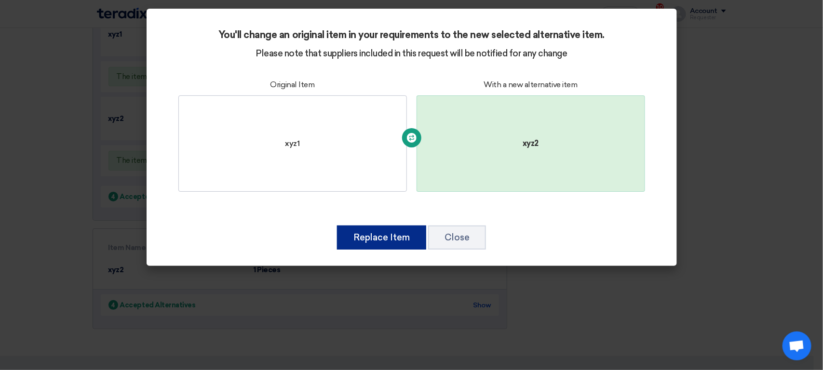
click at [337, 226] on button "Replace Item" at bounding box center [381, 238] width 89 height 24
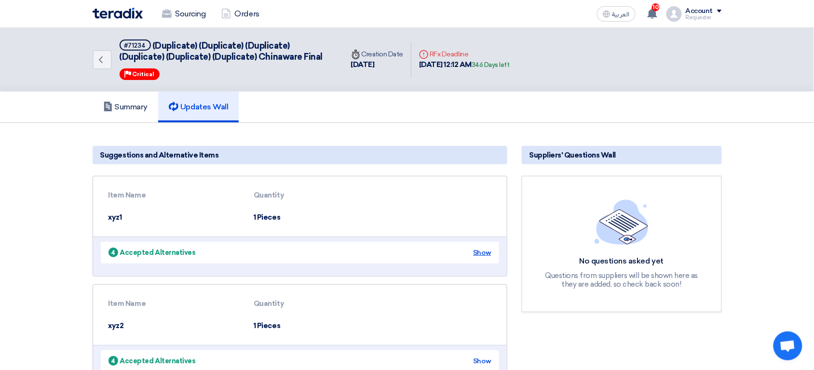
click at [482, 254] on div "Show" at bounding box center [482, 253] width 18 height 10
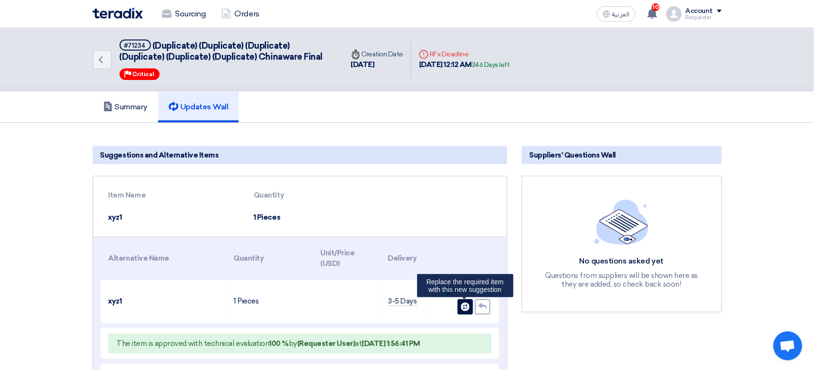
click at [464, 304] on use at bounding box center [465, 307] width 9 height 9
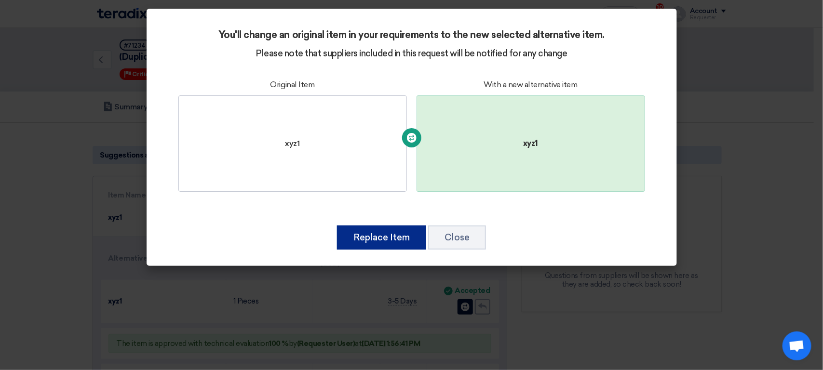
click at [397, 239] on button "Replace Item" at bounding box center [381, 238] width 89 height 24
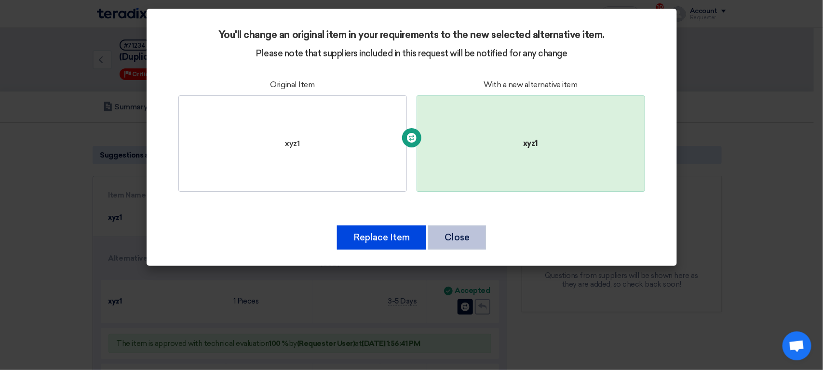
click at [457, 245] on button "Close" at bounding box center [457, 238] width 58 height 24
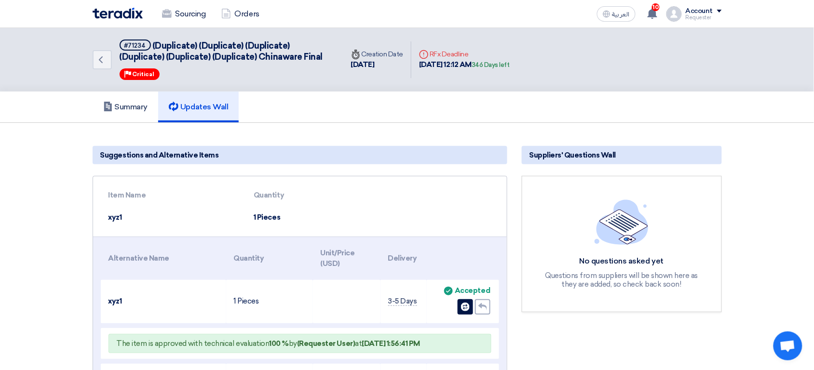
click at [709, 19] on div "Requester" at bounding box center [704, 17] width 36 height 5
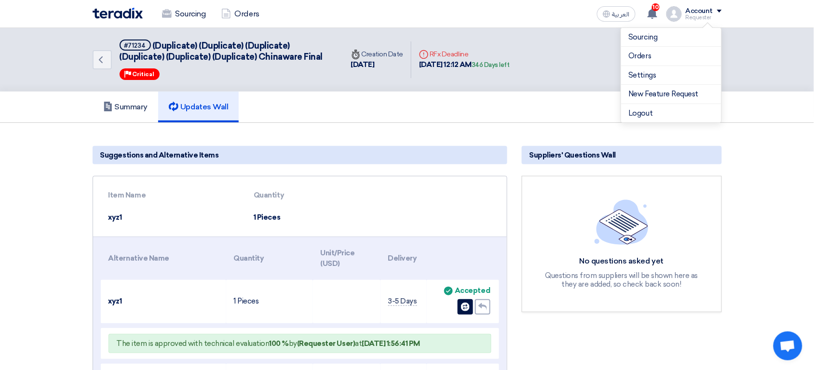
click at [709, 19] on div "Requester" at bounding box center [704, 17] width 36 height 5
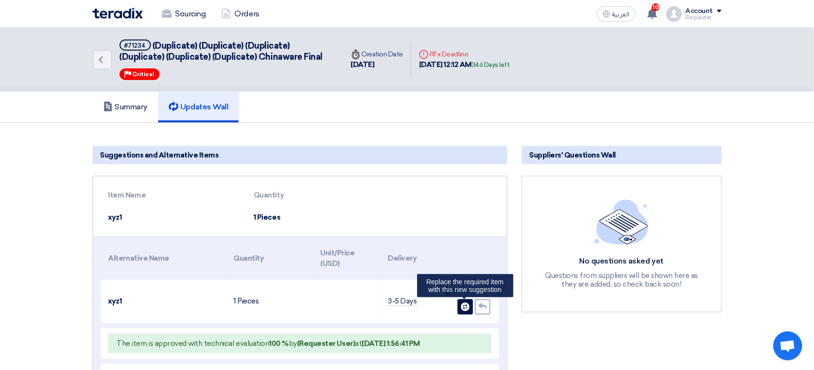
drag, startPoint x: 486, startPoint y: 228, endPoint x: 467, endPoint y: 308, distance: 82.1
click at [467, 308] on use at bounding box center [465, 307] width 9 height 9
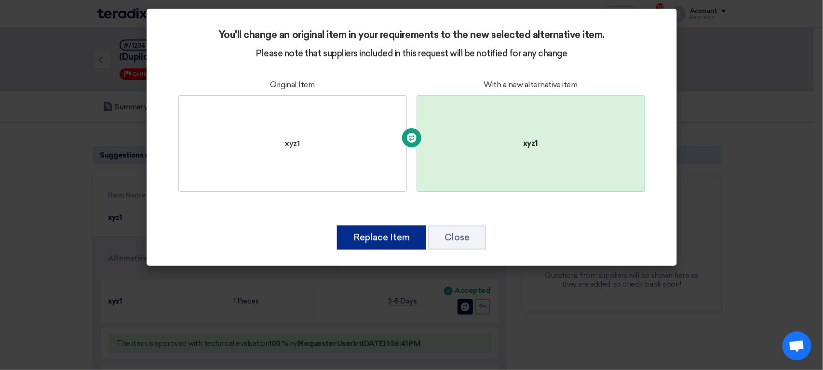
click at [392, 229] on button "Replace Item" at bounding box center [381, 238] width 89 height 24
click at [421, 236] on button "Replace Item" at bounding box center [381, 238] width 89 height 24
drag, startPoint x: 421, startPoint y: 236, endPoint x: 357, endPoint y: 238, distance: 63.7
click at [357, 238] on button "Replace Item" at bounding box center [381, 238] width 89 height 24
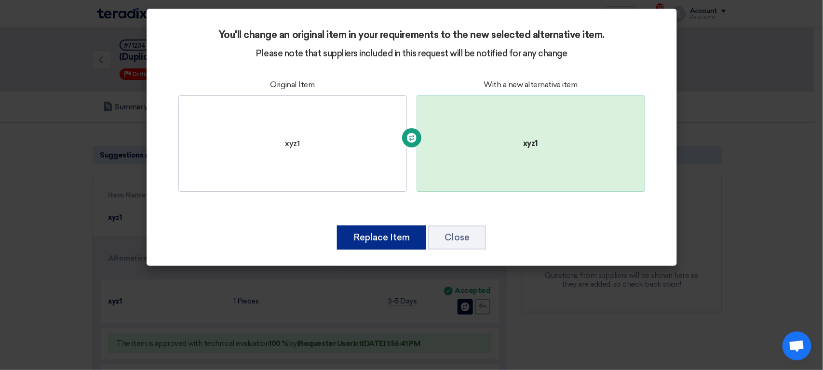
drag, startPoint x: 357, startPoint y: 238, endPoint x: 351, endPoint y: 134, distance: 104.4
click at [351, 134] on div "You'll change an original item in your requirements to the new selected alterna…" at bounding box center [412, 137] width 530 height 257
click at [351, 134] on div "xyz1" at bounding box center [292, 143] width 229 height 96
click at [332, 182] on div "xyz1" at bounding box center [292, 143] width 229 height 96
click at [337, 226] on button "Replace Item" at bounding box center [381, 238] width 89 height 24
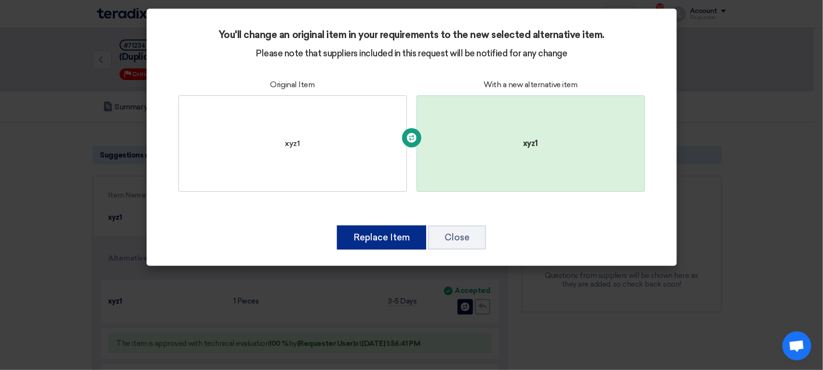
click at [337, 226] on button "Replace Item" at bounding box center [381, 238] width 89 height 24
click at [408, 228] on button "Replace Item" at bounding box center [381, 238] width 89 height 24
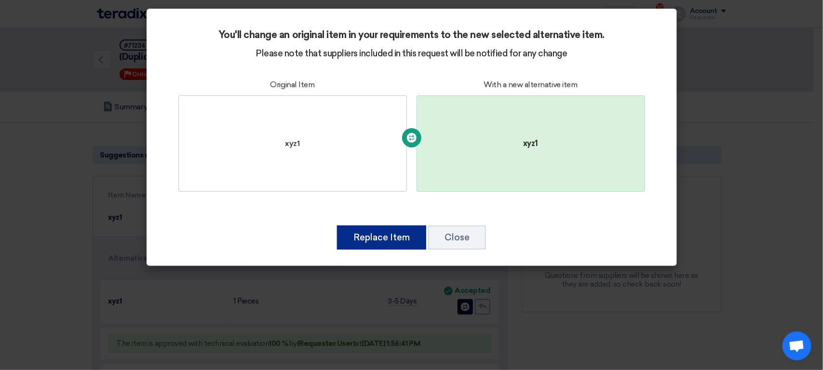
click at [408, 228] on button "Replace Item" at bounding box center [381, 238] width 89 height 24
click at [400, 240] on button "Replace Item" at bounding box center [381, 238] width 89 height 24
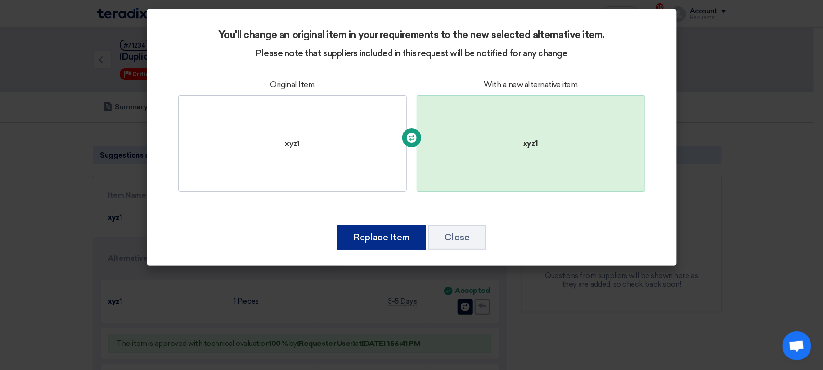
click at [400, 240] on button "Replace Item" at bounding box center [381, 238] width 89 height 24
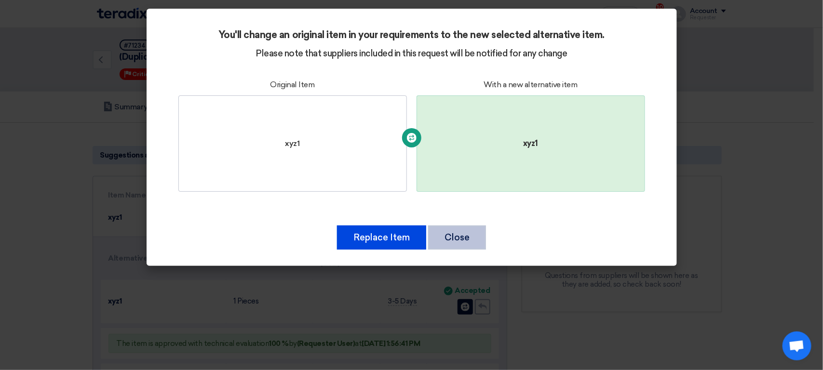
click at [447, 241] on button "Close" at bounding box center [457, 238] width 58 height 24
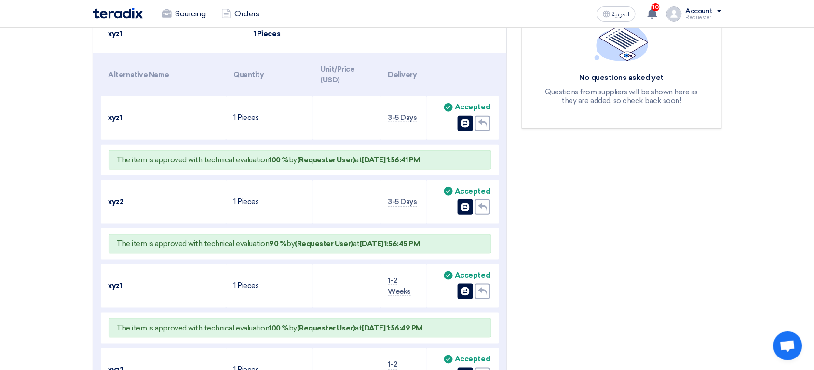
scroll to position [189, 0]
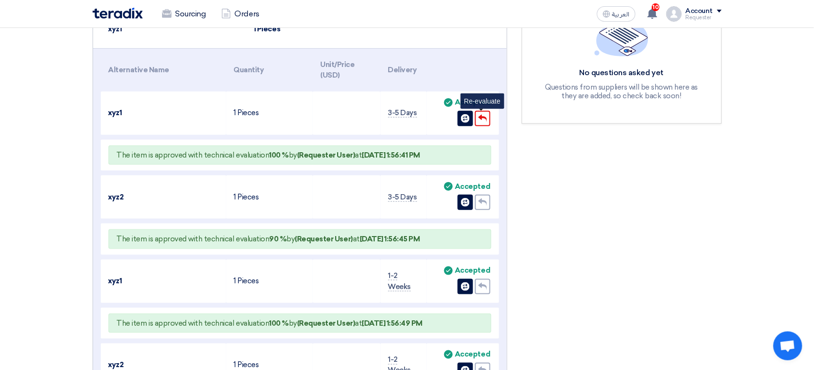
click at [482, 115] on use at bounding box center [482, 119] width 9 height 8
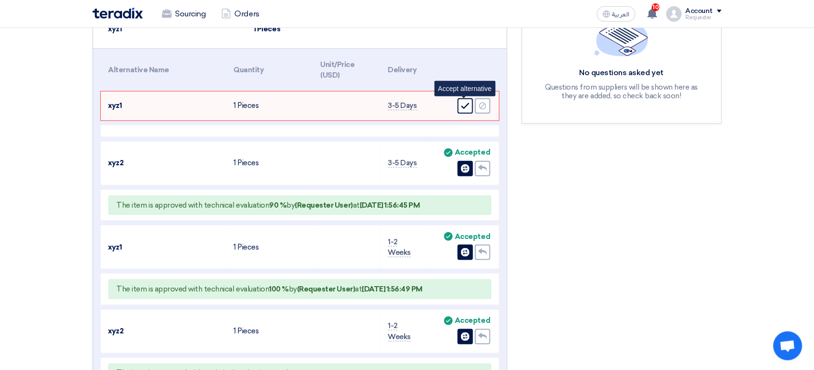
click at [463, 104] on icon "Accept" at bounding box center [465, 106] width 9 height 9
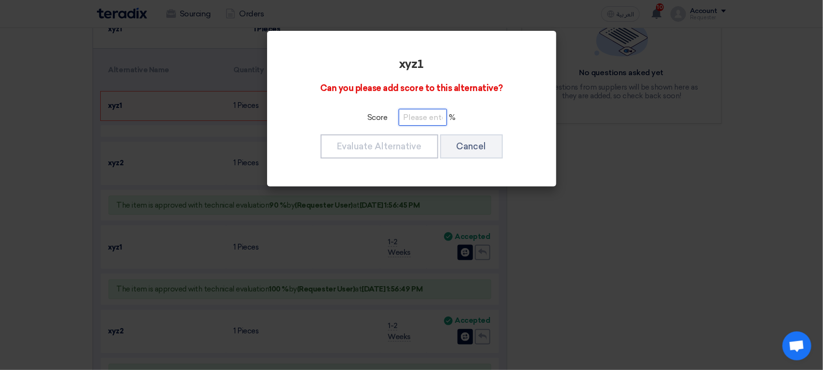
click at [413, 115] on input "number" at bounding box center [423, 117] width 48 height 17
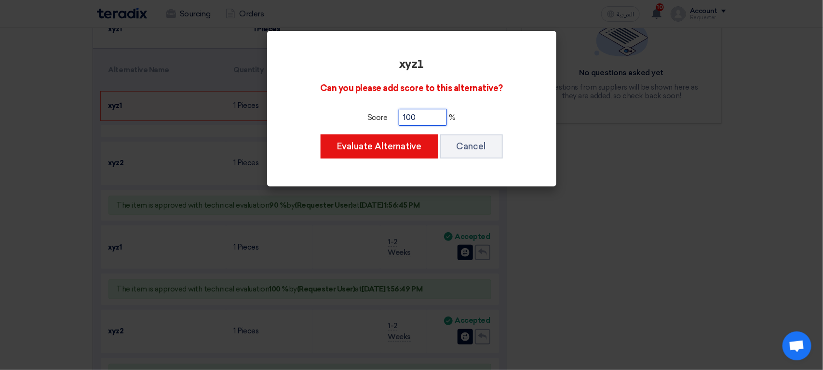
type input "100"
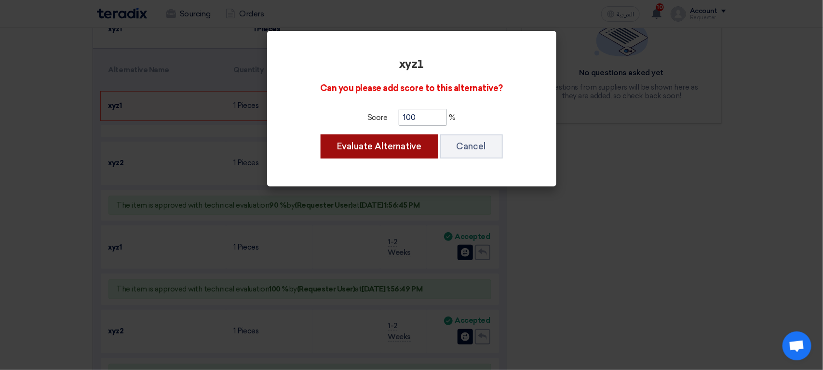
click at [321, 135] on button "Evaluate Alternative" at bounding box center [380, 147] width 118 height 24
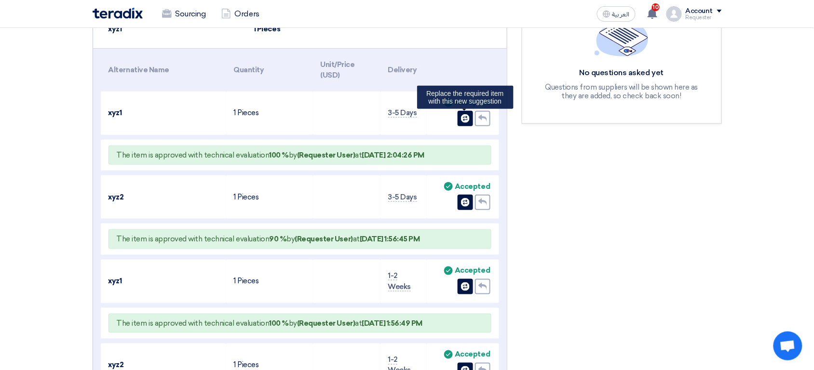
click at [465, 120] on use at bounding box center [465, 118] width 9 height 9
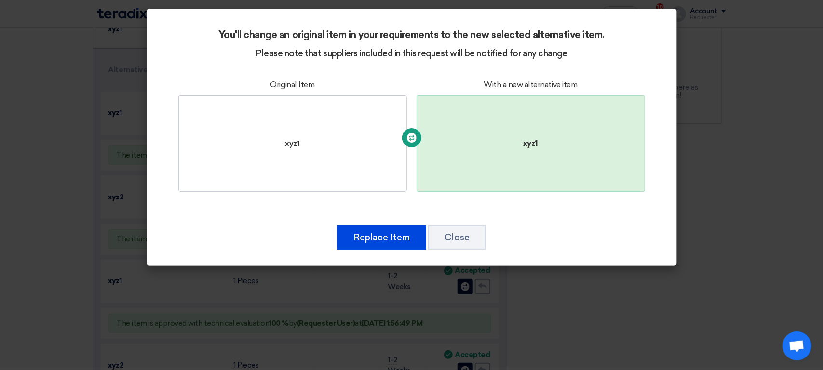
drag, startPoint x: 386, startPoint y: 148, endPoint x: 383, endPoint y: 249, distance: 101.8
click at [383, 249] on div "You'll change an original item in your requirements to the new selected alterna…" at bounding box center [412, 137] width 530 height 257
click at [404, 240] on button "Replace Item" at bounding box center [381, 238] width 89 height 24
drag, startPoint x: 387, startPoint y: 247, endPoint x: 312, endPoint y: 199, distance: 88.9
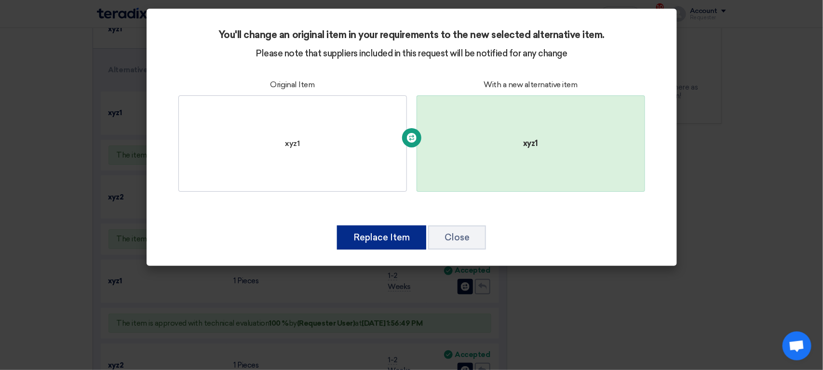
click at [312, 199] on div "You'll change an original item in your requirements to the new selected alterna…" at bounding box center [412, 137] width 530 height 257
click at [312, 199] on div "Original Item xyz1 Change item With a new alternative item xyz1" at bounding box center [412, 137] width 476 height 127
click at [389, 240] on button "Replace Item" at bounding box center [381, 238] width 89 height 24
drag, startPoint x: 389, startPoint y: 240, endPoint x: 444, endPoint y: 160, distance: 97.4
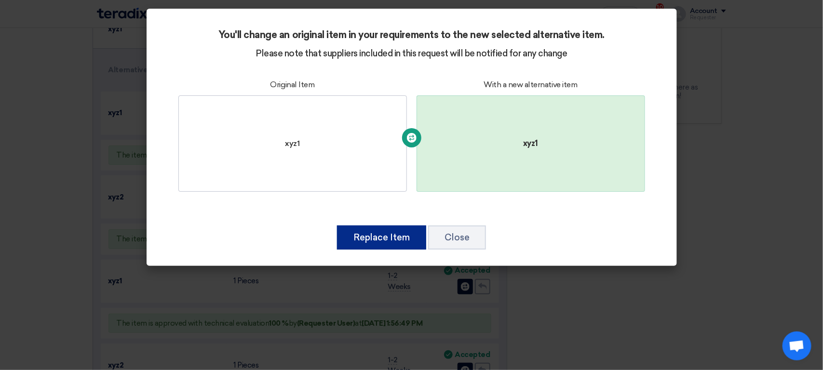
click at [444, 160] on div "You'll change an original item in your requirements to the new selected alterna…" at bounding box center [412, 137] width 530 height 257
click at [444, 160] on div "xyz1" at bounding box center [531, 143] width 229 height 96
click at [337, 226] on button "Replace Item" at bounding box center [381, 238] width 89 height 24
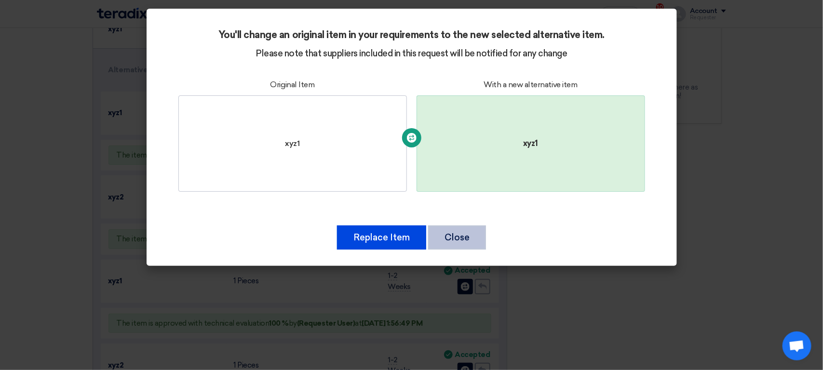
click at [446, 230] on button "Close" at bounding box center [457, 238] width 58 height 24
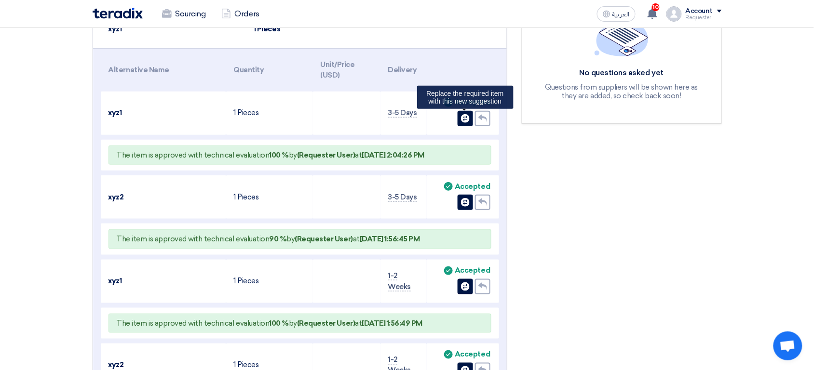
click at [467, 117] on use at bounding box center [465, 118] width 9 height 9
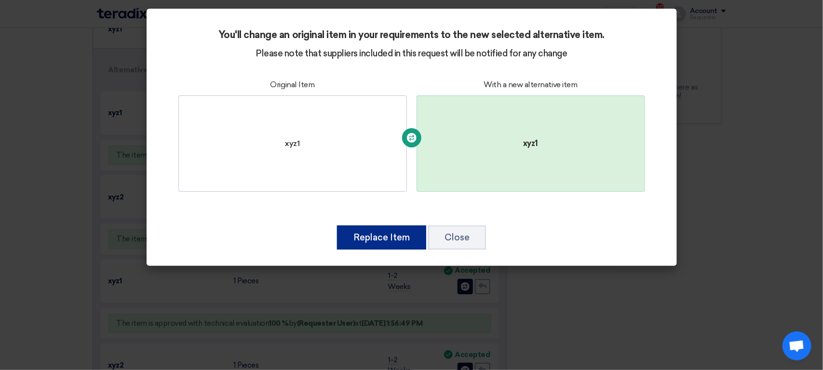
click at [337, 226] on button "Replace Item" at bounding box center [381, 238] width 89 height 24
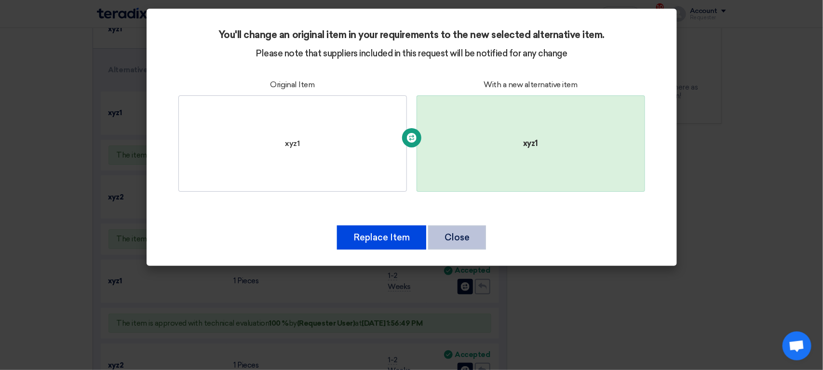
click at [461, 240] on button "Close" at bounding box center [457, 238] width 58 height 24
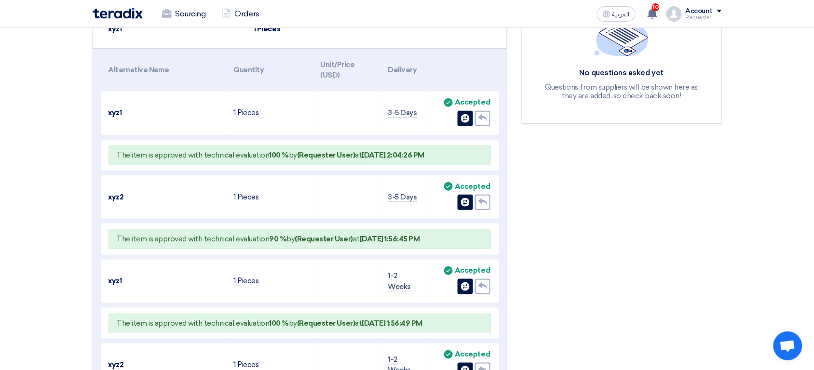
click at [74, 212] on section "Suggestions and Alternative Items Item Name Quantity xyz1 1 Pieces [PERSON_NAME…" at bounding box center [407, 268] width 814 height 669
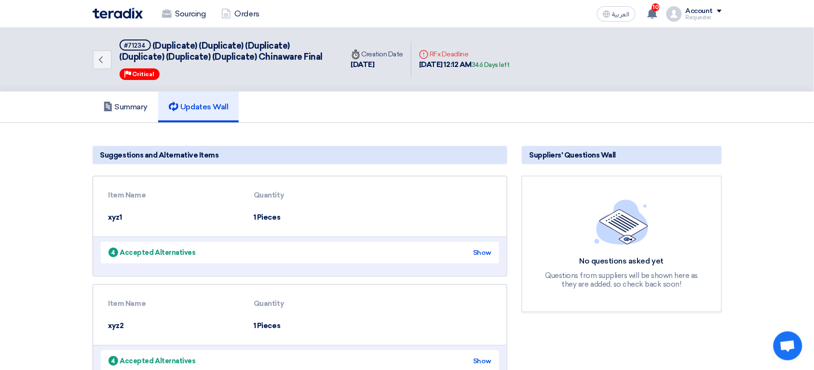
click at [71, 215] on section "Suggestions and Alternative Items Item Name Quantity xyz1 1 Pieces [PERSON_NAME…" at bounding box center [407, 267] width 814 height 289
click at [474, 249] on div "Show" at bounding box center [482, 253] width 18 height 10
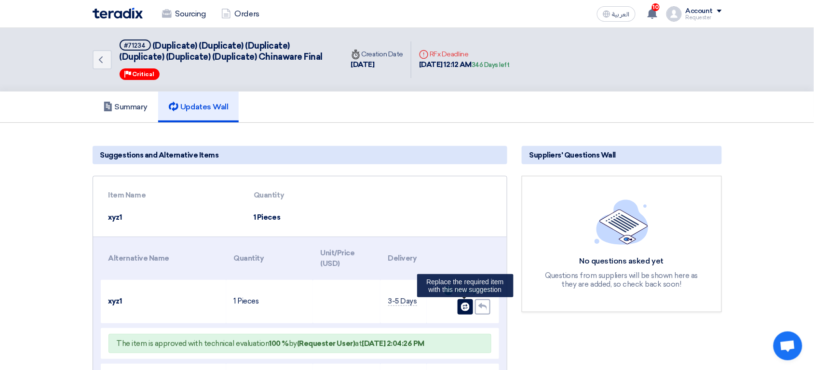
click at [465, 303] on use at bounding box center [465, 307] width 9 height 9
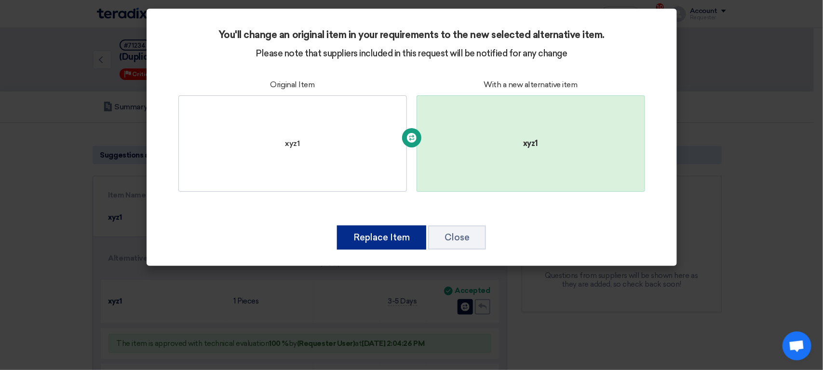
click at [376, 233] on button "Replace Item" at bounding box center [381, 238] width 89 height 24
click at [352, 142] on div "xyz1" at bounding box center [292, 143] width 229 height 96
click at [452, 137] on div "xyz1" at bounding box center [531, 143] width 229 height 96
click at [407, 136] on use at bounding box center [412, 138] width 10 height 10
drag, startPoint x: 342, startPoint y: 112, endPoint x: 297, endPoint y: 84, distance: 52.4
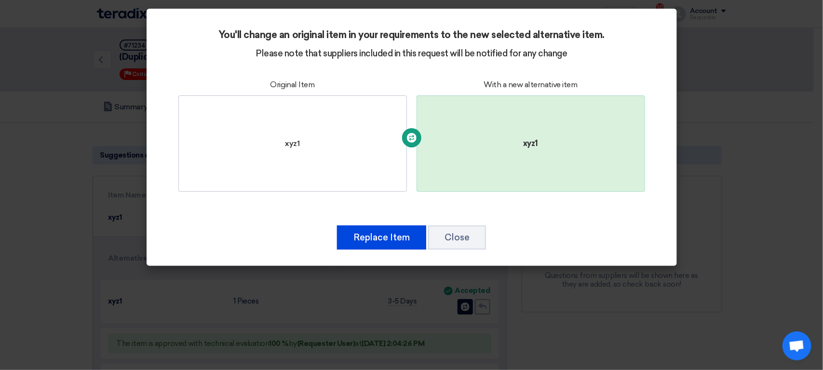
click at [297, 84] on div "Original Item xyz1" at bounding box center [292, 138] width 229 height 118
click at [297, 84] on div "Original Item" at bounding box center [292, 85] width 44 height 12
click at [391, 239] on button "Replace Item" at bounding box center [381, 238] width 89 height 24
drag, startPoint x: 440, startPoint y: 162, endPoint x: 365, endPoint y: 166, distance: 75.3
click at [365, 166] on div "Original Item xyz1 Change item With a new alternative item xyz1" at bounding box center [412, 137] width 476 height 127
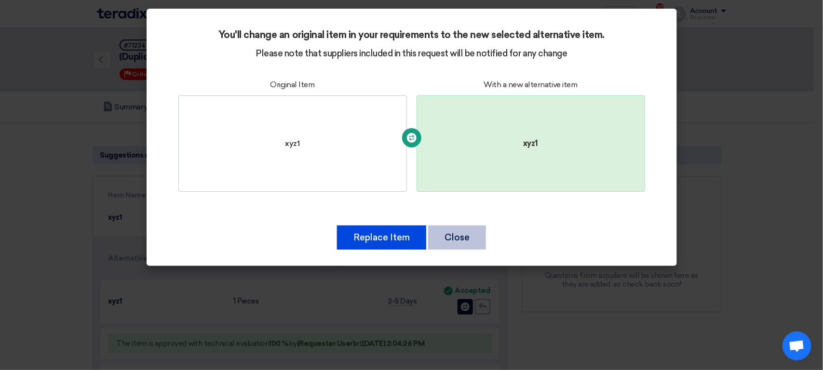
click at [451, 243] on button "Close" at bounding box center [457, 238] width 58 height 24
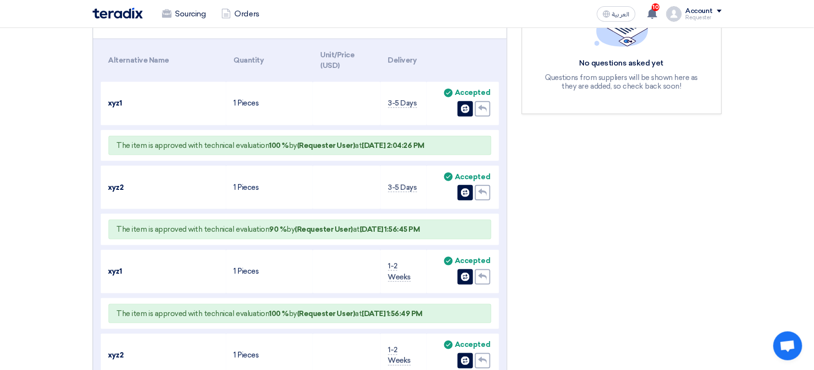
scroll to position [197, 0]
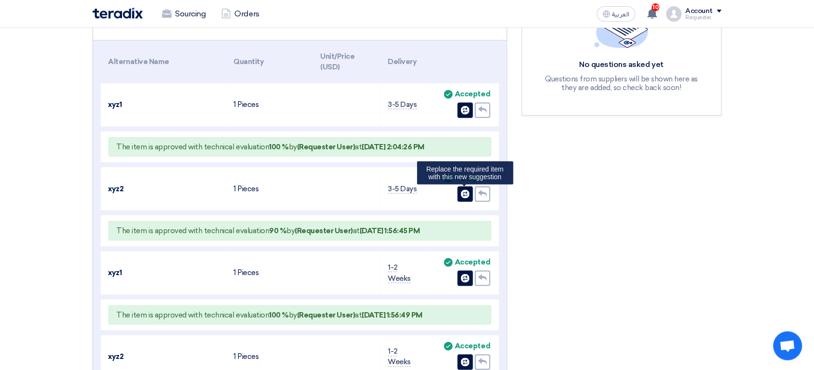
click at [464, 195] on use at bounding box center [465, 194] width 9 height 9
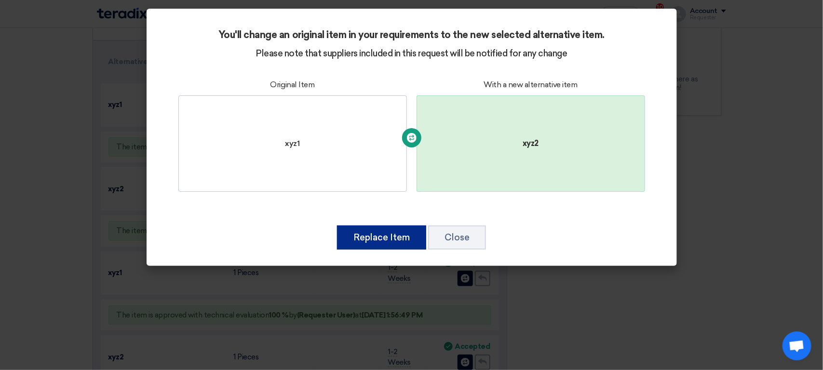
click at [398, 231] on button "Replace Item" at bounding box center [381, 238] width 89 height 24
click at [334, 158] on div "xyz1" at bounding box center [292, 143] width 229 height 96
click at [443, 173] on div "xyz2" at bounding box center [531, 143] width 229 height 96
click at [384, 239] on button "Replace Item" at bounding box center [381, 238] width 89 height 24
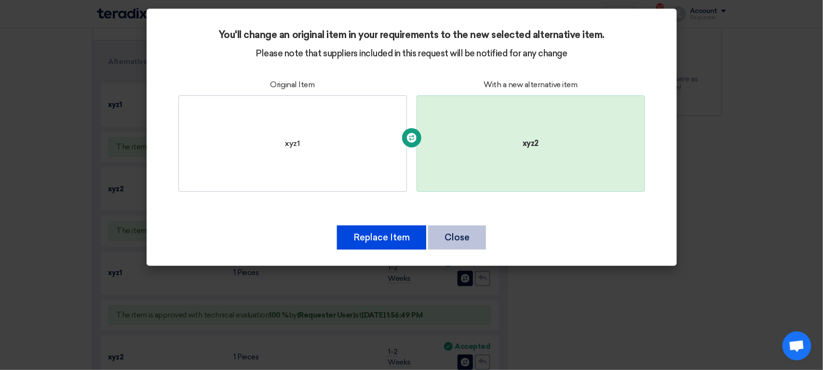
click at [457, 241] on button "Close" at bounding box center [457, 238] width 58 height 24
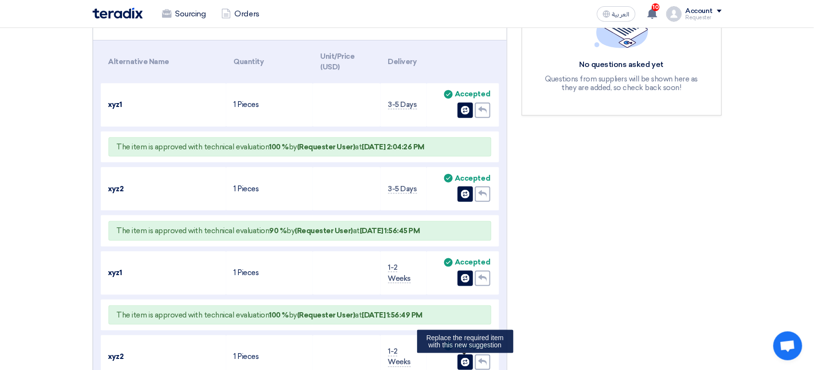
click at [465, 362] on use at bounding box center [465, 362] width 9 height 9
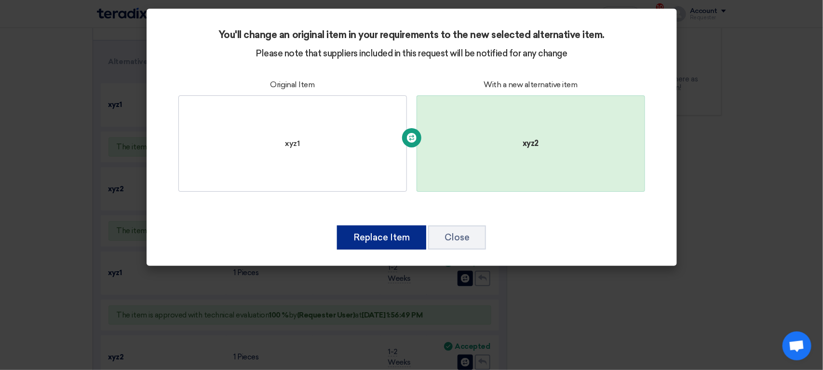
click at [397, 240] on button "Replace Item" at bounding box center [381, 238] width 89 height 24
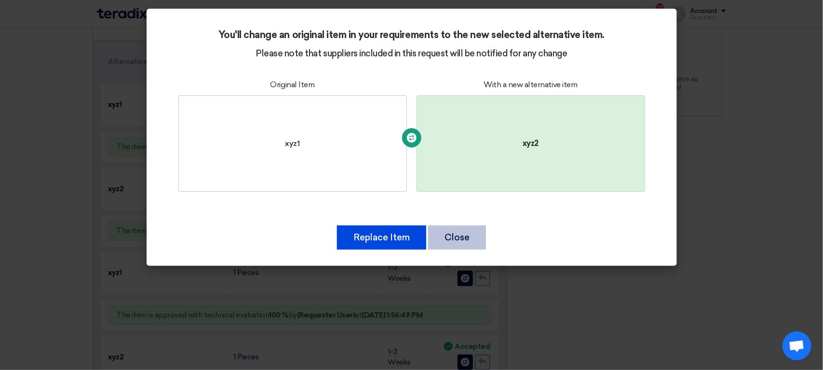
click at [451, 238] on button "Close" at bounding box center [457, 238] width 58 height 24
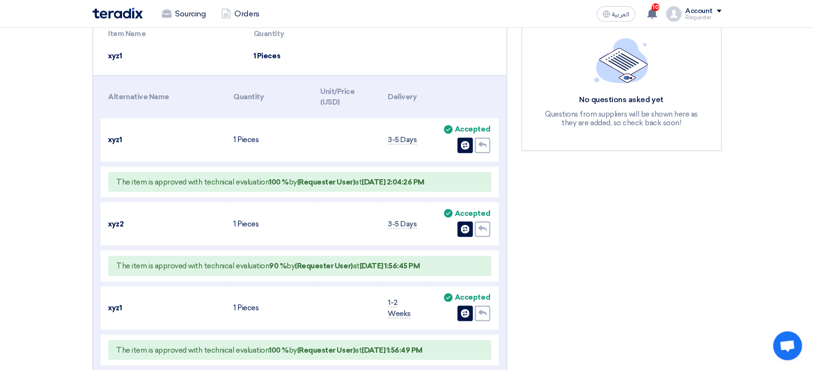
scroll to position [122, 0]
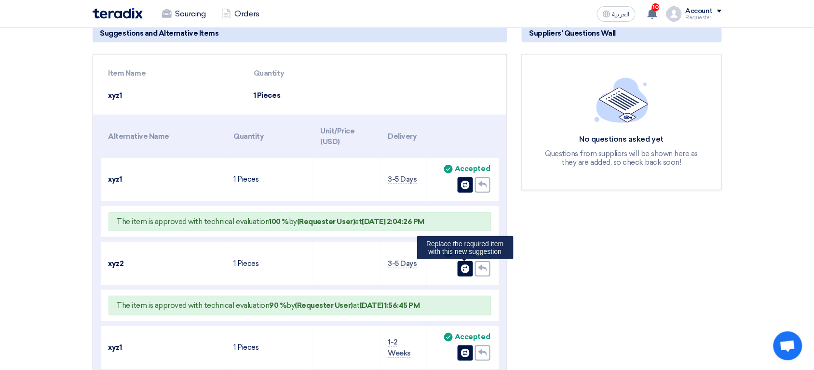
click at [465, 270] on use at bounding box center [465, 269] width 9 height 9
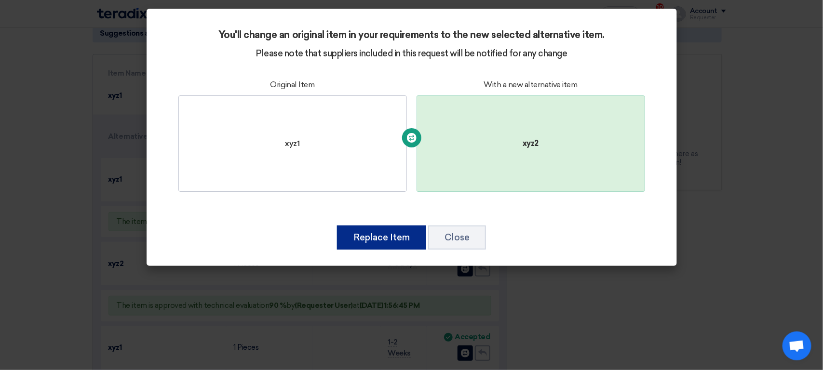
click at [383, 245] on button "Replace Item" at bounding box center [381, 238] width 89 height 24
click at [403, 240] on button "Replace Item" at bounding box center [381, 238] width 89 height 24
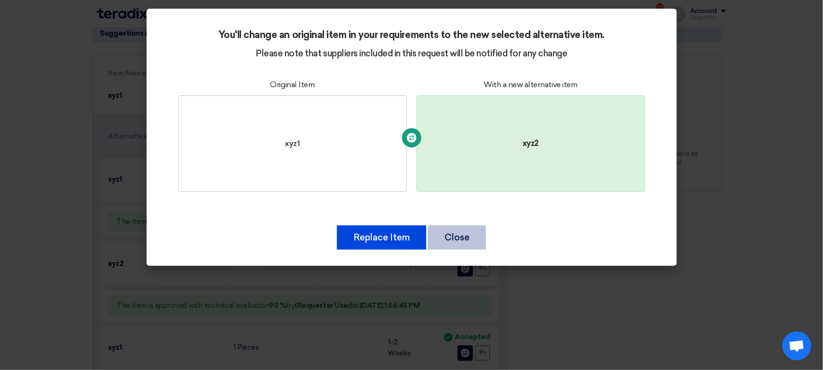
click at [447, 233] on button "Close" at bounding box center [457, 238] width 58 height 24
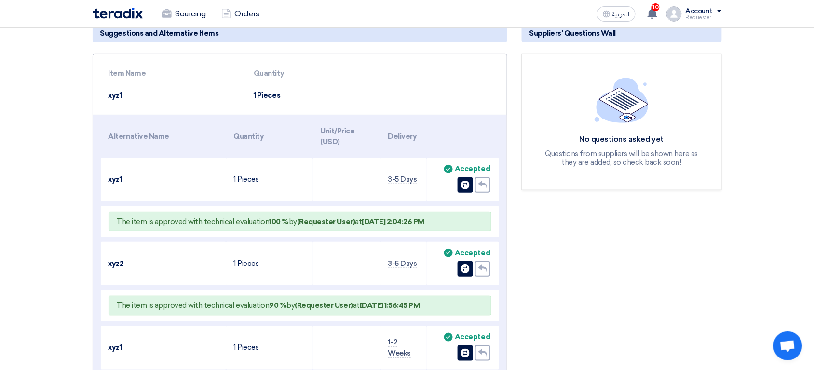
scroll to position [0, 0]
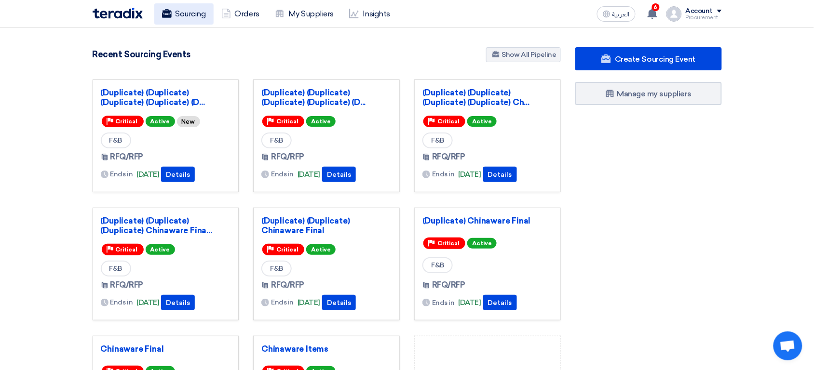
click at [196, 19] on link "Sourcing" at bounding box center [183, 13] width 59 height 21
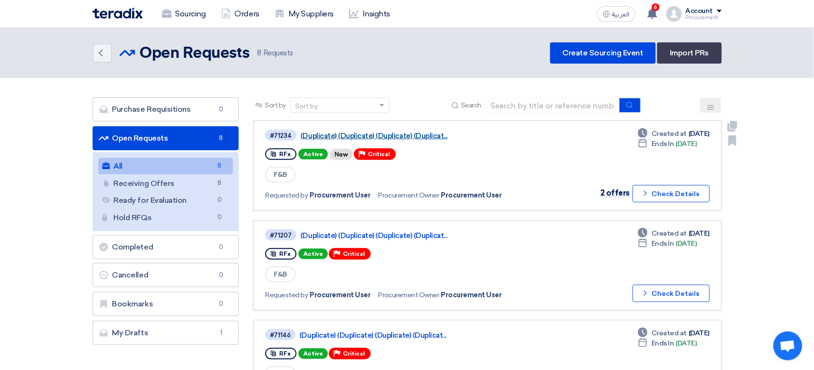
click at [404, 136] on link "(Duplicate) (Duplicate) (Duplicate) (Duplicat..." at bounding box center [420, 136] width 241 height 9
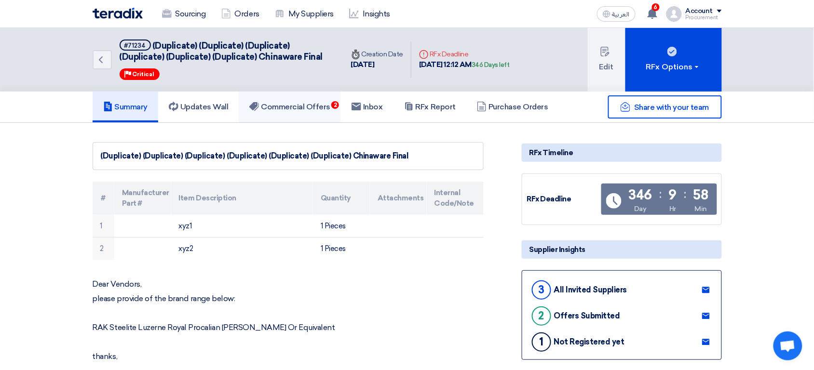
click at [307, 102] on h5 "Commercial Offers 2" at bounding box center [289, 107] width 81 height 10
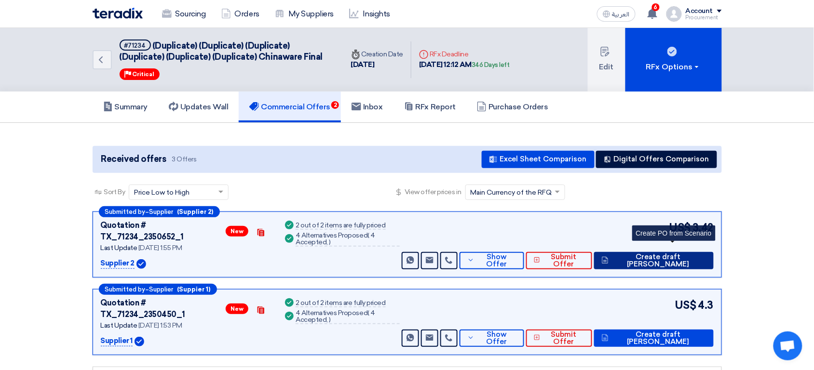
click at [675, 254] on span "Create draft [PERSON_NAME]" at bounding box center [658, 261] width 95 height 14
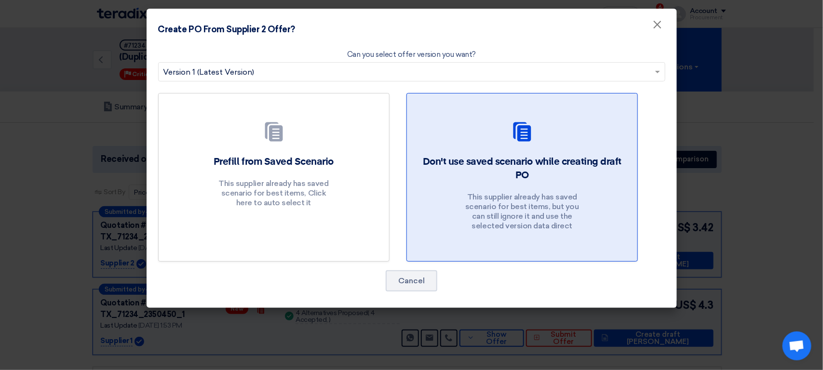
click at [554, 223] on p "This supplier already has saved scenario for best items, but you can still igno…" at bounding box center [522, 211] width 116 height 39
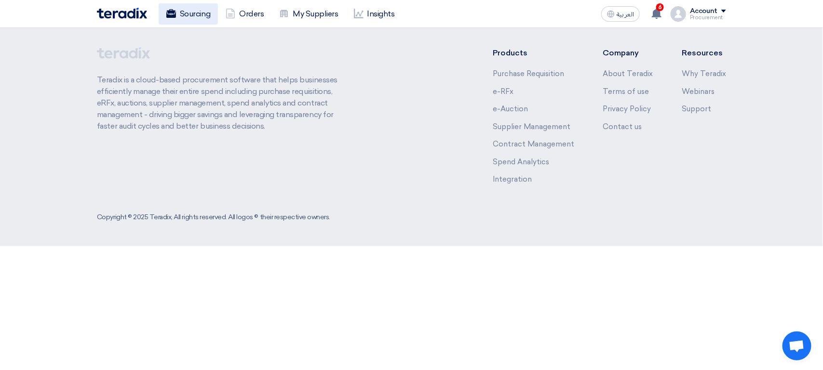
click at [193, 18] on link "Sourcing" at bounding box center [188, 13] width 59 height 21
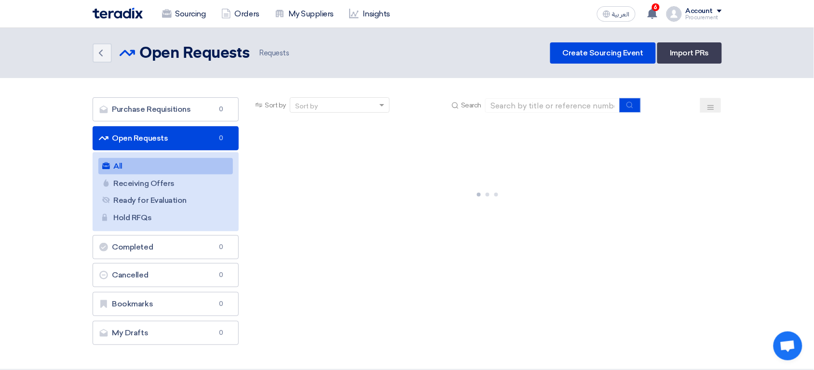
click at [195, 148] on link "Open Requests Open Requests 0" at bounding box center [166, 138] width 147 height 24
click at [168, 165] on link "All All 8" at bounding box center [165, 166] width 135 height 16
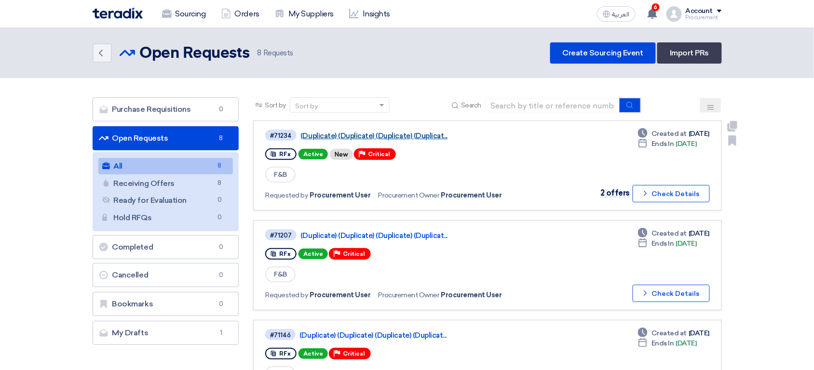
click at [385, 134] on link "(Duplicate) (Duplicate) (Duplicate) (Duplicat..." at bounding box center [420, 136] width 241 height 9
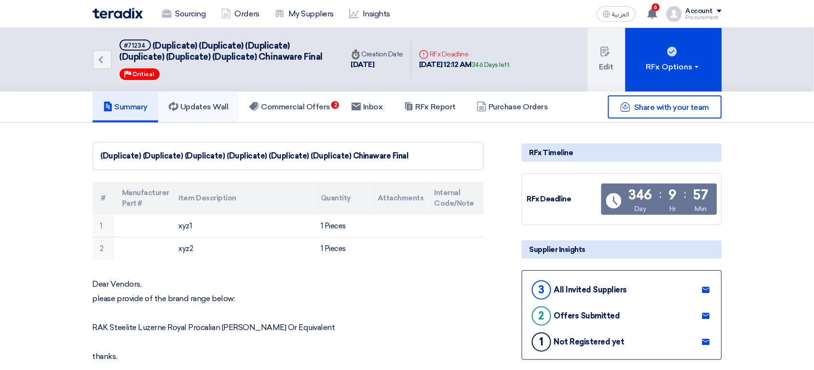
click at [223, 112] on link "Updates Wall" at bounding box center [198, 107] width 81 height 31
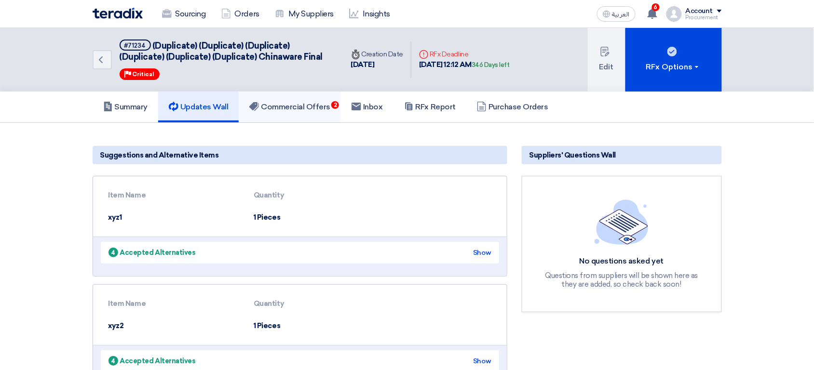
click at [297, 98] on link "Commercial Offers 2" at bounding box center [290, 107] width 102 height 31
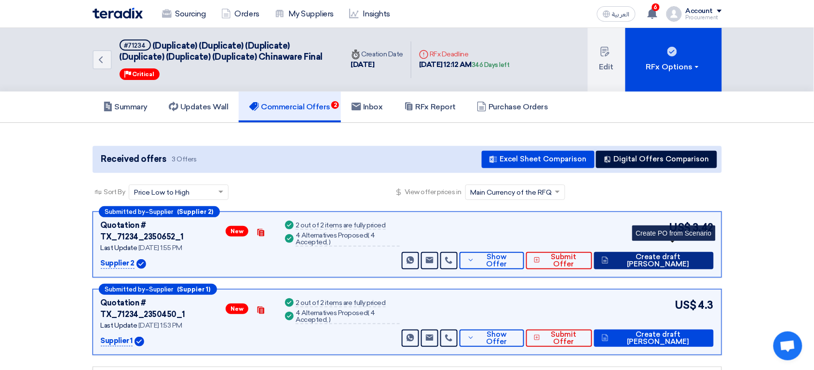
click at [678, 254] on span "Create draft [PERSON_NAME]" at bounding box center [658, 261] width 95 height 14
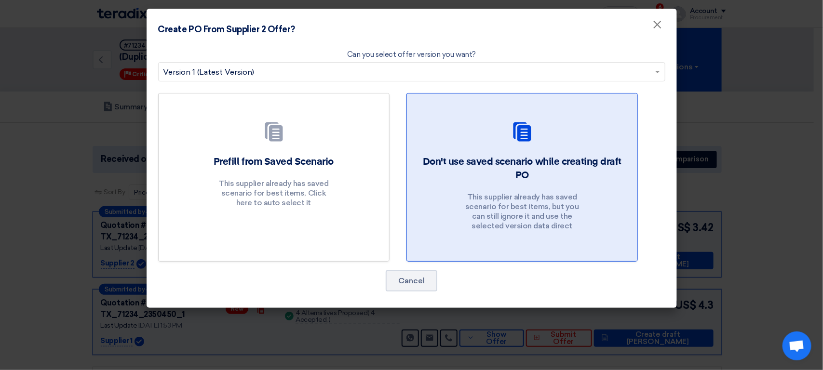
click at [594, 189] on div "Don't use saved scenario while creating draft PO This supplier already has save…" at bounding box center [522, 195] width 207 height 81
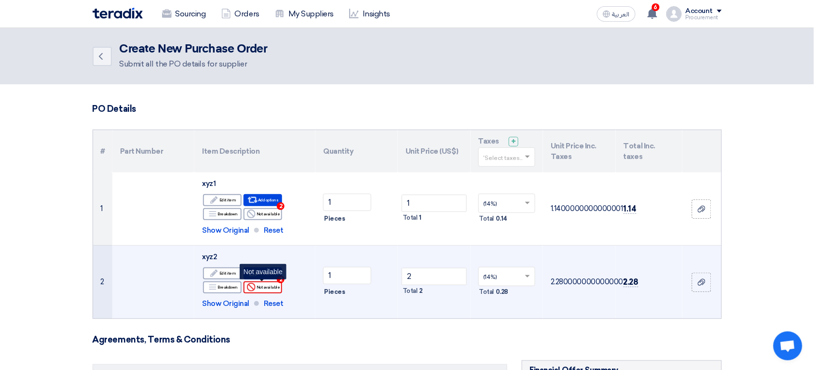
click at [273, 288] on div "Reject Not available" at bounding box center [262, 288] width 39 height 12
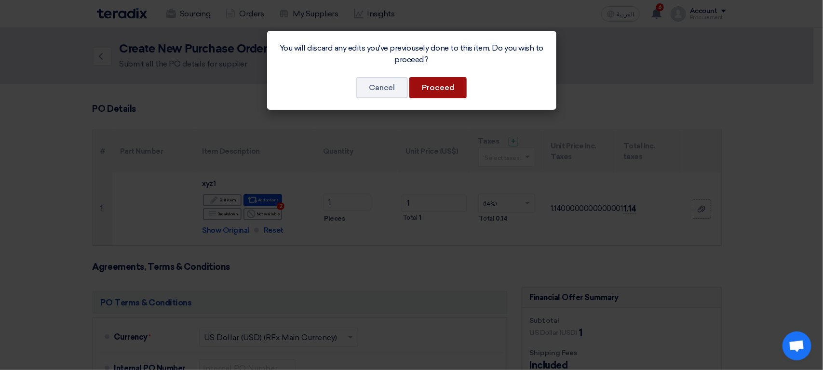
click at [448, 82] on button "Proceed" at bounding box center [437, 87] width 57 height 21
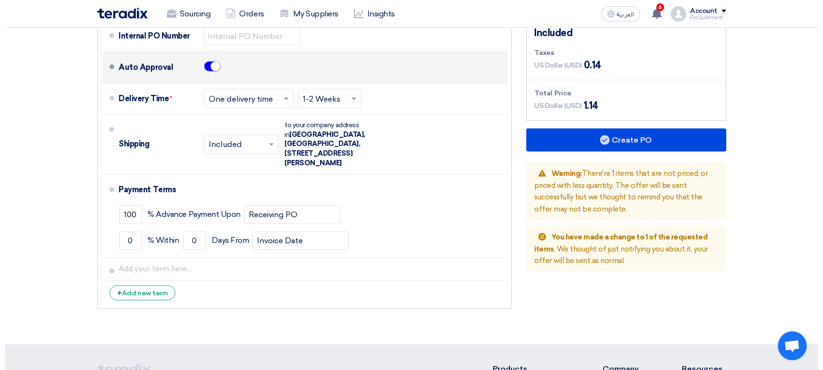
scroll to position [399, 0]
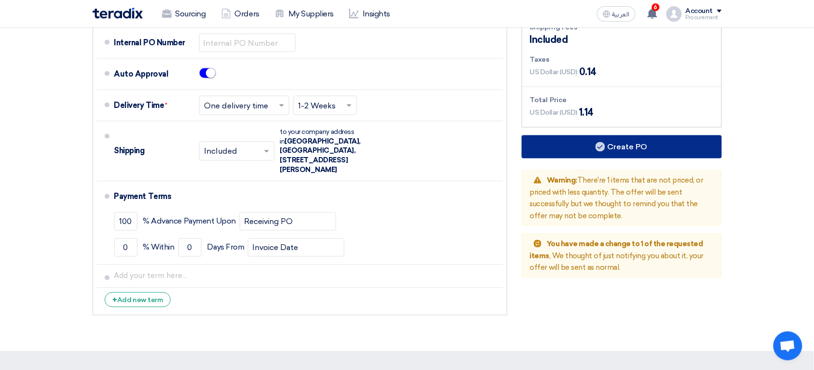
click at [596, 149] on use at bounding box center [600, 147] width 10 height 10
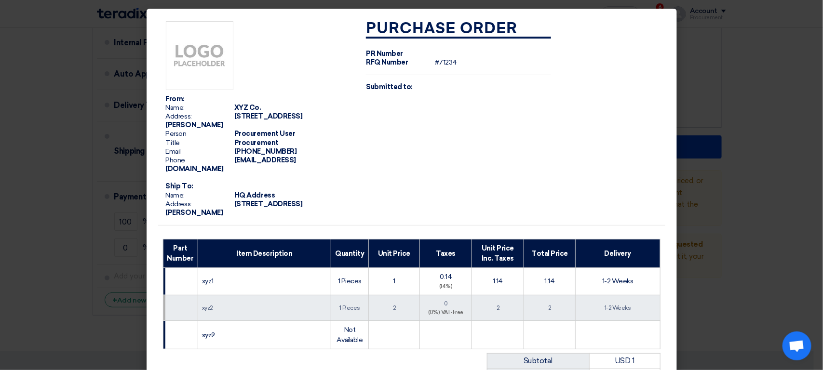
scroll to position [185, 0]
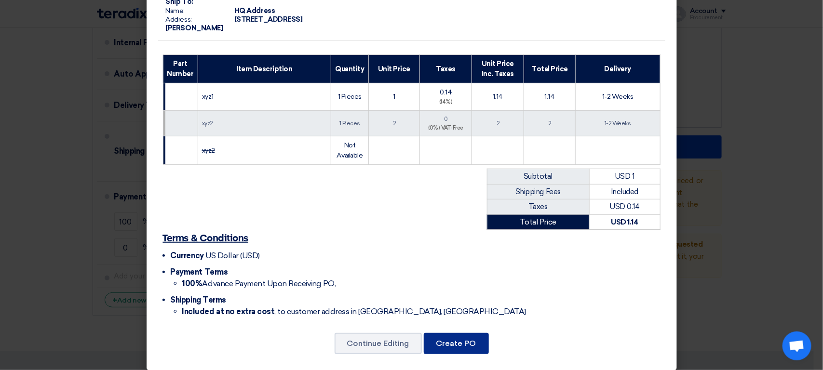
click at [456, 335] on button "Create PO" at bounding box center [456, 343] width 65 height 21
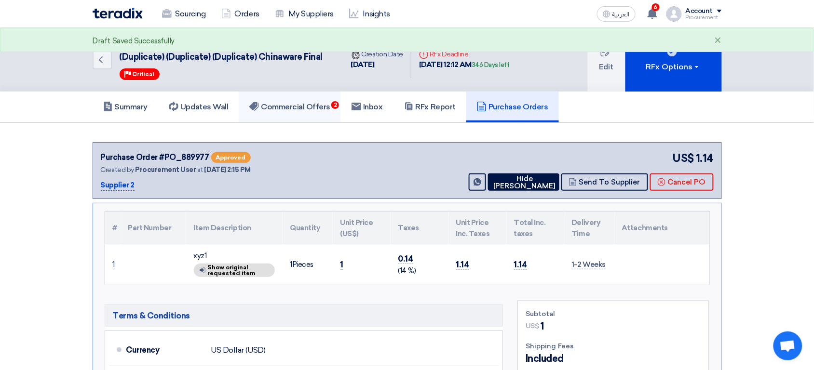
click at [318, 112] on link "Commercial Offers 2" at bounding box center [290, 107] width 102 height 31
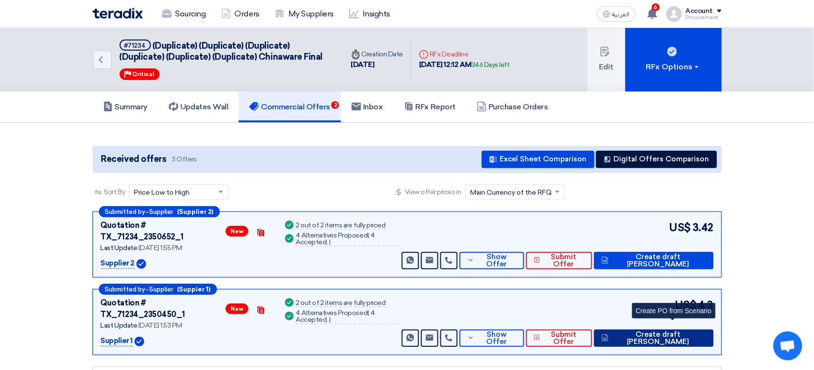
click at [698, 331] on span "Create draft [PERSON_NAME]" at bounding box center [658, 338] width 95 height 14
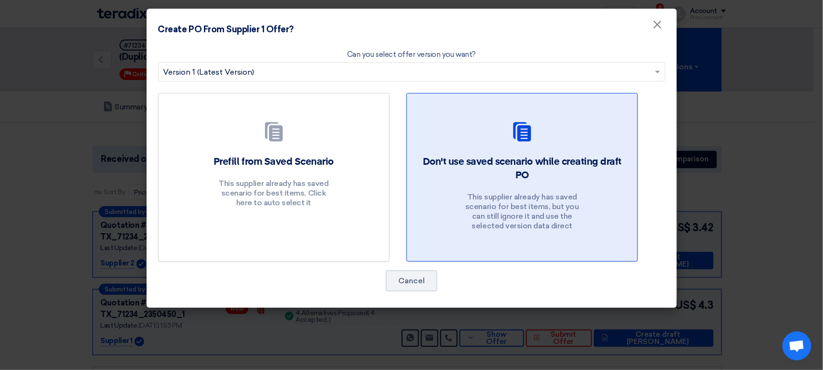
click at [515, 191] on div "Don't use saved scenario while creating draft PO This supplier already has save…" at bounding box center [522, 195] width 207 height 81
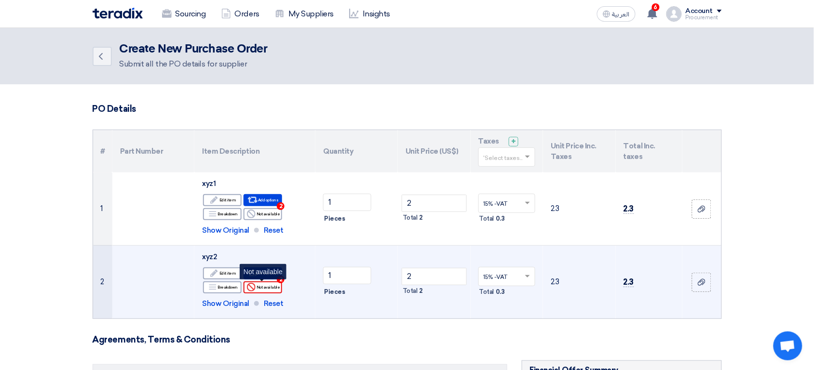
click at [270, 287] on div "Reject Not available" at bounding box center [262, 288] width 39 height 12
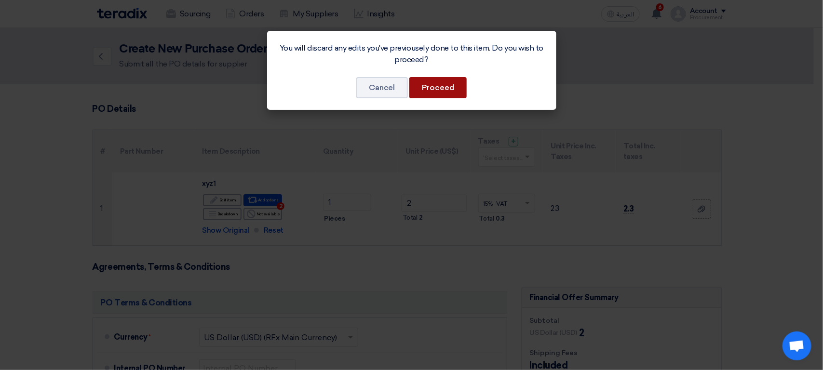
click at [445, 91] on button "Proceed" at bounding box center [437, 87] width 57 height 21
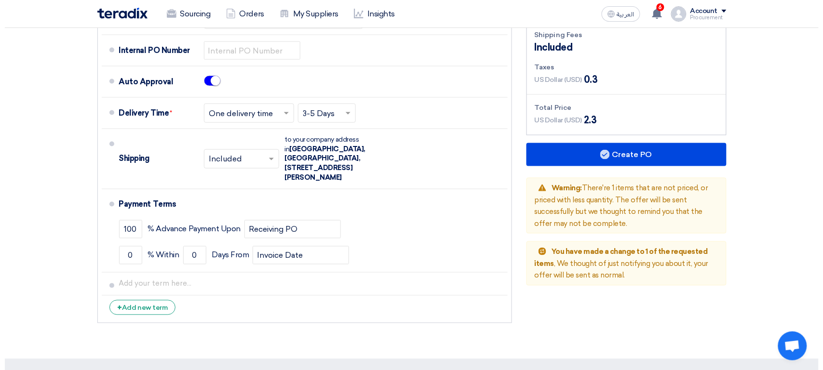
scroll to position [387, 0]
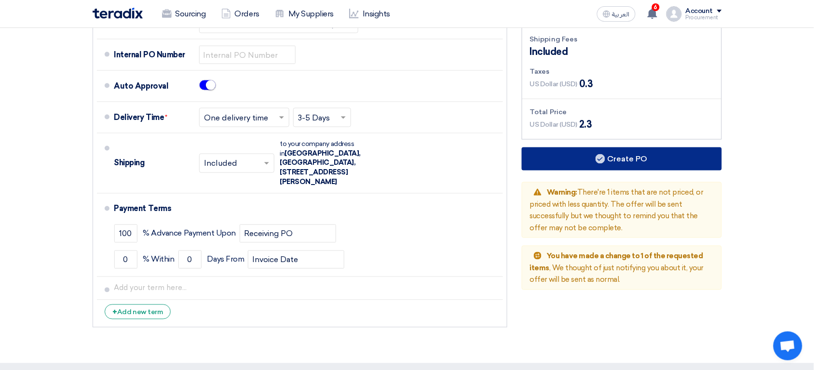
click at [599, 157] on use at bounding box center [600, 159] width 10 height 10
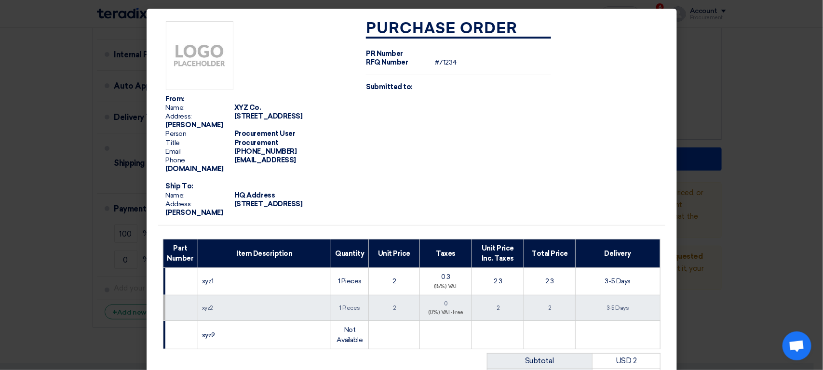
scroll to position [185, 0]
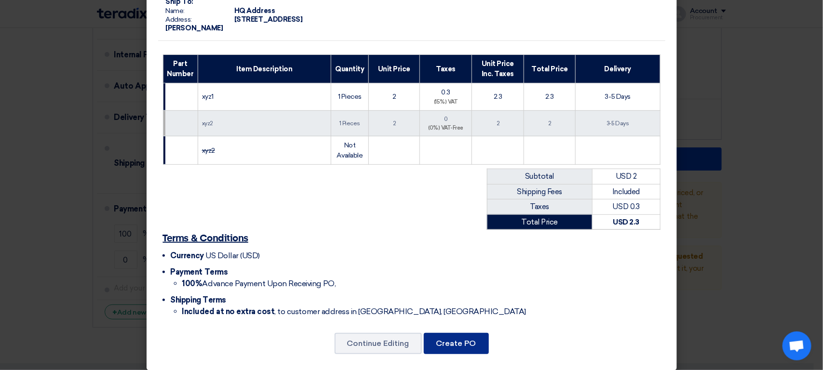
click at [453, 340] on button "Create PO" at bounding box center [456, 343] width 65 height 21
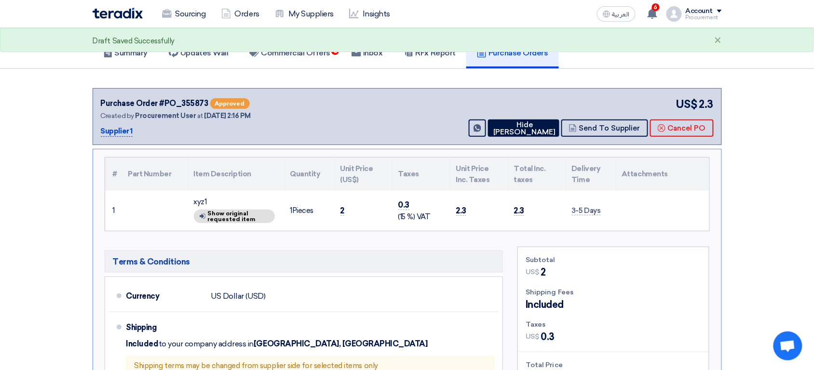
scroll to position [68, 0]
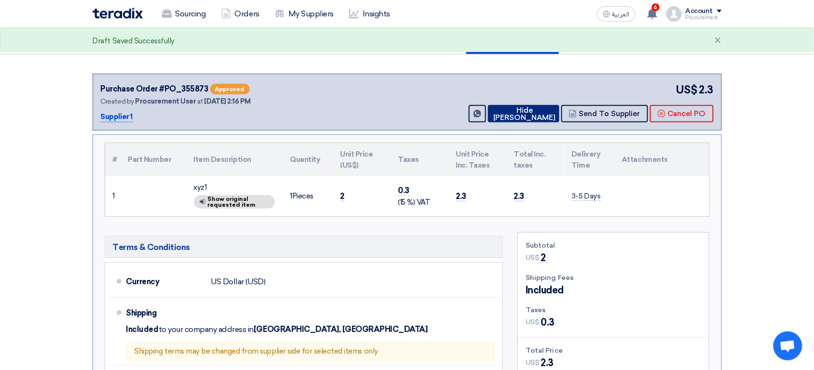
click at [544, 115] on button "Hide [PERSON_NAME]" at bounding box center [523, 113] width 71 height 17
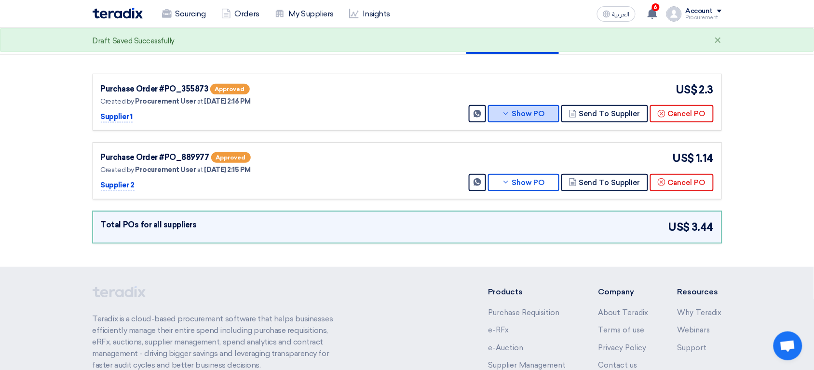
click at [540, 115] on button "Show PO" at bounding box center [523, 113] width 71 height 17
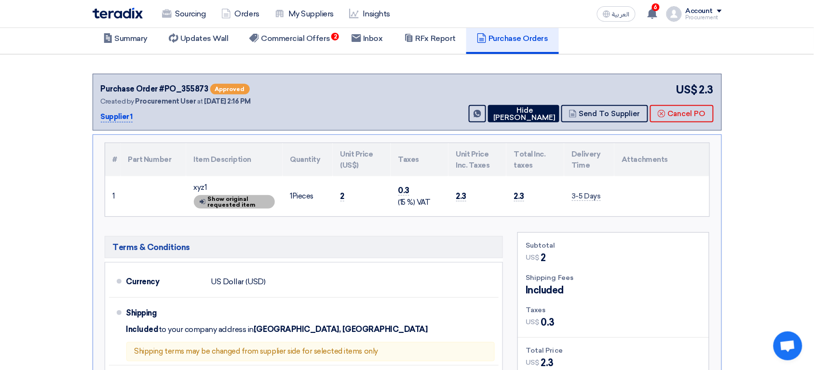
click at [249, 205] on div "Show details Show original requested item" at bounding box center [234, 202] width 81 height 14
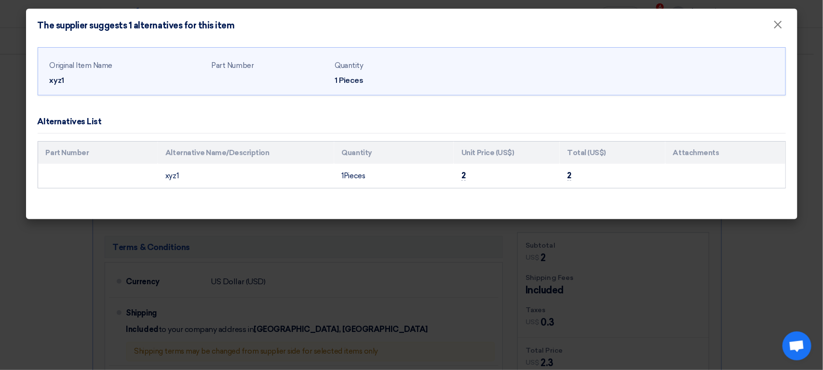
click at [457, 252] on modal-container "The supplier suggests 1 alternatives for this item × Original Item Name xyz1 Pa…" at bounding box center [411, 185] width 823 height 370
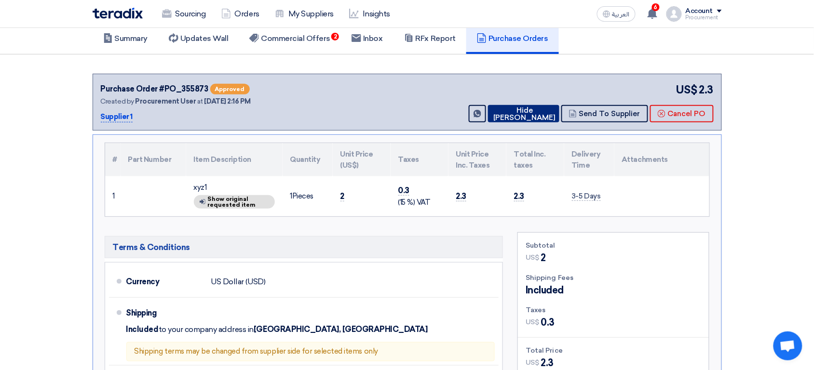
click at [527, 114] on button "Hide [PERSON_NAME]" at bounding box center [523, 113] width 71 height 17
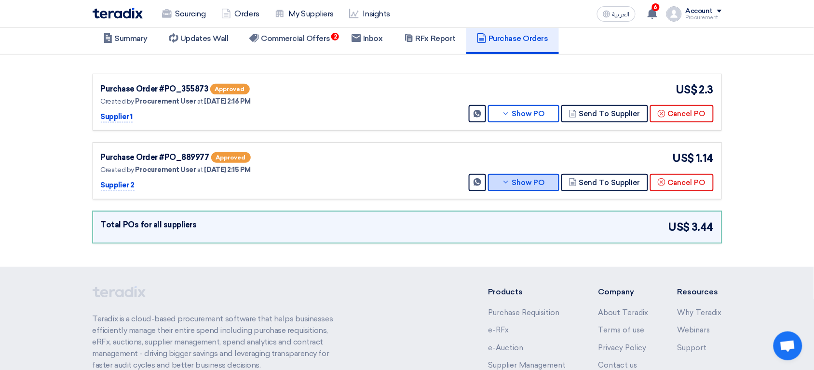
click at [520, 183] on button "Show PO" at bounding box center [523, 182] width 71 height 17
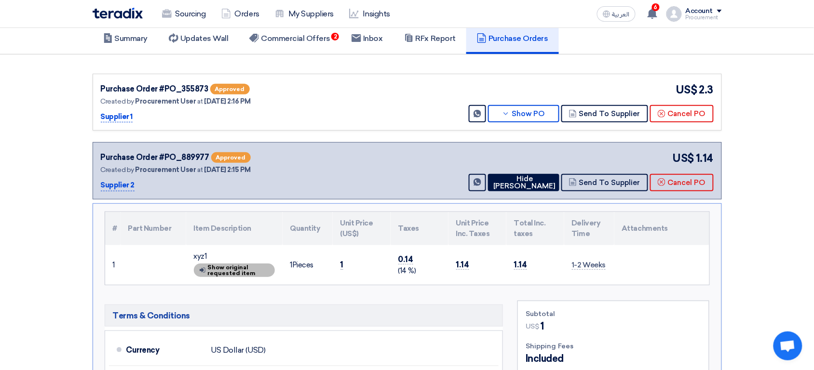
click at [237, 272] on div "Show details Show original requested item" at bounding box center [234, 271] width 81 height 14
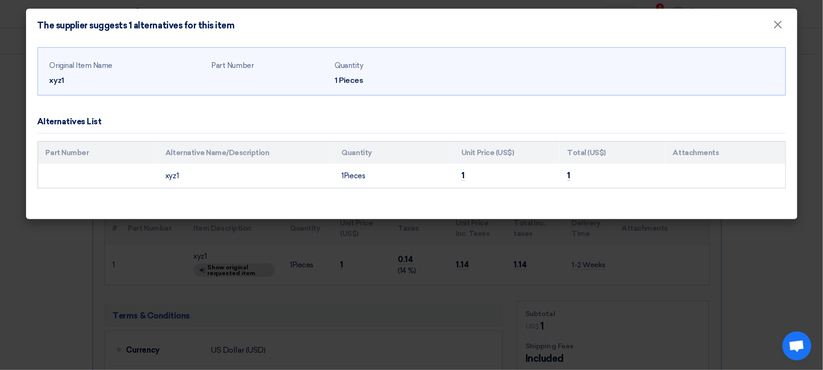
click at [346, 281] on modal-container "The supplier suggests 1 alternatives for this item × Original Item Name xyz1 Pa…" at bounding box center [411, 185] width 823 height 370
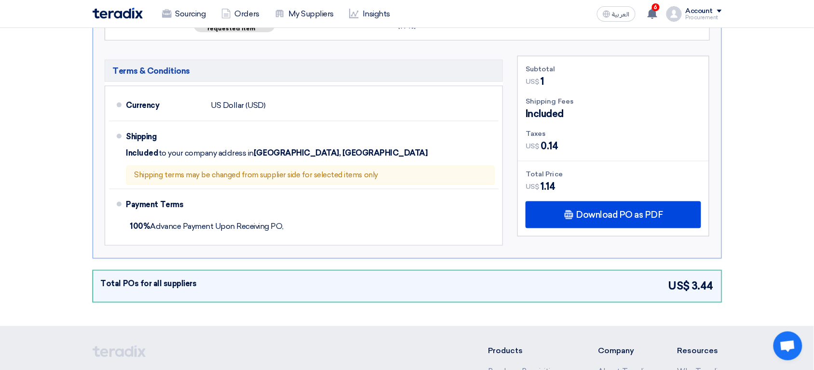
scroll to position [0, 0]
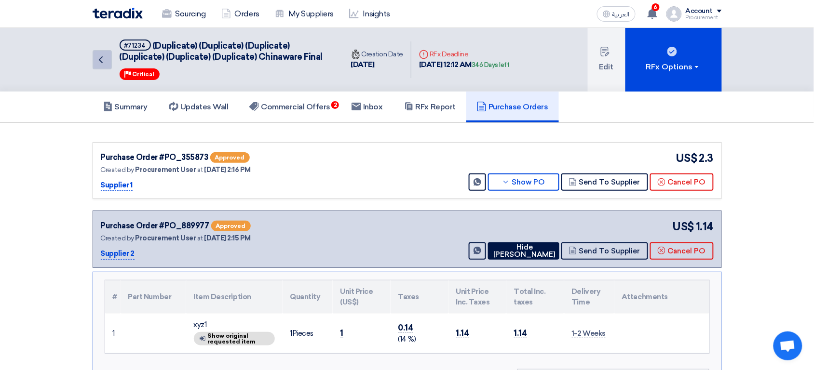
click at [104, 64] on icon "Back" at bounding box center [101, 60] width 12 height 12
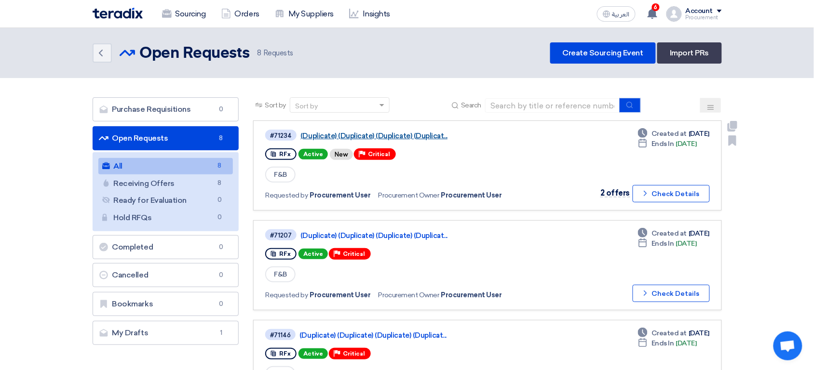
click at [425, 138] on link "(Duplicate) (Duplicate) (Duplicate) (Duplicat..." at bounding box center [420, 136] width 241 height 9
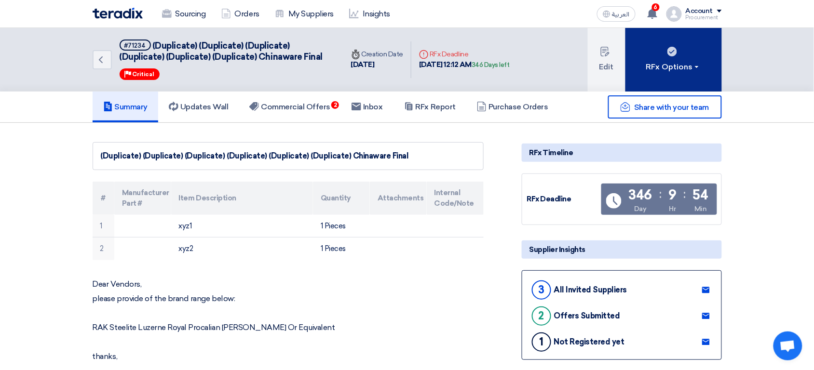
click at [669, 68] on div "RFx Options" at bounding box center [673, 67] width 54 height 12
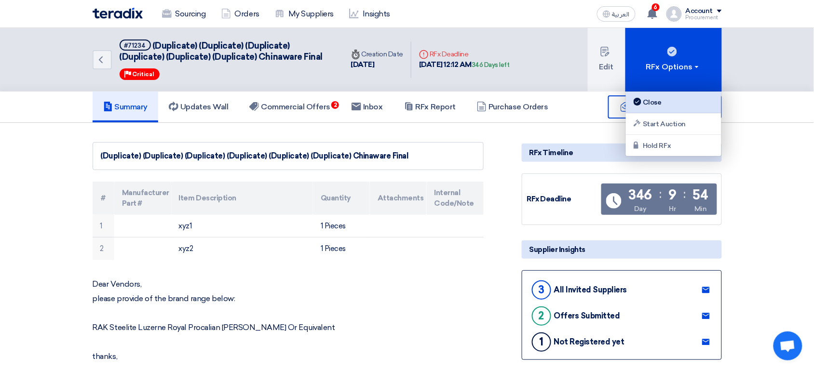
click at [640, 97] on div "Close" at bounding box center [674, 102] width 84 height 12
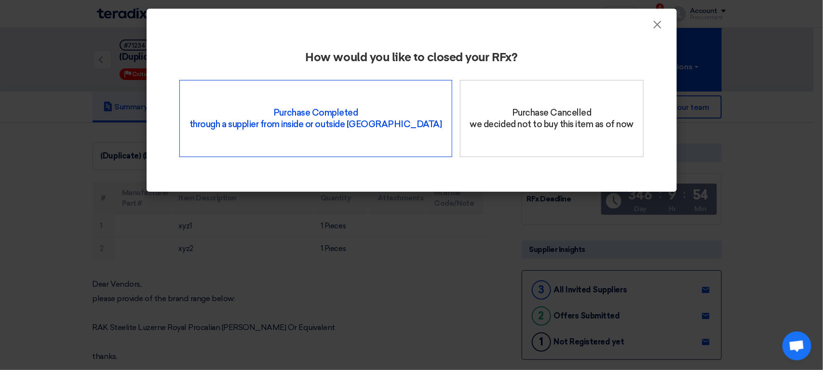
click at [377, 113] on div "Purchase Completed through a supplier from inside or outside Teradix" at bounding box center [315, 118] width 273 height 77
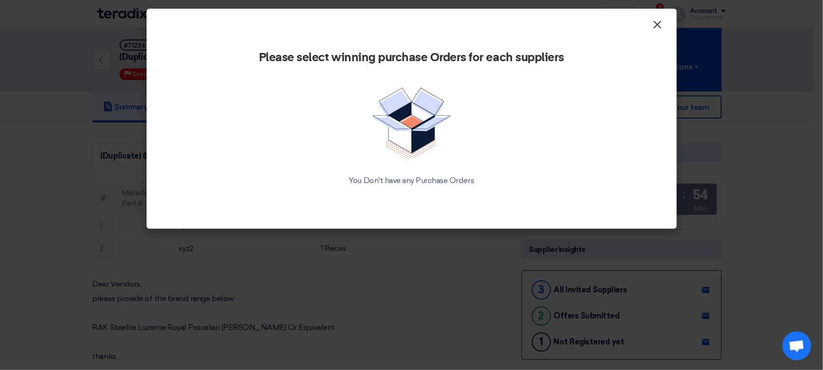
click at [661, 21] on span "×" at bounding box center [658, 26] width 10 height 19
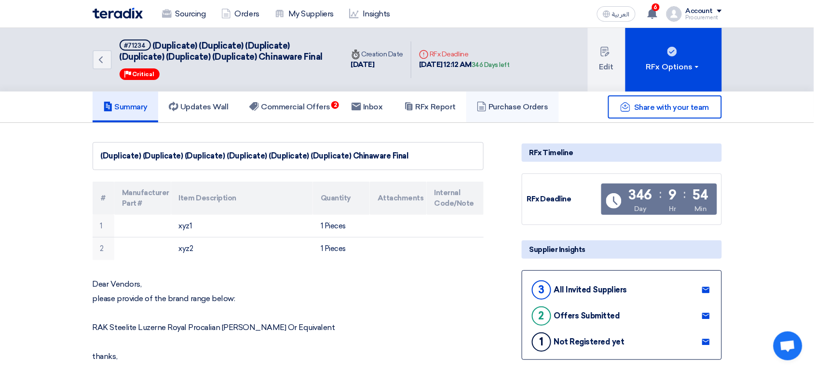
click at [499, 116] on link "Purchase Orders" at bounding box center [512, 107] width 93 height 31
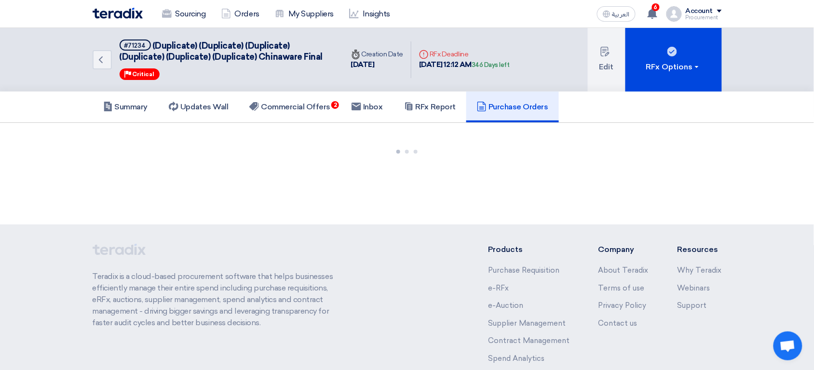
click at [501, 111] on link "Purchase Orders" at bounding box center [512, 107] width 93 height 31
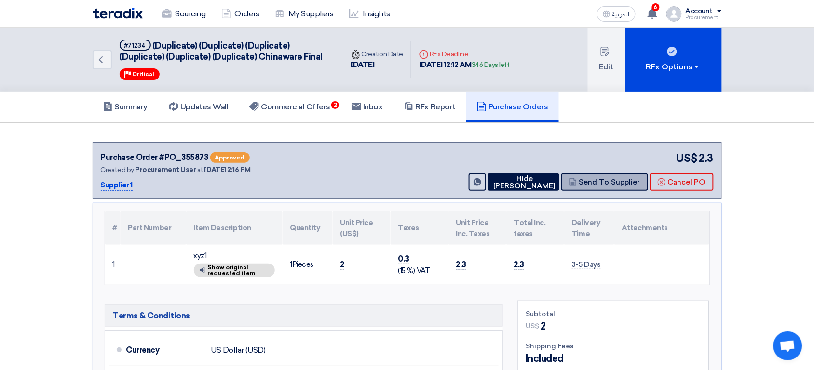
click at [597, 180] on button "Send To Supplier" at bounding box center [604, 182] width 87 height 17
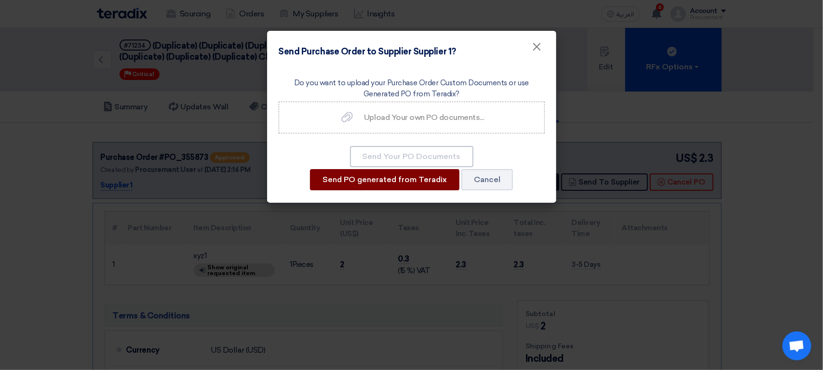
click at [405, 186] on button "Send PO generated from Teradix" at bounding box center [384, 179] width 149 height 21
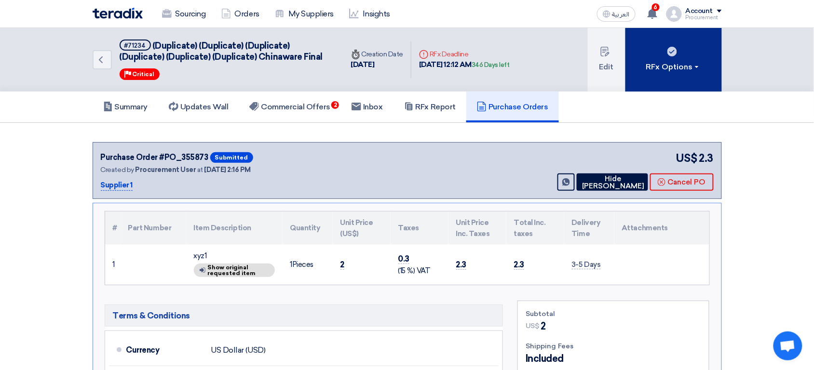
click at [667, 65] on div "RFx Options" at bounding box center [673, 67] width 54 height 12
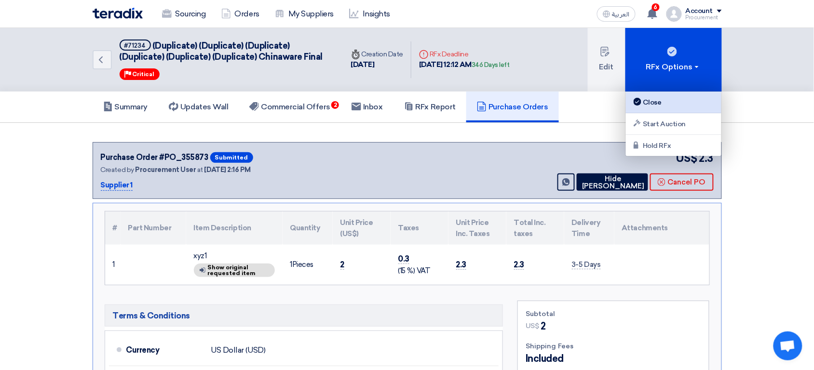
click at [657, 103] on div "Close" at bounding box center [674, 102] width 84 height 12
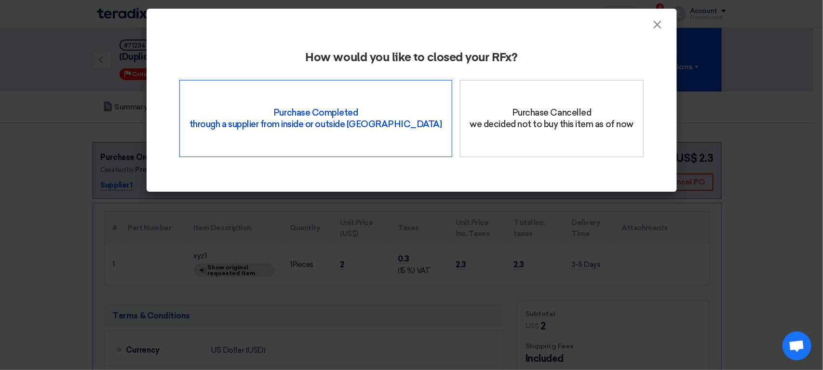
click at [346, 103] on div "Purchase Completed through a supplier from inside or outside Teradix" at bounding box center [315, 118] width 273 height 77
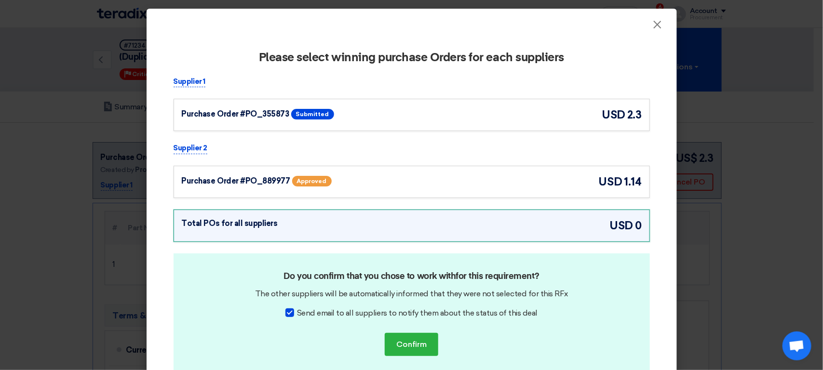
click at [299, 114] on span "Submitted" at bounding box center [312, 114] width 43 height 11
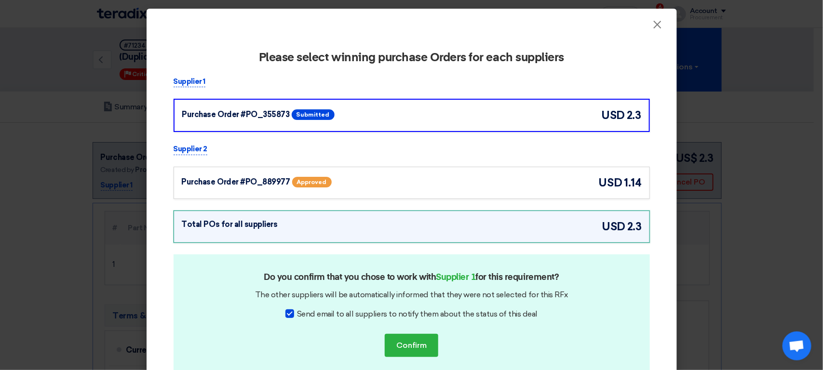
click at [355, 311] on span "Send email to all suppliers to notify them about the status of this deal" at bounding box center [417, 315] width 241 height 12
click at [303, 311] on input "Send email to all suppliers to notify them about the status of this deal" at bounding box center [300, 312] width 6 height 6
click at [355, 311] on span "Send email to all suppliers to notify them about the status of this deal" at bounding box center [417, 315] width 241 height 12
click at [303, 311] on input "Send email to all suppliers to notify them about the status of this deal" at bounding box center [300, 312] width 6 height 6
checkbox input "true"
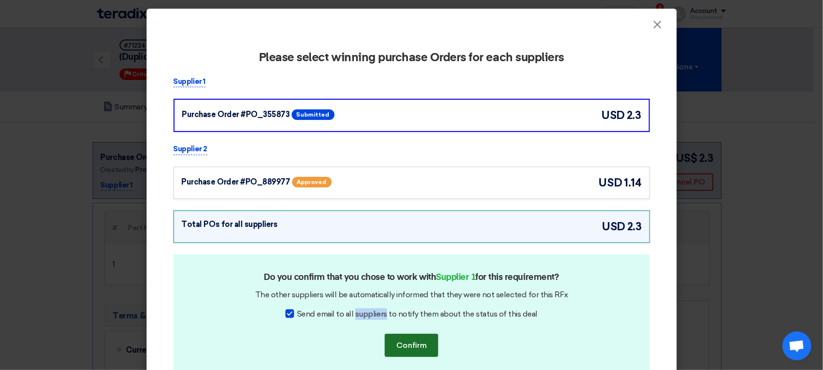
click at [403, 345] on button "Confirm" at bounding box center [412, 345] width 54 height 23
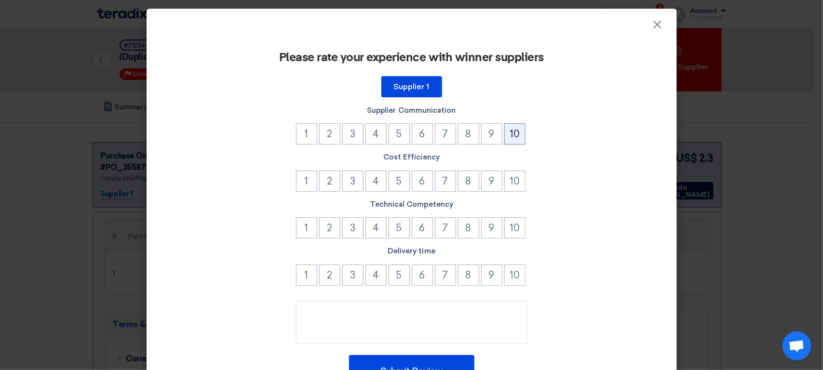
click at [515, 137] on button "10" at bounding box center [514, 133] width 21 height 21
click at [515, 185] on button "10" at bounding box center [514, 181] width 21 height 21
click at [514, 231] on button "10" at bounding box center [514, 227] width 21 height 21
click at [512, 272] on button "10" at bounding box center [514, 275] width 21 height 21
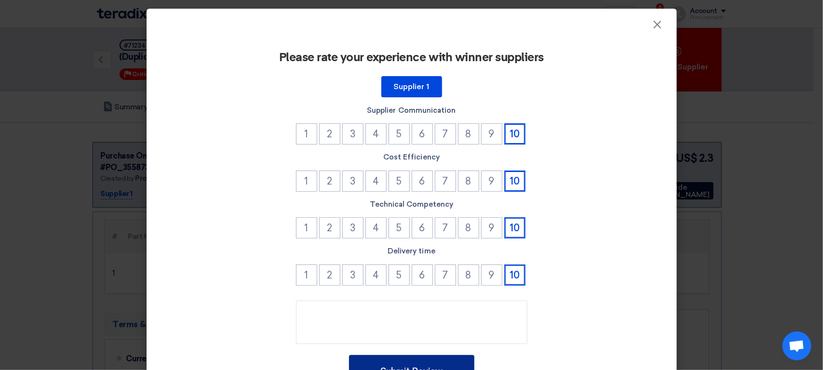
click at [418, 370] on button "Submit Review" at bounding box center [411, 371] width 125 height 33
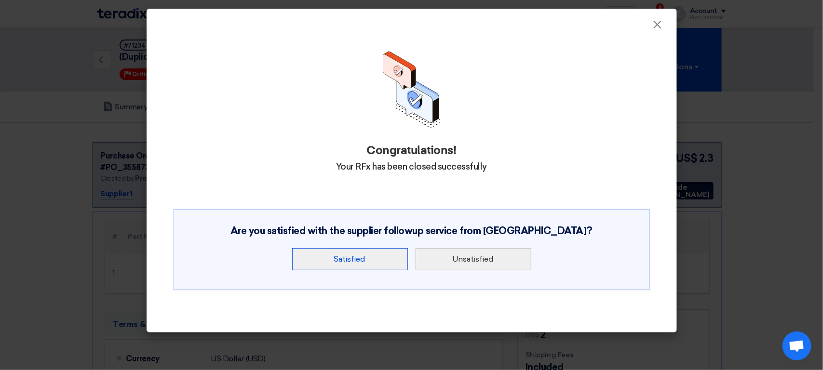
click at [346, 267] on button "Satisfied" at bounding box center [350, 259] width 116 height 22
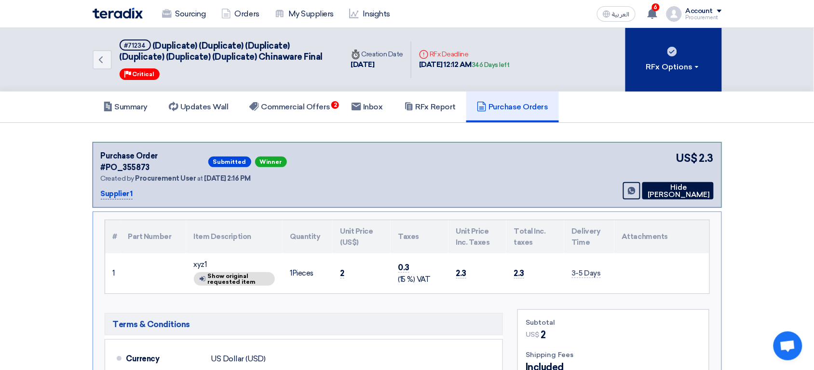
click at [683, 61] on div "RFx Options" at bounding box center [673, 67] width 54 height 12
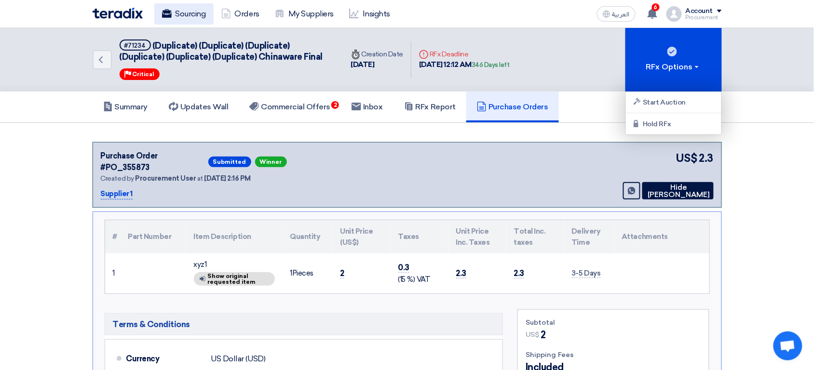
click at [193, 12] on link "Sourcing" at bounding box center [183, 13] width 59 height 21
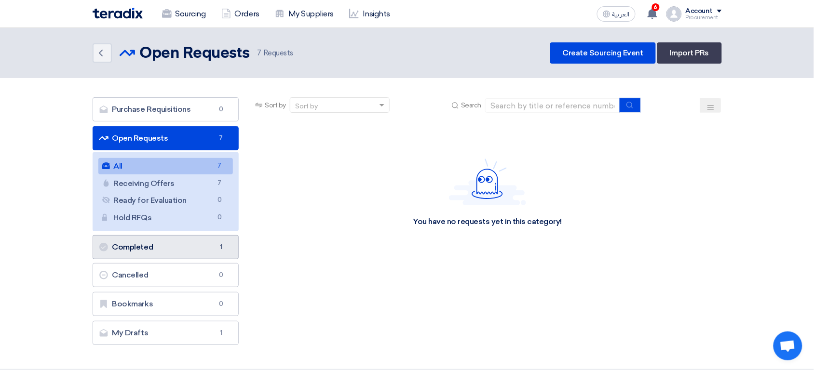
click at [168, 244] on link "Completed Completed 1" at bounding box center [166, 247] width 147 height 24
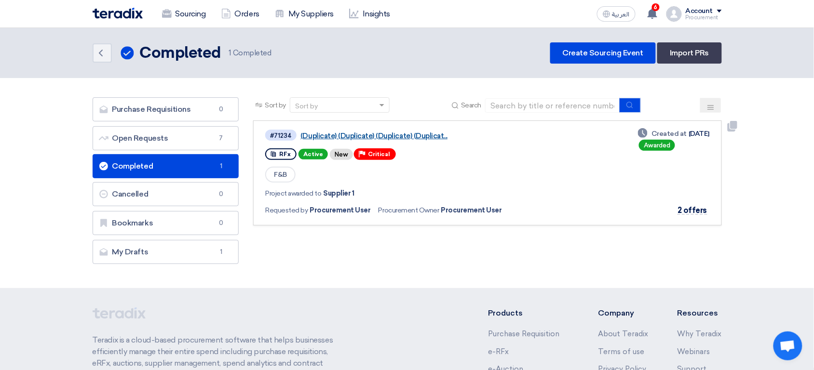
click at [359, 135] on link "(Duplicate) (Duplicate) (Duplicate) (Duplicat..." at bounding box center [420, 136] width 241 height 9
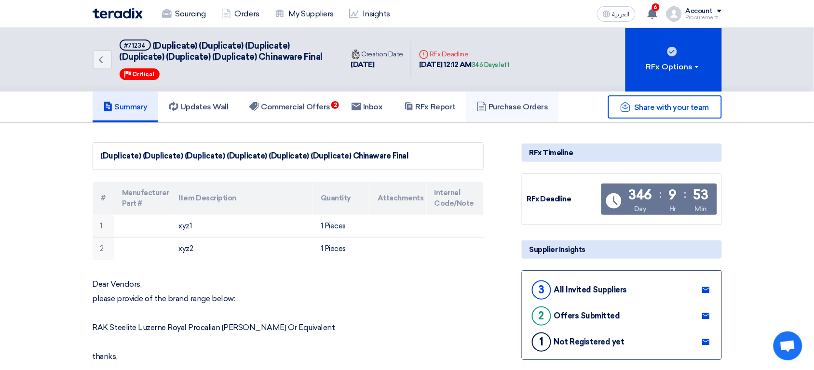
click at [513, 104] on h5 "Purchase Orders" at bounding box center [512, 107] width 71 height 10
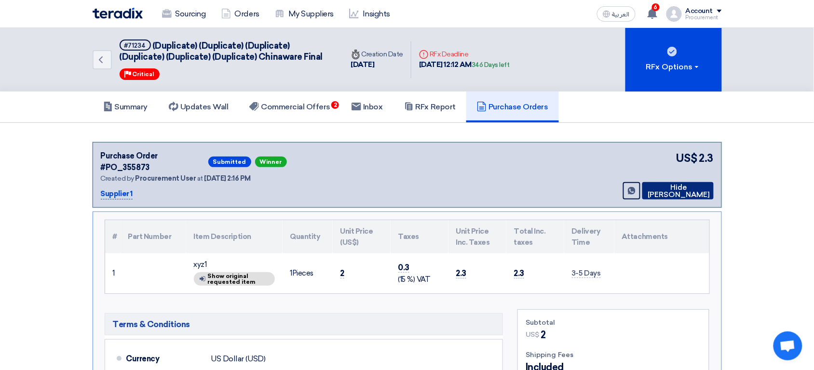
click at [691, 182] on button "Hide [PERSON_NAME]" at bounding box center [677, 190] width 71 height 17
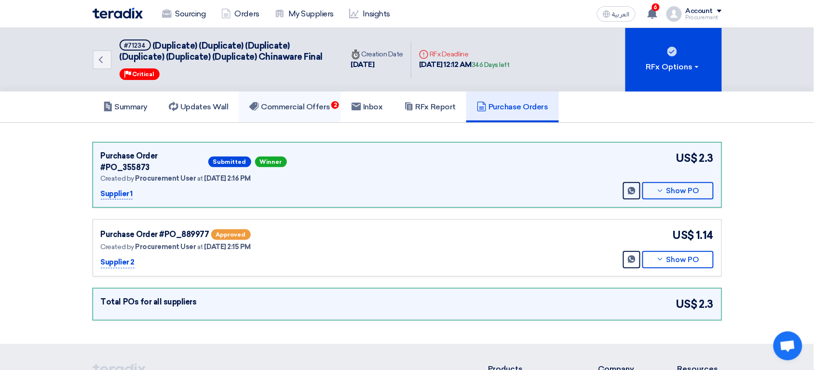
click at [319, 108] on h5 "Commercial Offers 2" at bounding box center [289, 107] width 81 height 10
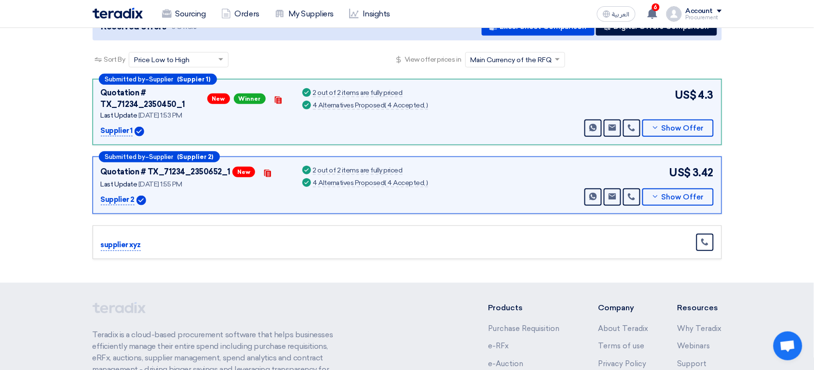
scroll to position [109, 0]
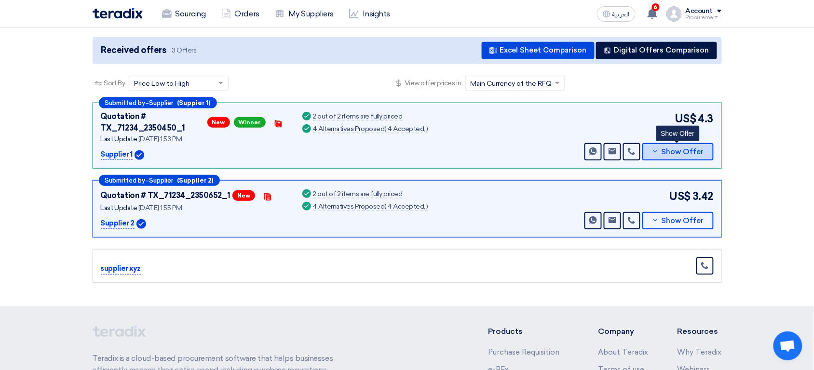
click at [668, 152] on span "Show Offer" at bounding box center [683, 152] width 42 height 7
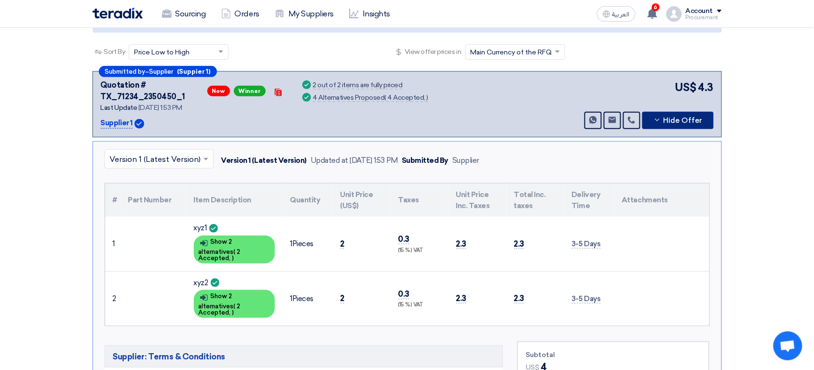
scroll to position [153, 0]
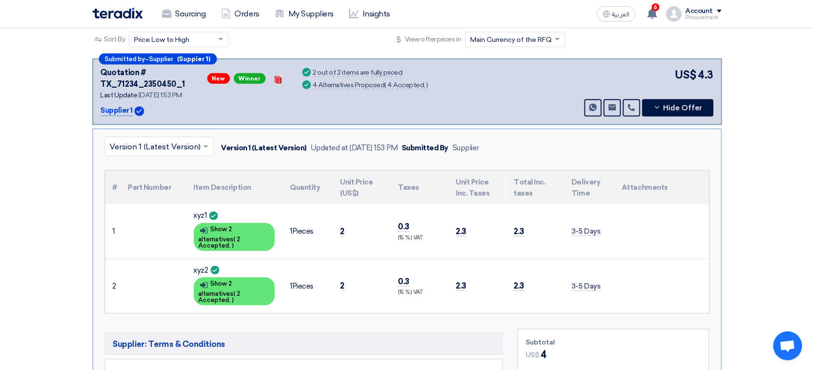
click at [445, 146] on div "Submitted By" at bounding box center [425, 148] width 47 height 11
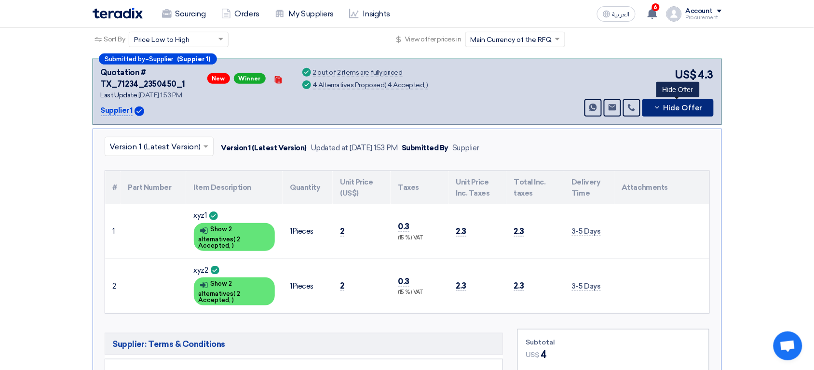
click at [670, 110] on span "Hide Offer" at bounding box center [682, 108] width 39 height 7
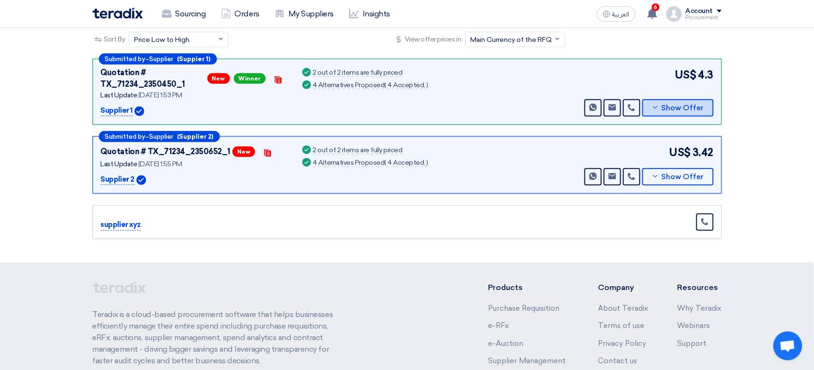
scroll to position [0, 0]
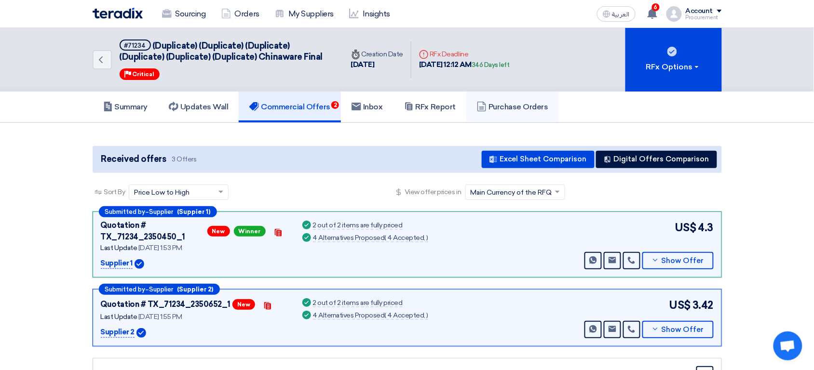
click at [524, 102] on h5 "Purchase Orders" at bounding box center [512, 107] width 71 height 10
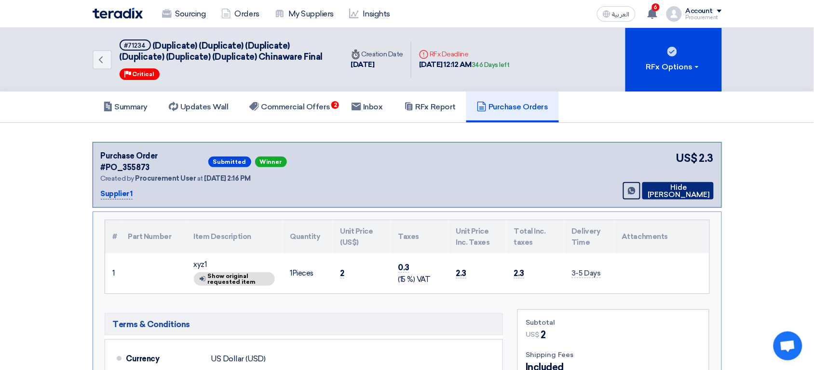
click at [680, 182] on button "Hide [PERSON_NAME]" at bounding box center [677, 190] width 71 height 17
